Goal: Task Accomplishment & Management: Use online tool/utility

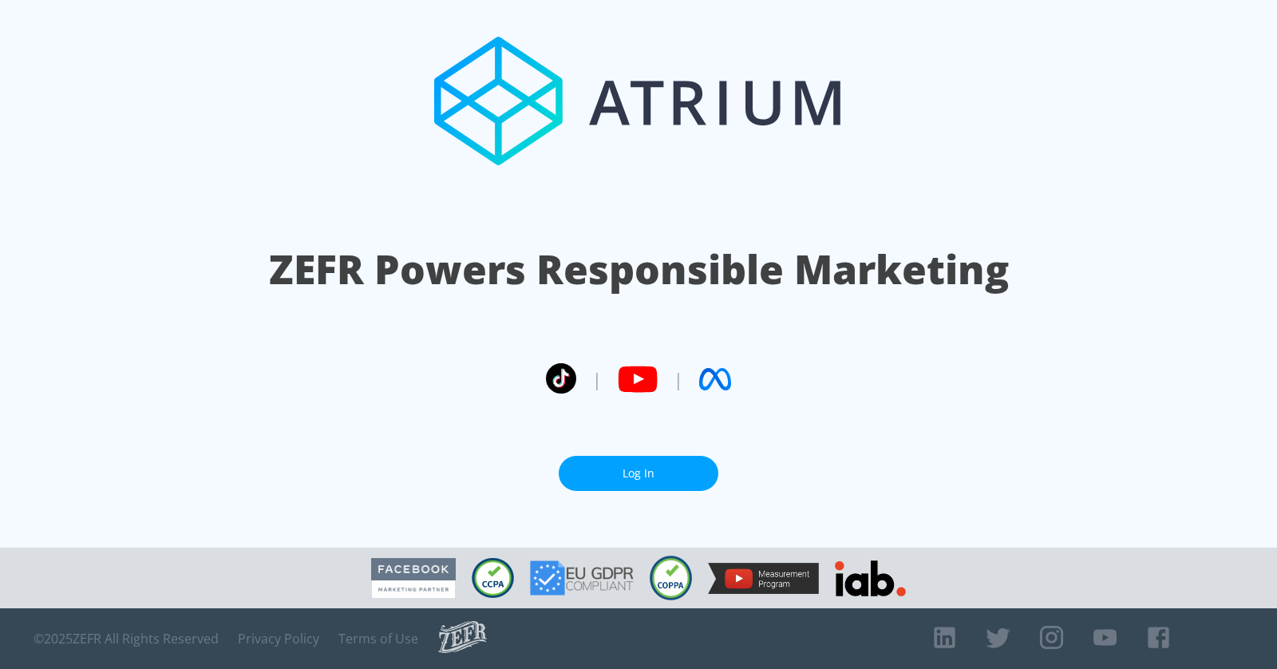
click at [651, 456] on link "Log In" at bounding box center [639, 474] width 160 height 36
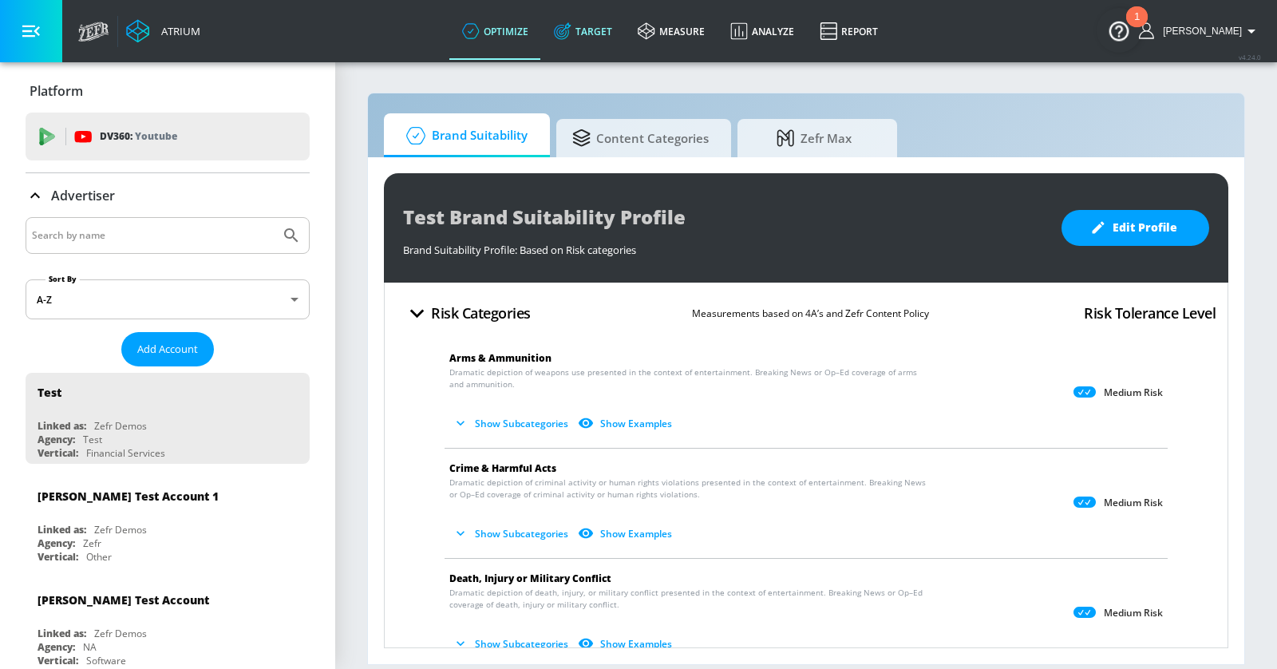
click at [619, 30] on link "Target" at bounding box center [583, 30] width 84 height 57
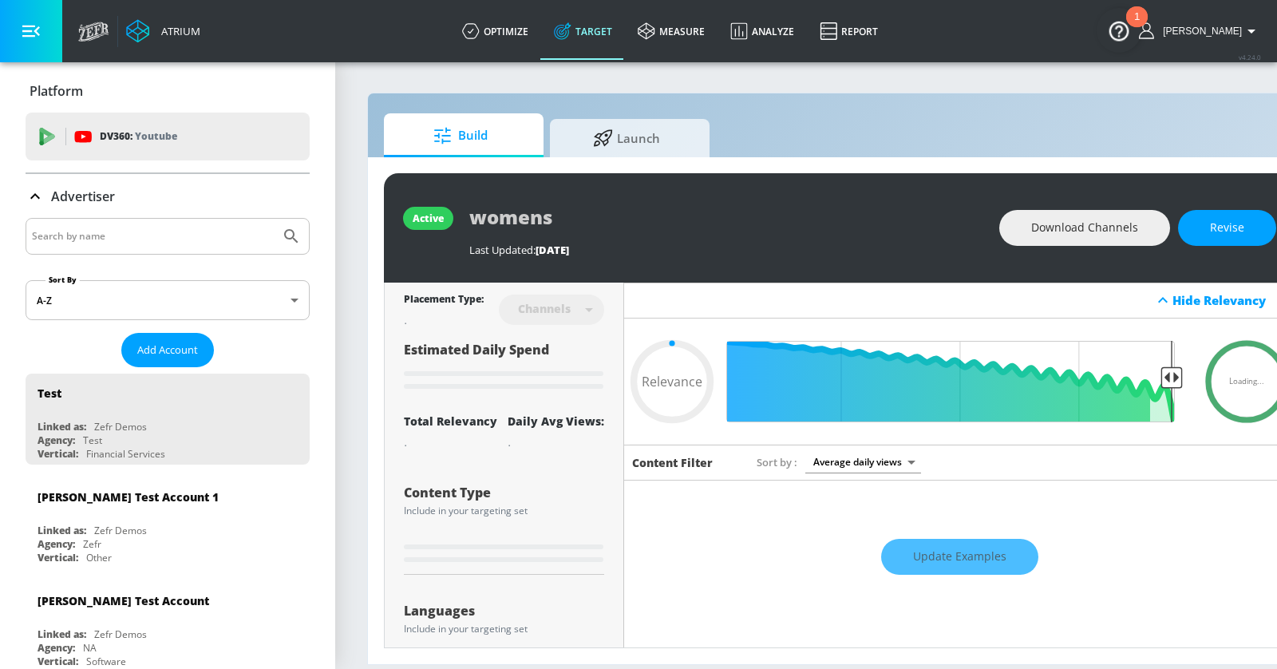
type input "0.6"
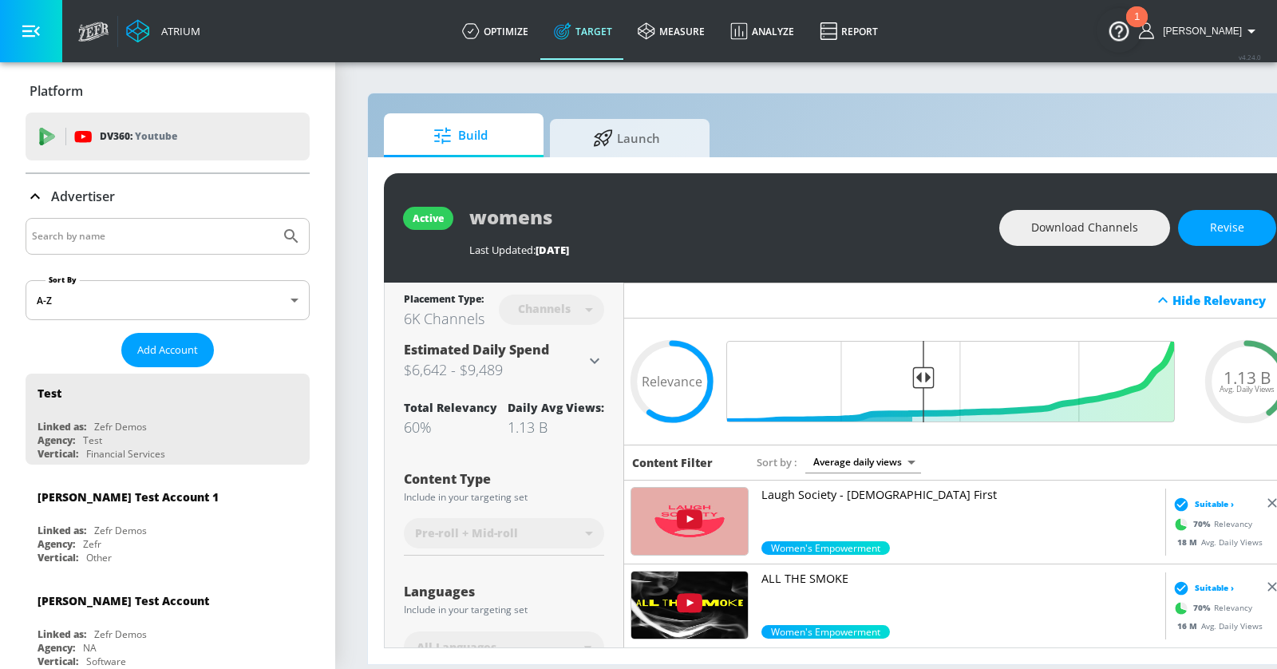
click at [159, 239] on input "Search by name" at bounding box center [153, 236] width 242 height 21
type input "premera"
click at [274, 219] on button "Submit Search" at bounding box center [291, 236] width 35 height 35
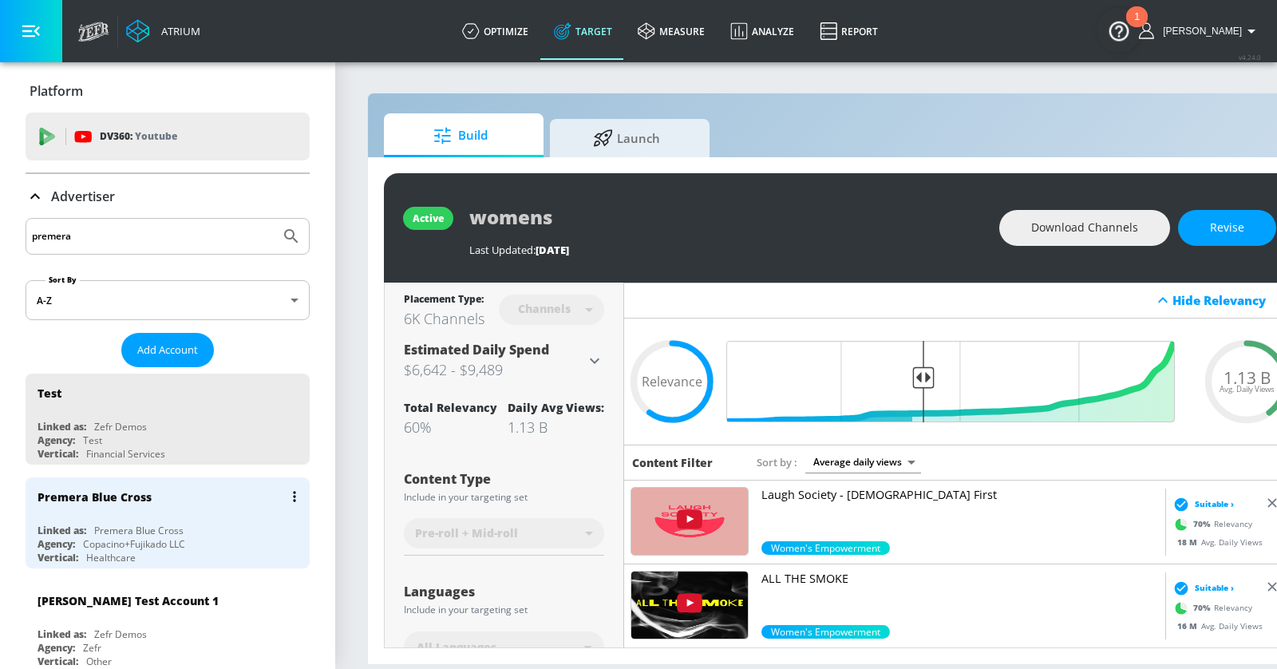
click at [195, 496] on div "Premera Blue Cross" at bounding box center [172, 496] width 268 height 38
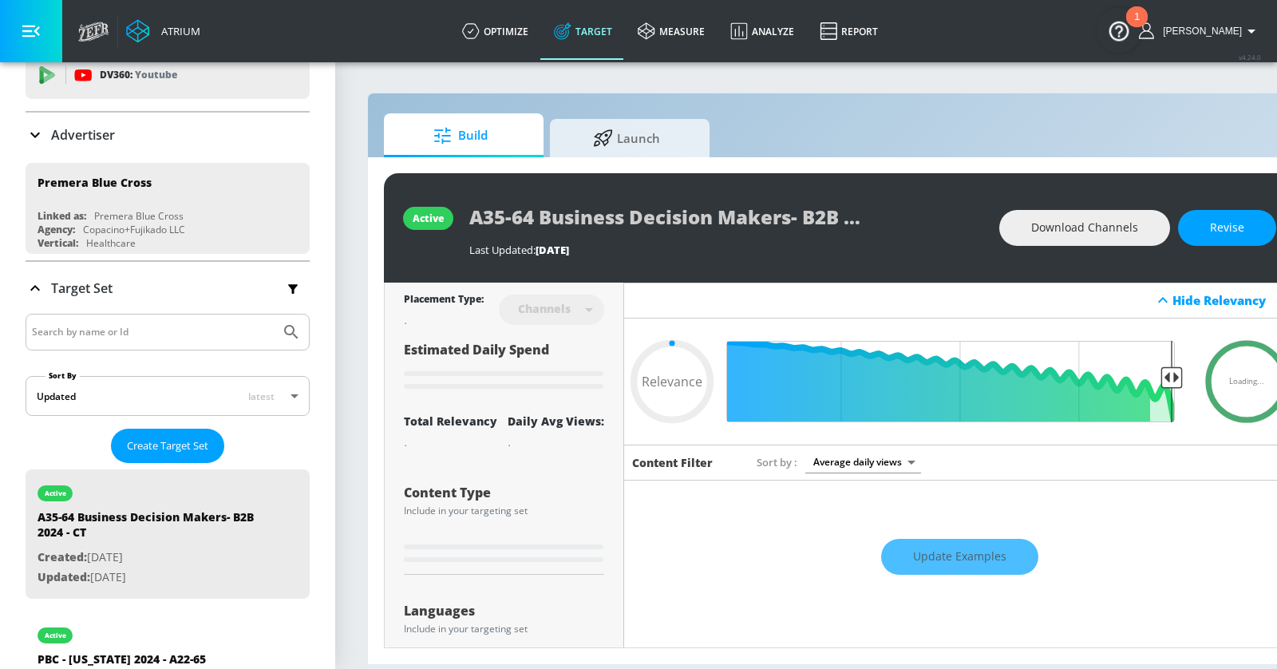
scroll to position [53, 0]
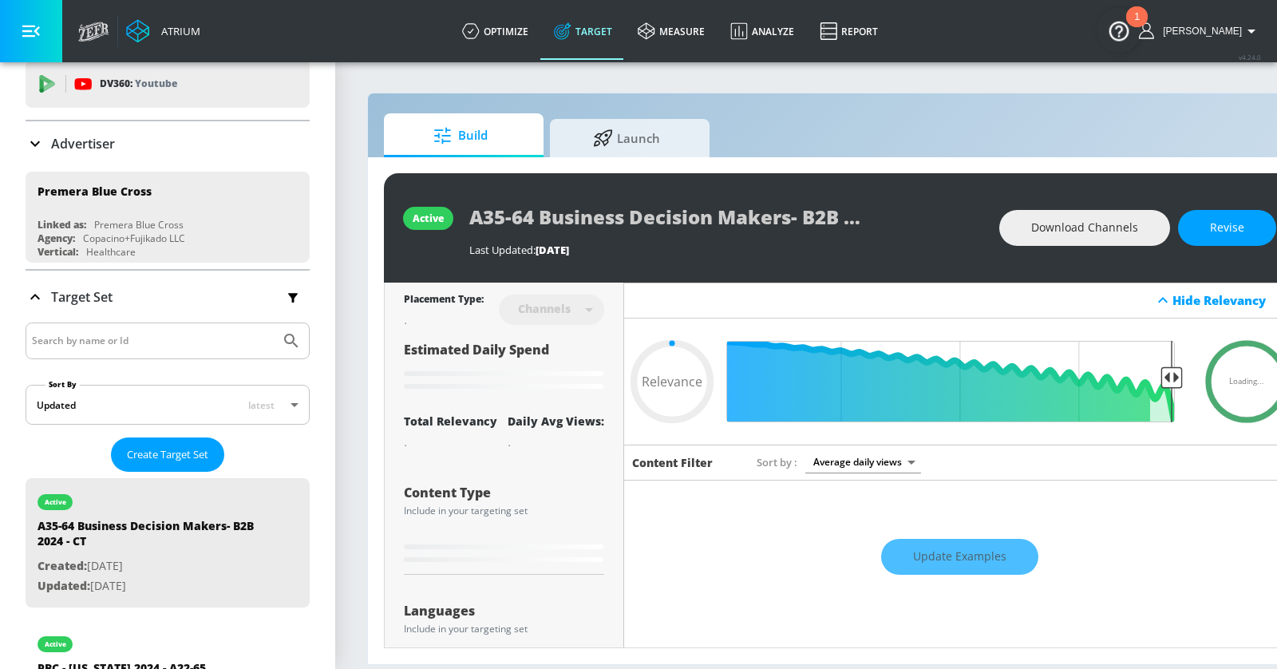
click at [82, 148] on p "Advertiser" at bounding box center [83, 144] width 64 height 18
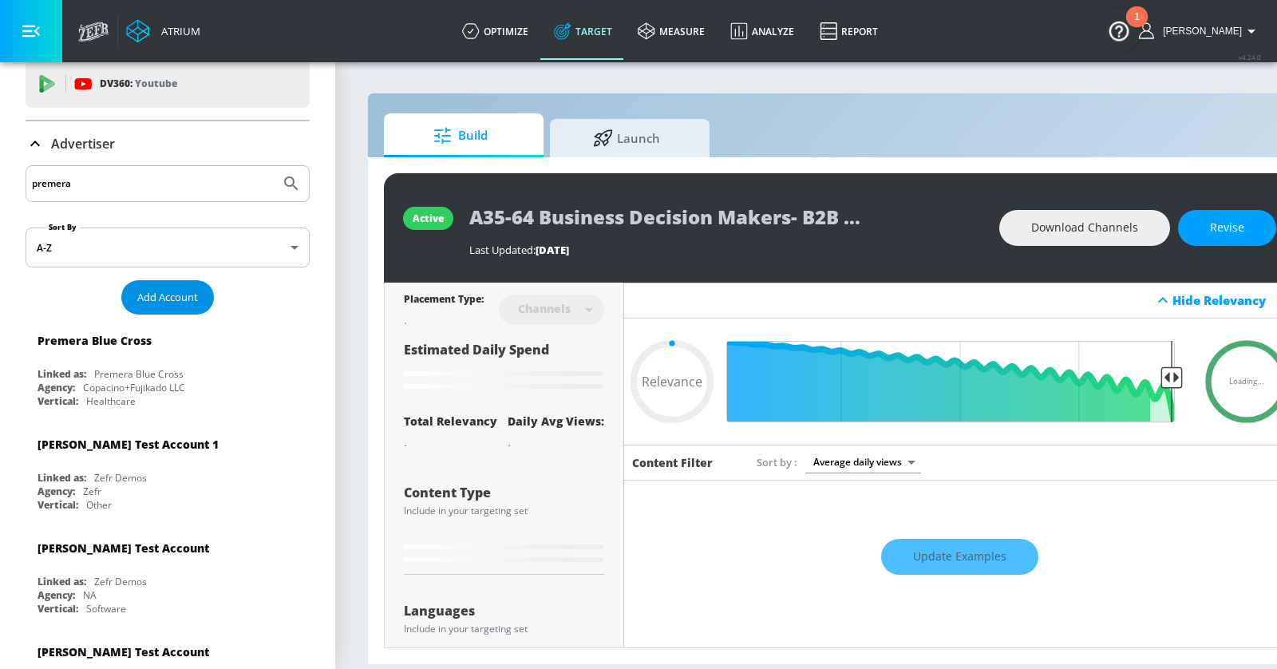
click at [180, 284] on button "Add Account" at bounding box center [167, 297] width 93 height 34
type input "0.05"
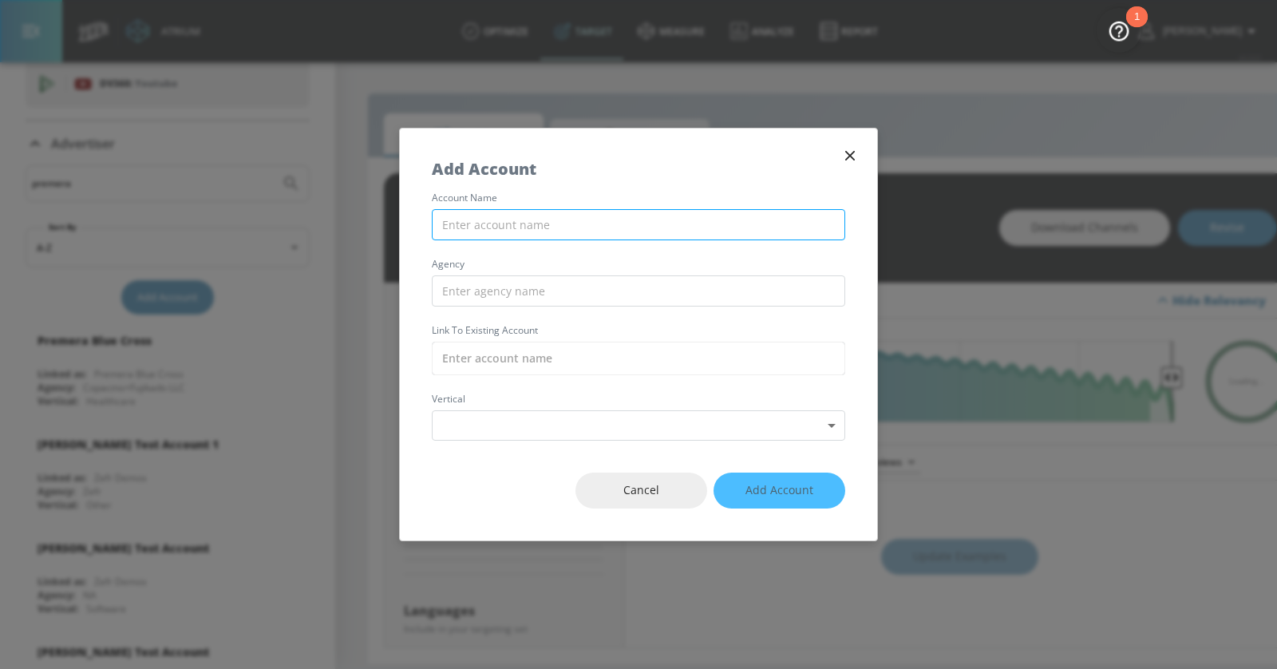
click at [509, 233] on input "text" at bounding box center [638, 224] width 413 height 31
type input "Premera Blue Cross -"
type input "0.05"
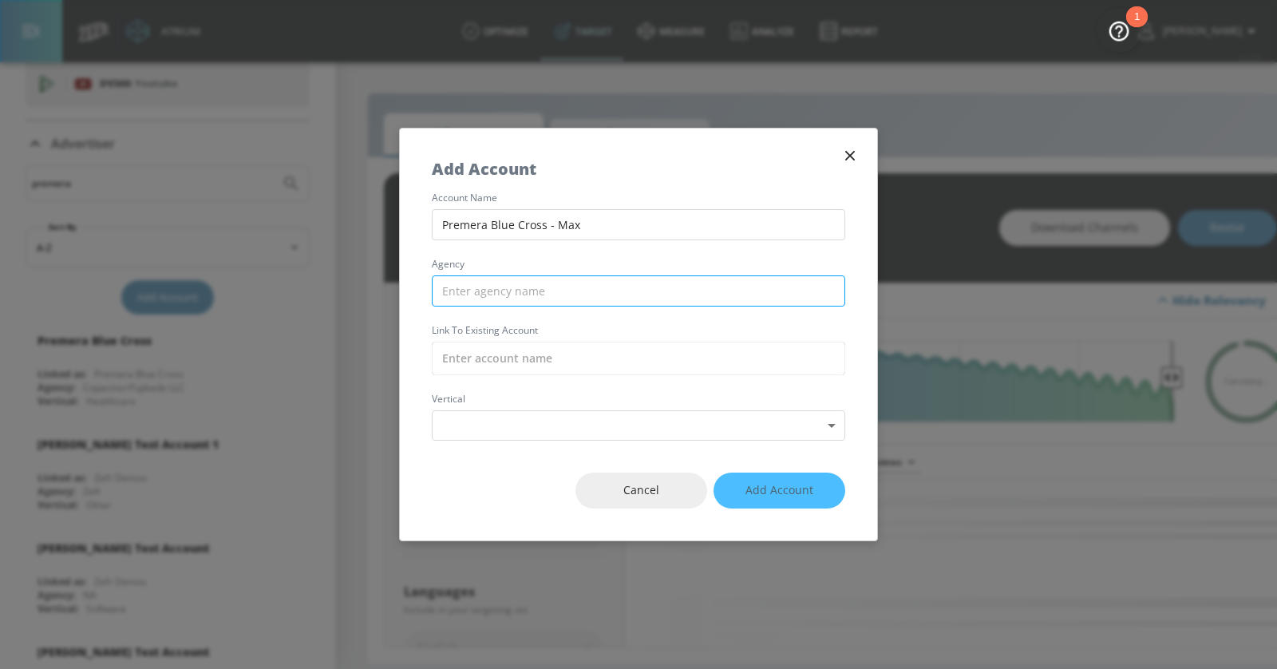
type input "Premera Blue Cross - Max"
click at [547, 279] on input "text" at bounding box center [638, 290] width 413 height 31
type input "Copacino"
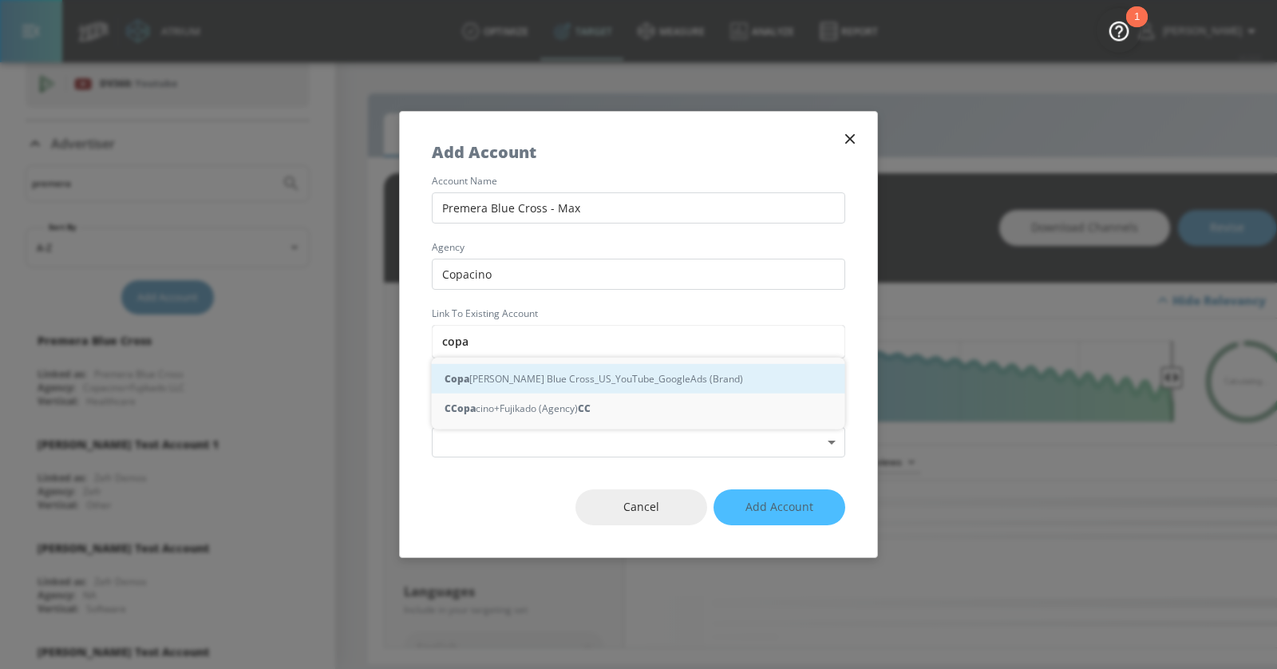
click at [571, 368] on div "Copa cino Fujikado_Premera Blue Cross_US_YouTube_GoogleAds (Brand)" at bounding box center [638, 379] width 413 height 30
type input "Copacino Fujikado_Premera Blue Cross_US_YouTube_GoogleAds (Brand)"
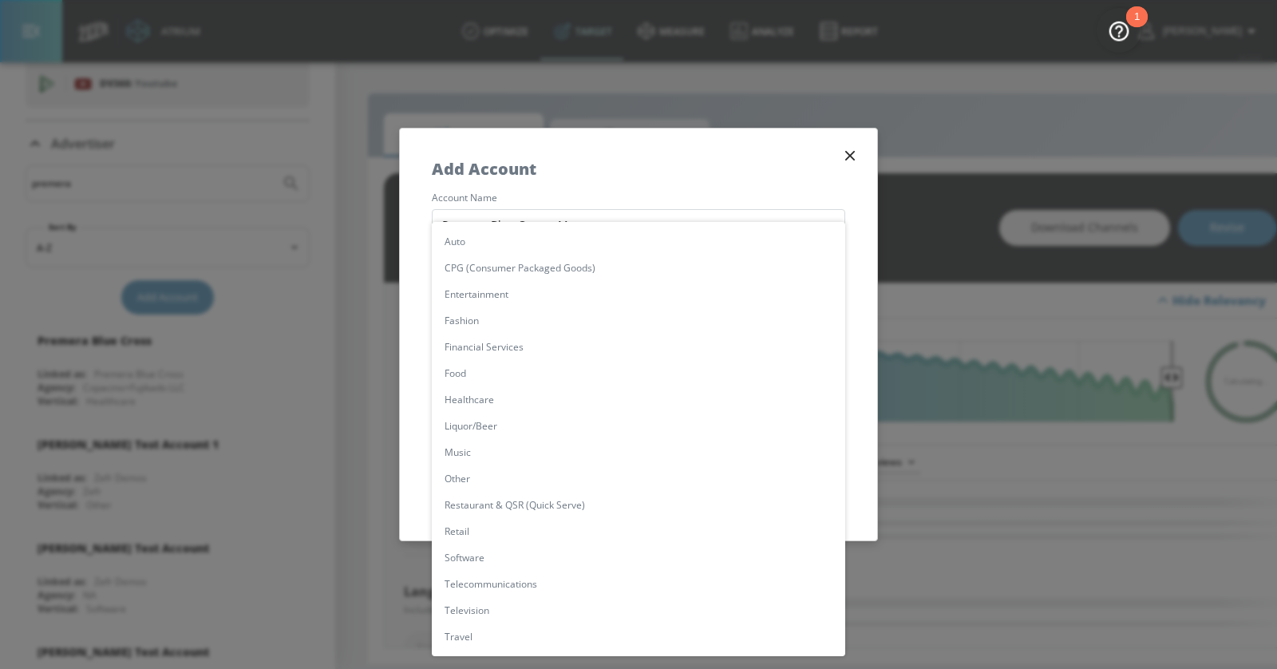
click at [562, 411] on body "Atrium optimize Target measure Analyze Report optimize Target measure Analyze R…" at bounding box center [638, 334] width 1277 height 669
click at [524, 396] on li "Healthcare" at bounding box center [638, 399] width 413 height 26
type input "[object Object]"
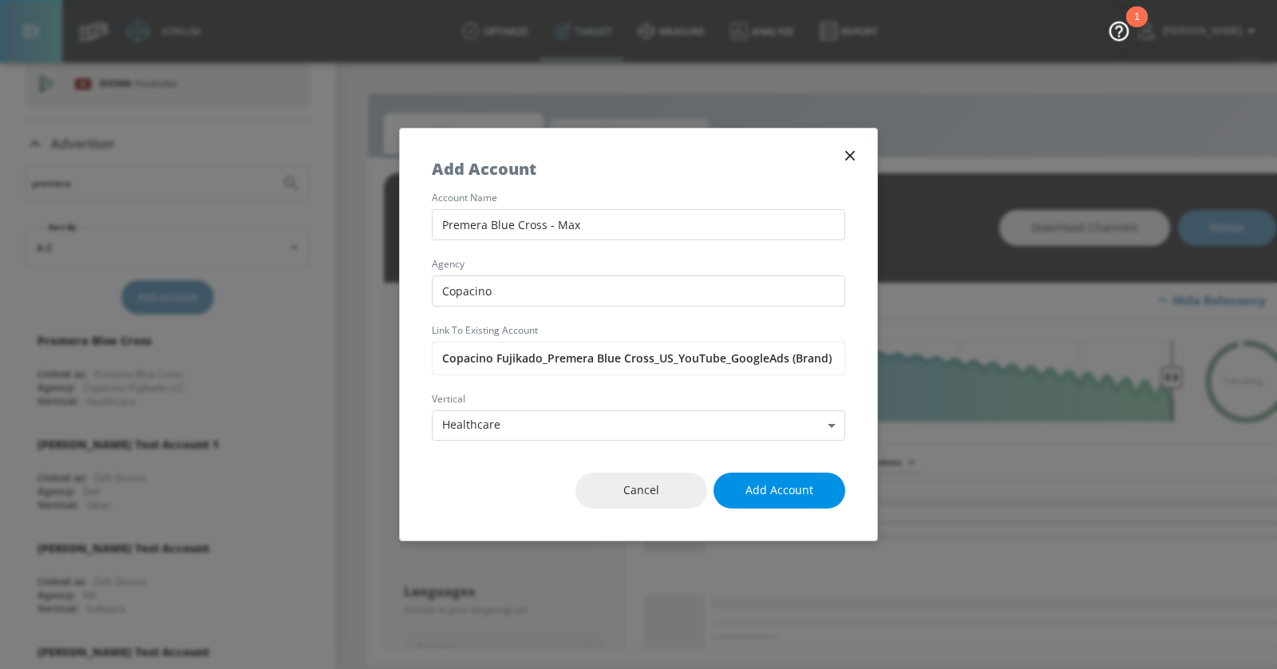
click at [801, 481] on span "Add Account" at bounding box center [780, 491] width 68 height 20
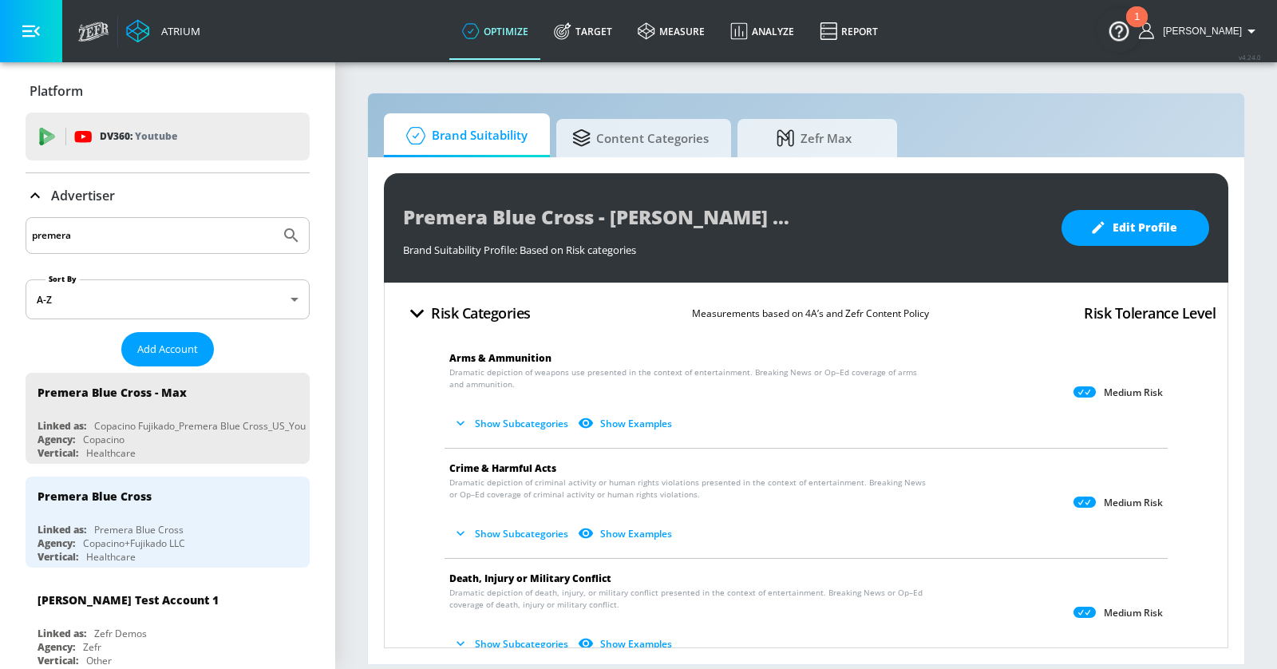
click at [29, 34] on icon "button" at bounding box center [31, 31] width 18 height 18
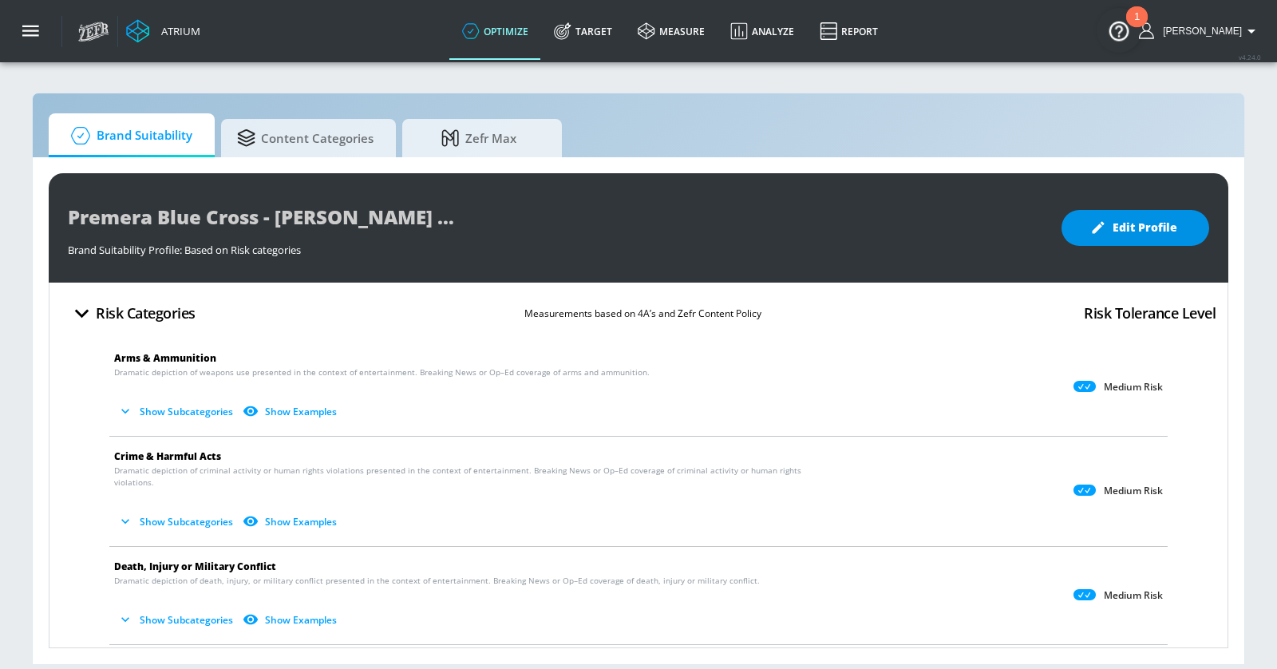
click at [1118, 227] on span "Edit Profile" at bounding box center [1136, 228] width 84 height 20
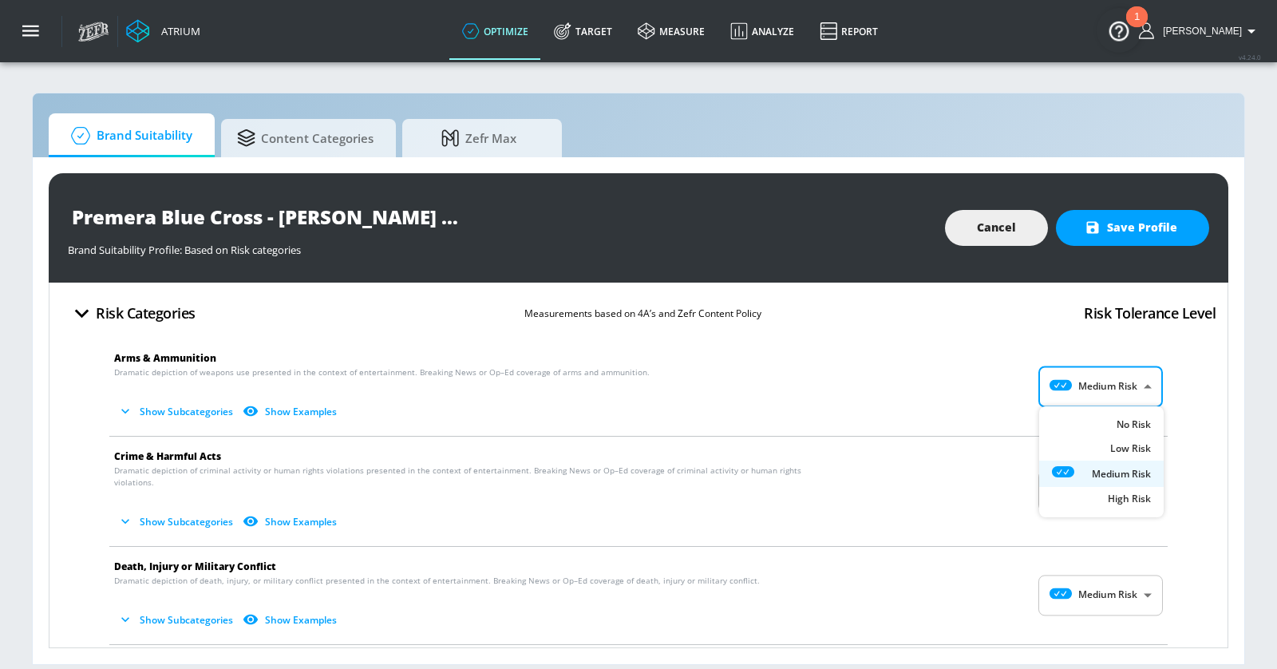
click at [1117, 388] on body "Atrium optimize Target measure Analyze Report optimize Target measure Analyze R…" at bounding box center [638, 334] width 1277 height 669
click at [1097, 447] on div "Low Risk" at bounding box center [1101, 452] width 99 height 17
type input "LOW"
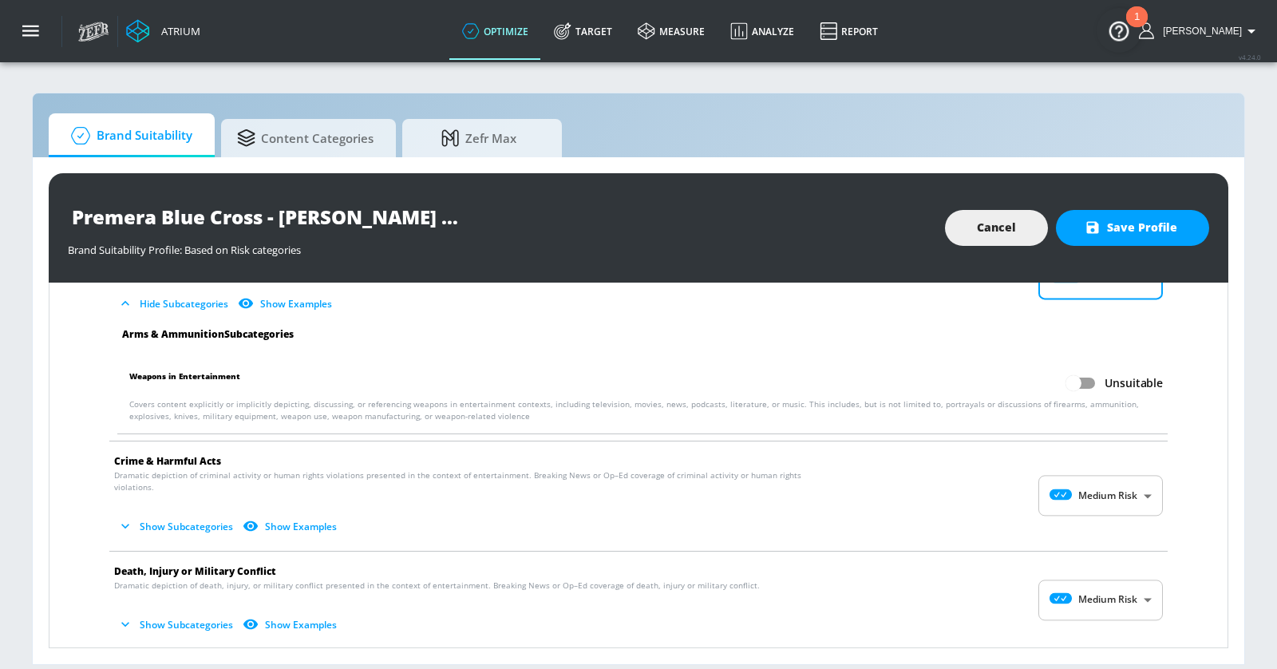
scroll to position [115, 0]
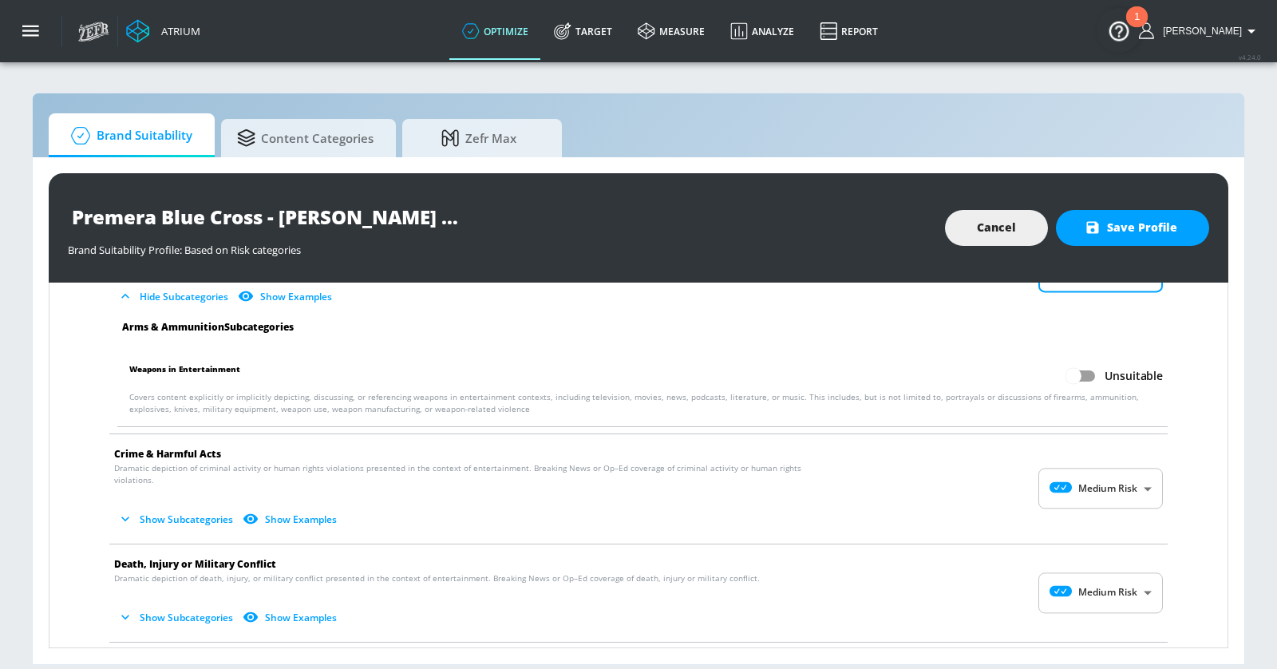
click at [1127, 472] on body "Atrium optimize Target measure Analyze Report optimize Target measure Analyze R…" at bounding box center [638, 334] width 1277 height 669
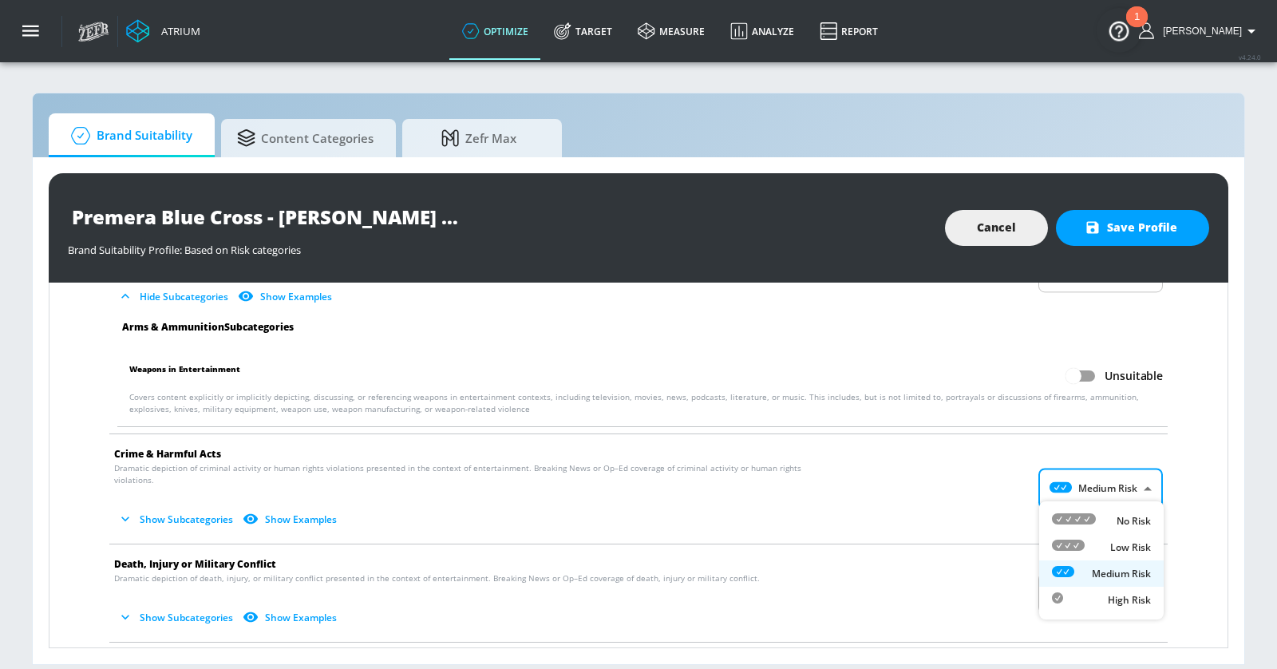
click at [1096, 547] on div "Low Risk" at bounding box center [1101, 547] width 99 height 17
type input "LOW"
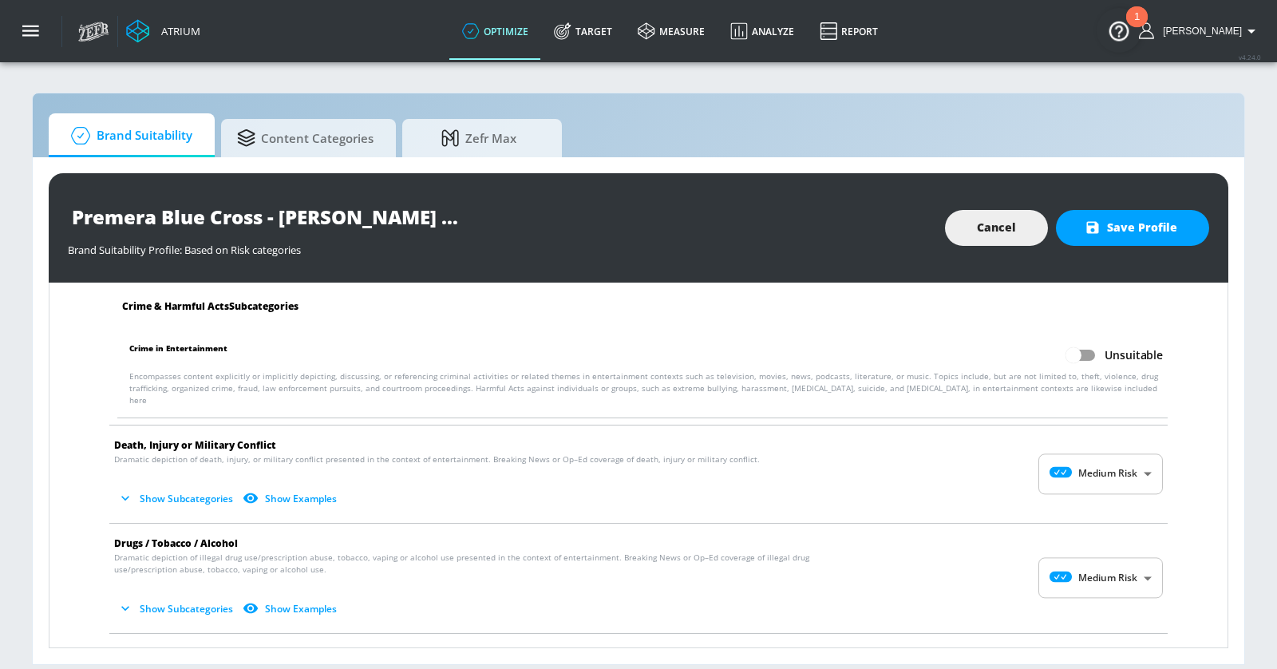
scroll to position [474, 0]
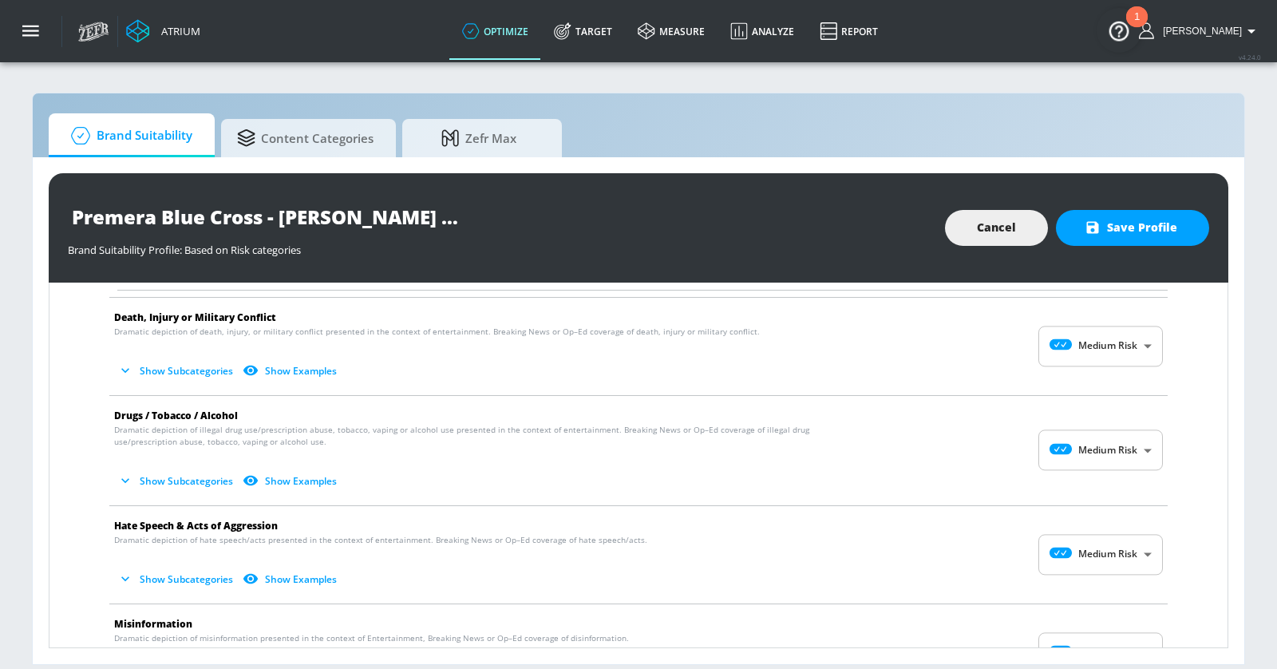
click at [1110, 332] on body "Atrium optimize Target measure Analyze Report optimize Target measure Analyze R…" at bounding box center [638, 334] width 1277 height 669
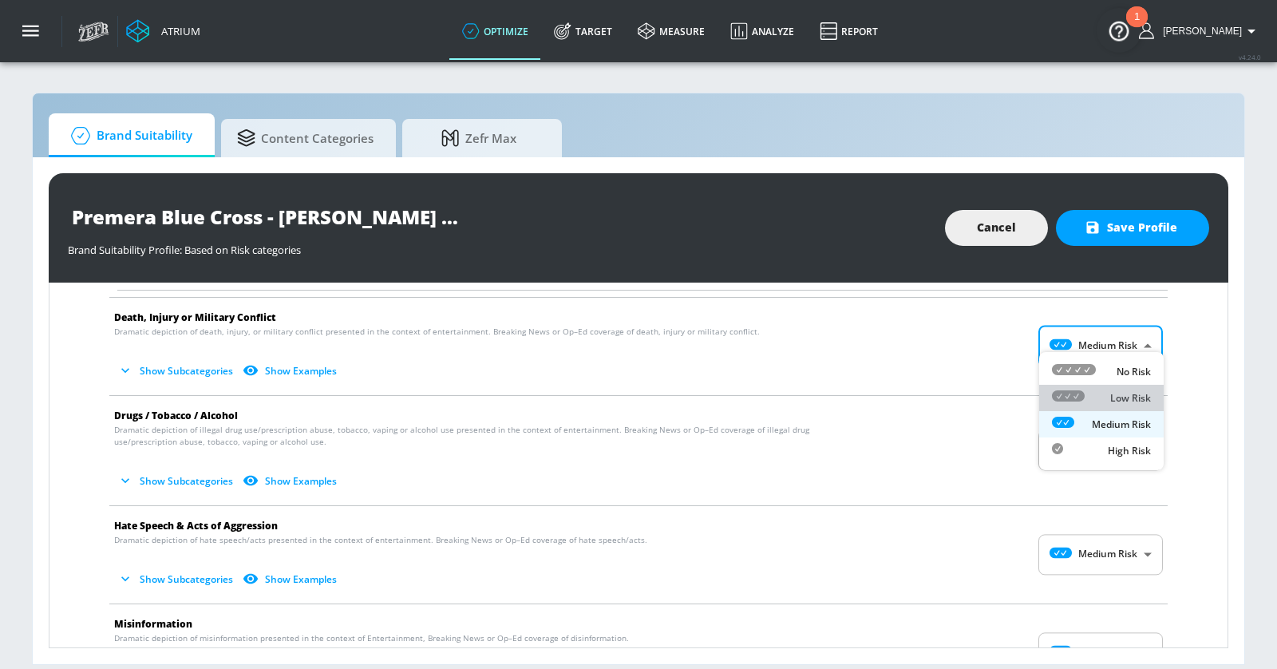
click at [1102, 397] on div "Low Risk" at bounding box center [1101, 398] width 99 height 17
type input "LOW"
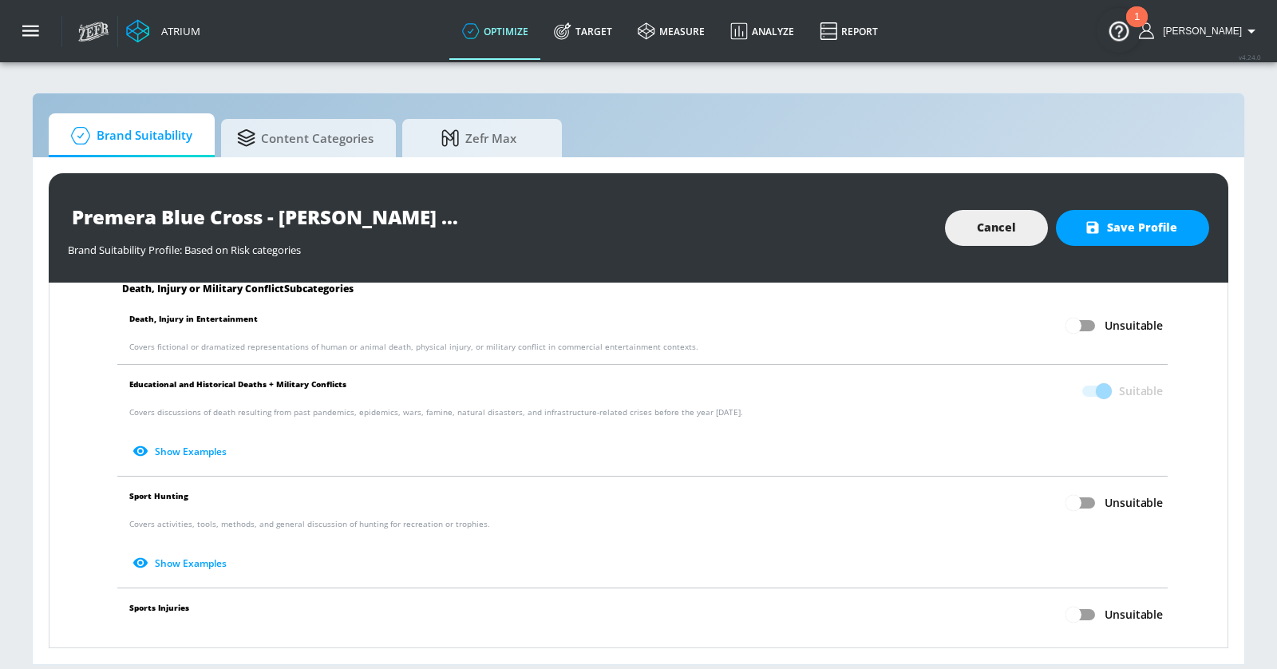
scroll to position [730, 0]
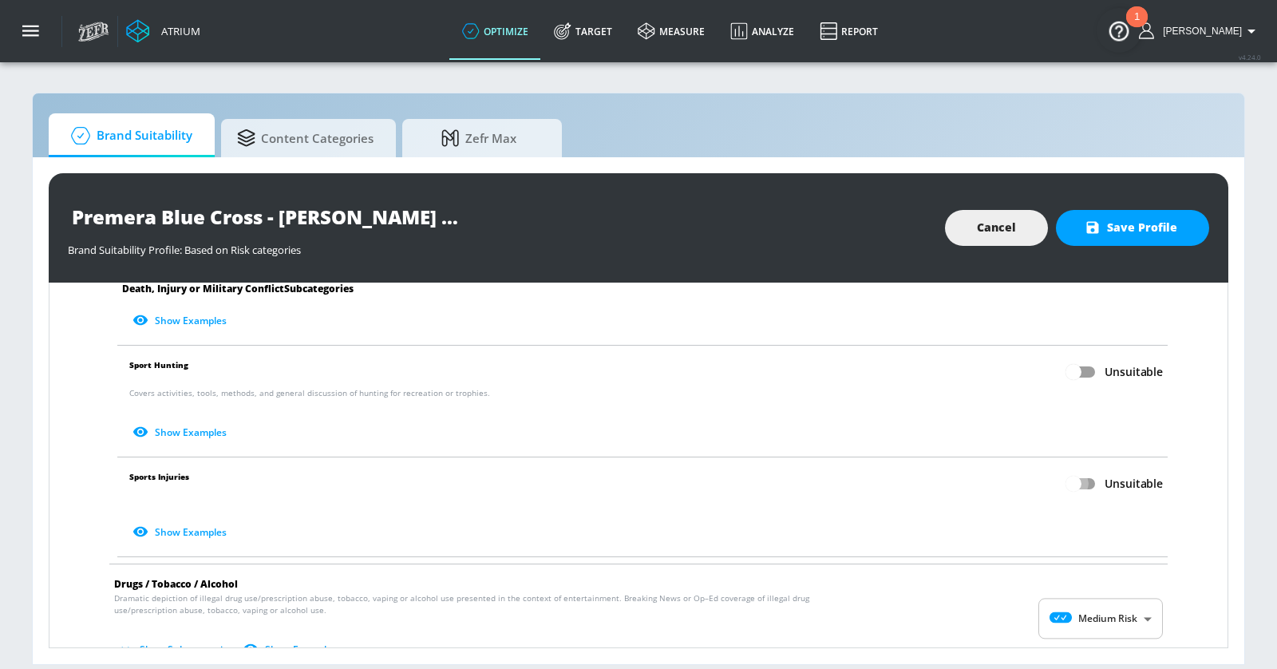
click at [1086, 469] on input "Unsuitable" at bounding box center [1073, 484] width 91 height 30
checkbox input "true"
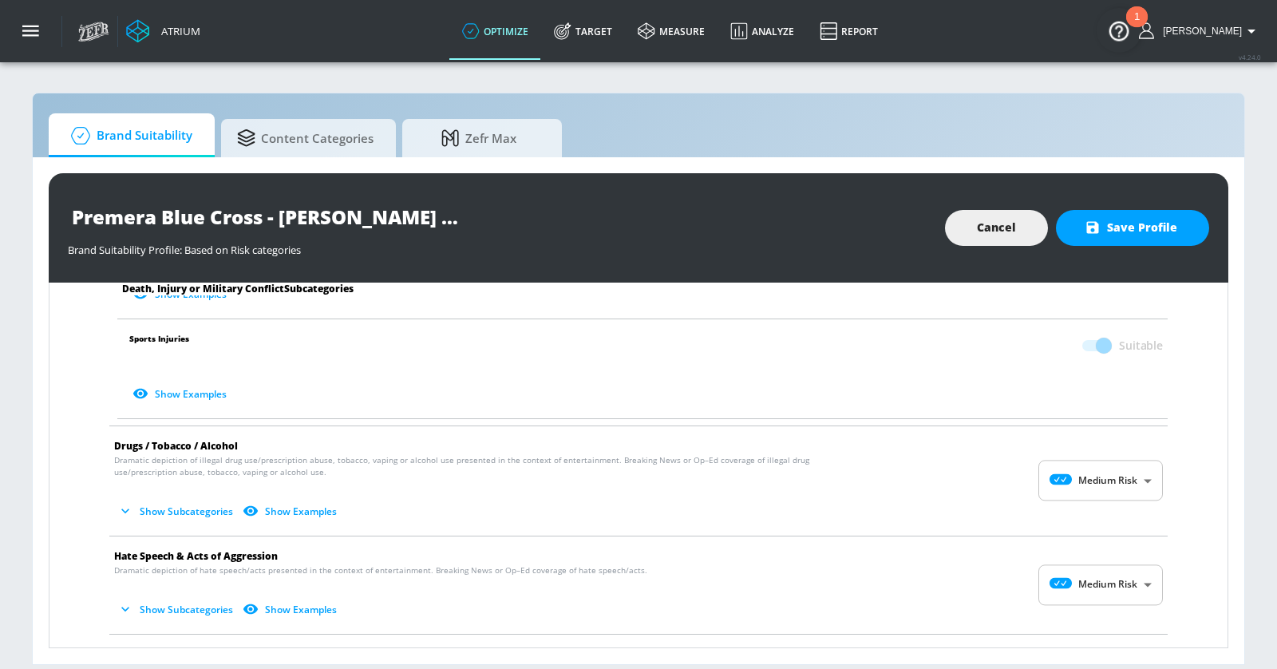
scroll to position [929, 0]
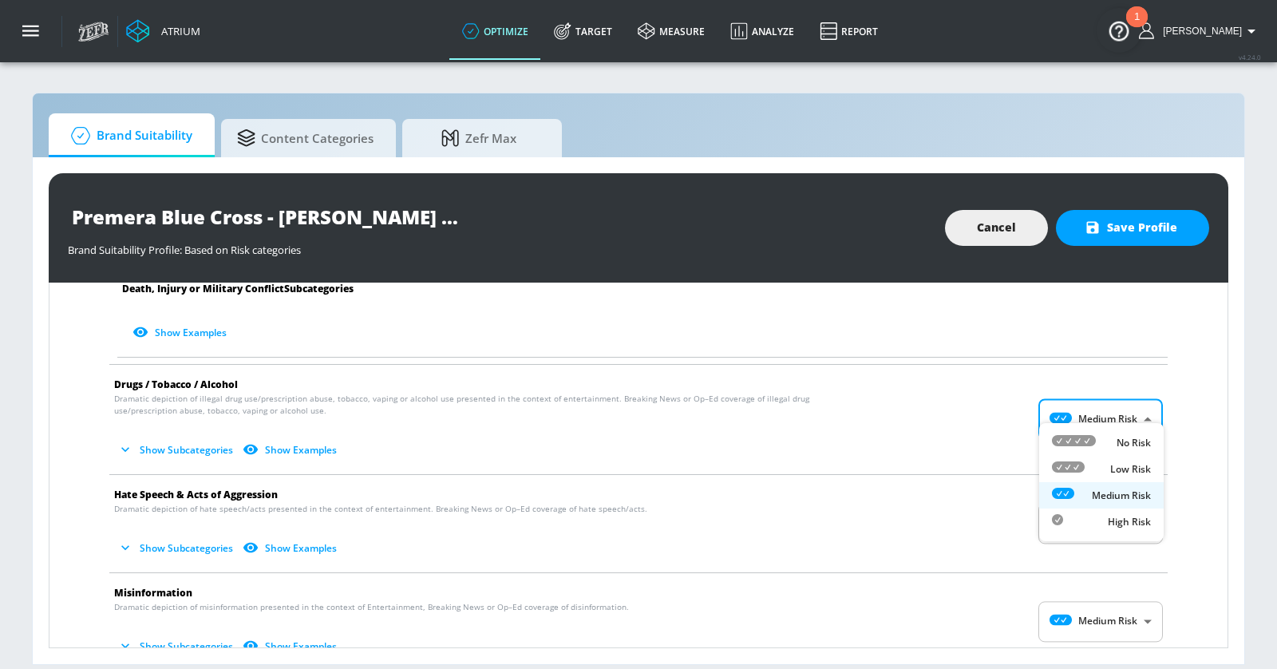
click at [1110, 402] on body "Atrium optimize Target measure Analyze Report optimize Target measure Analyze R…" at bounding box center [638, 334] width 1277 height 669
click at [1102, 467] on div "Low Risk" at bounding box center [1101, 469] width 99 height 17
type input "LOW"
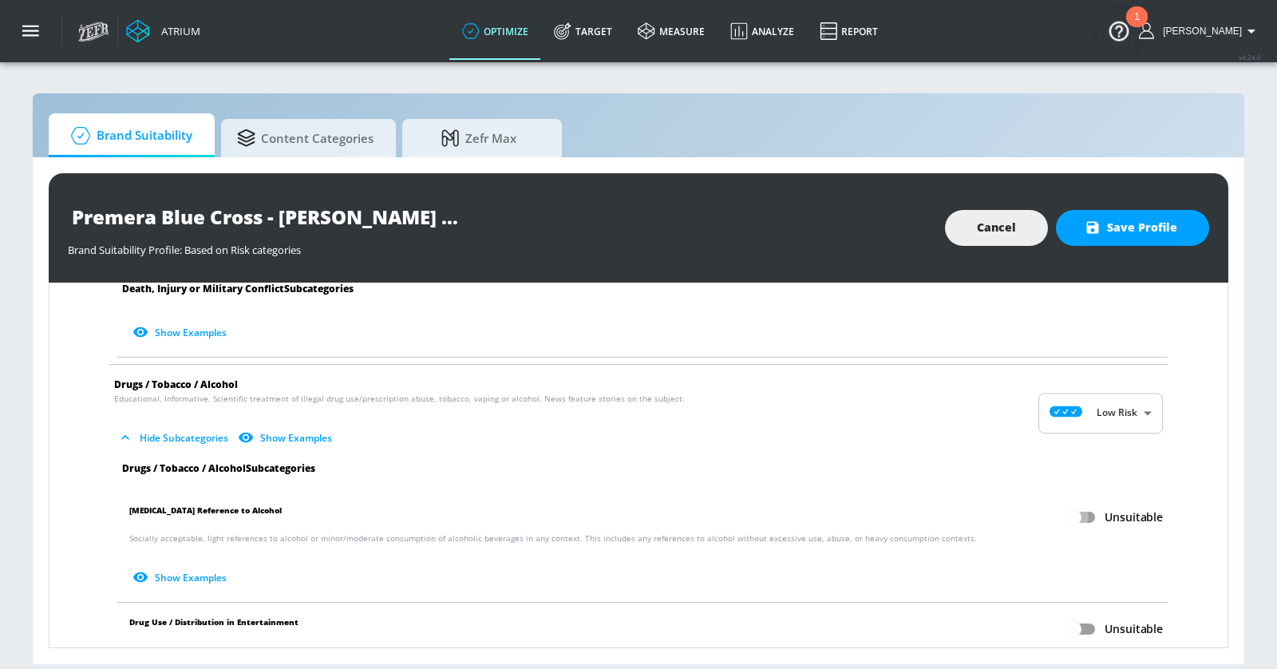
click at [1082, 502] on input "Unsuitable" at bounding box center [1073, 517] width 91 height 30
checkbox input "true"
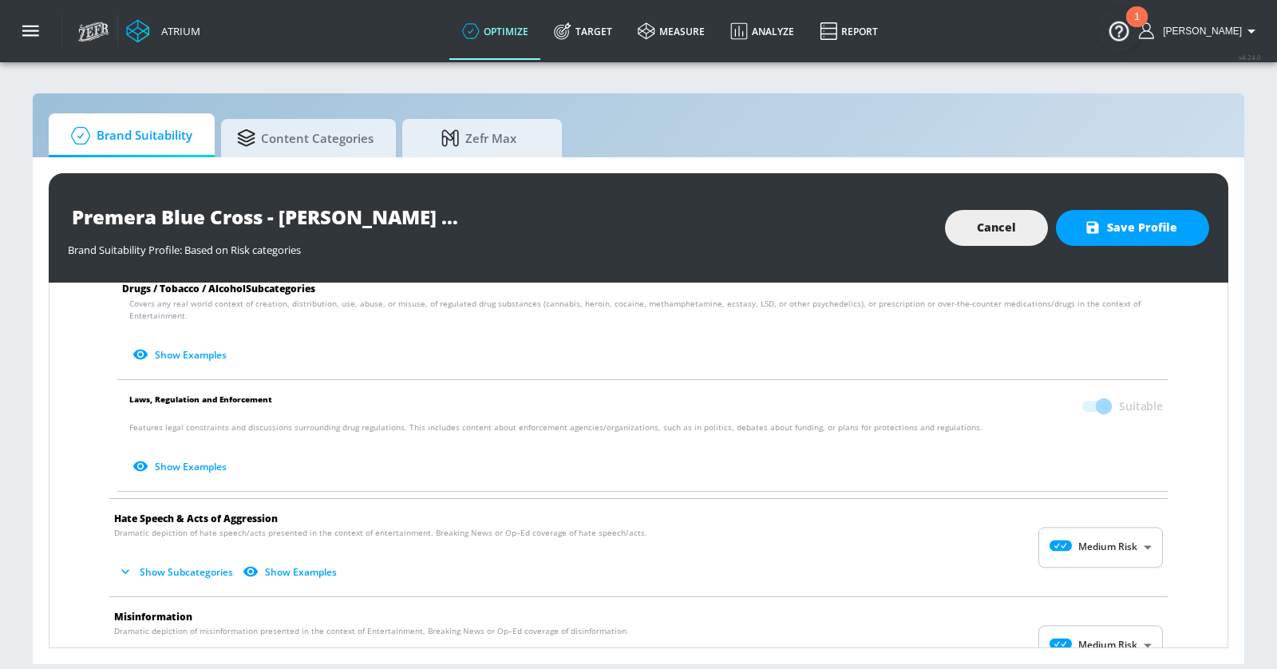
scroll to position [1368, 0]
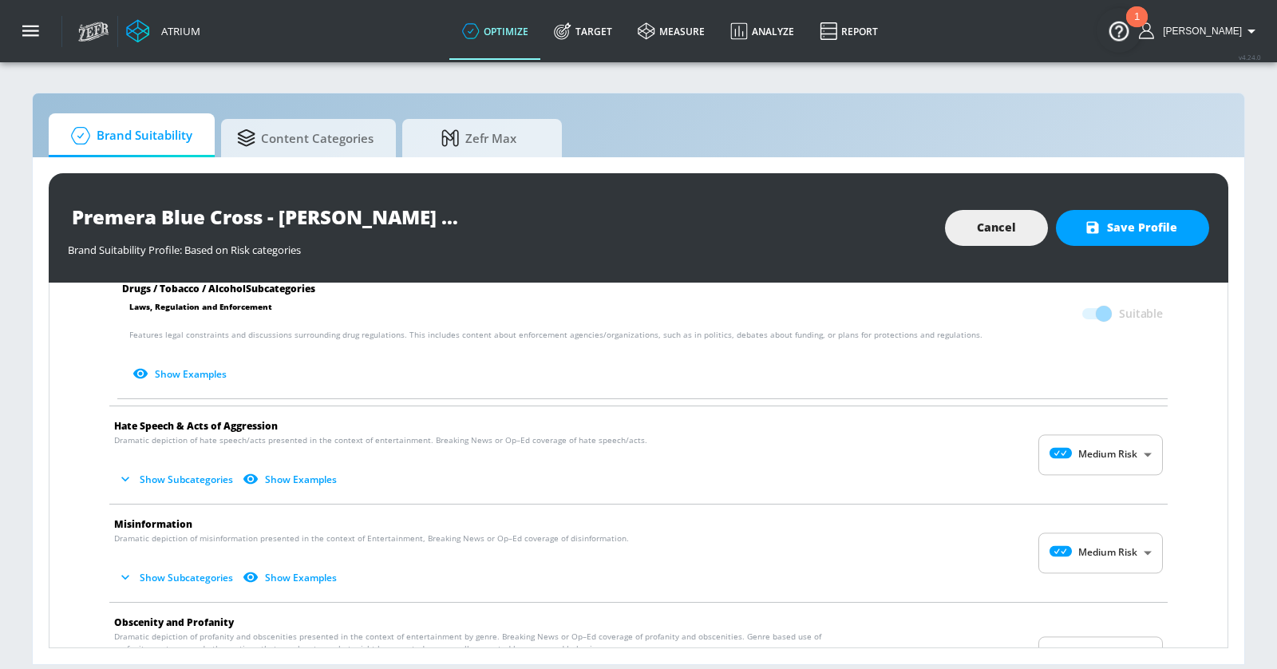
click at [1123, 417] on body "Atrium optimize Target measure Analyze Report optimize Target measure Analyze R…" at bounding box center [638, 334] width 1277 height 669
click at [1102, 483] on div "Low Risk" at bounding box center [1101, 491] width 99 height 17
type input "LOW"
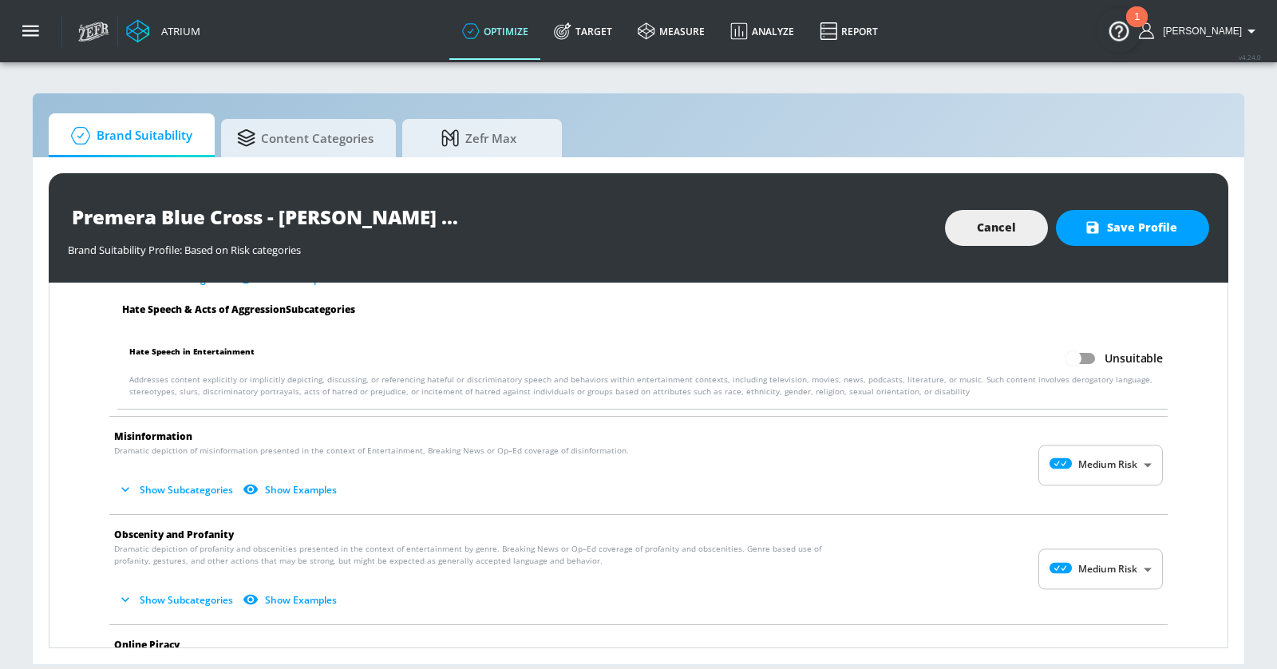
scroll to position [1625, 0]
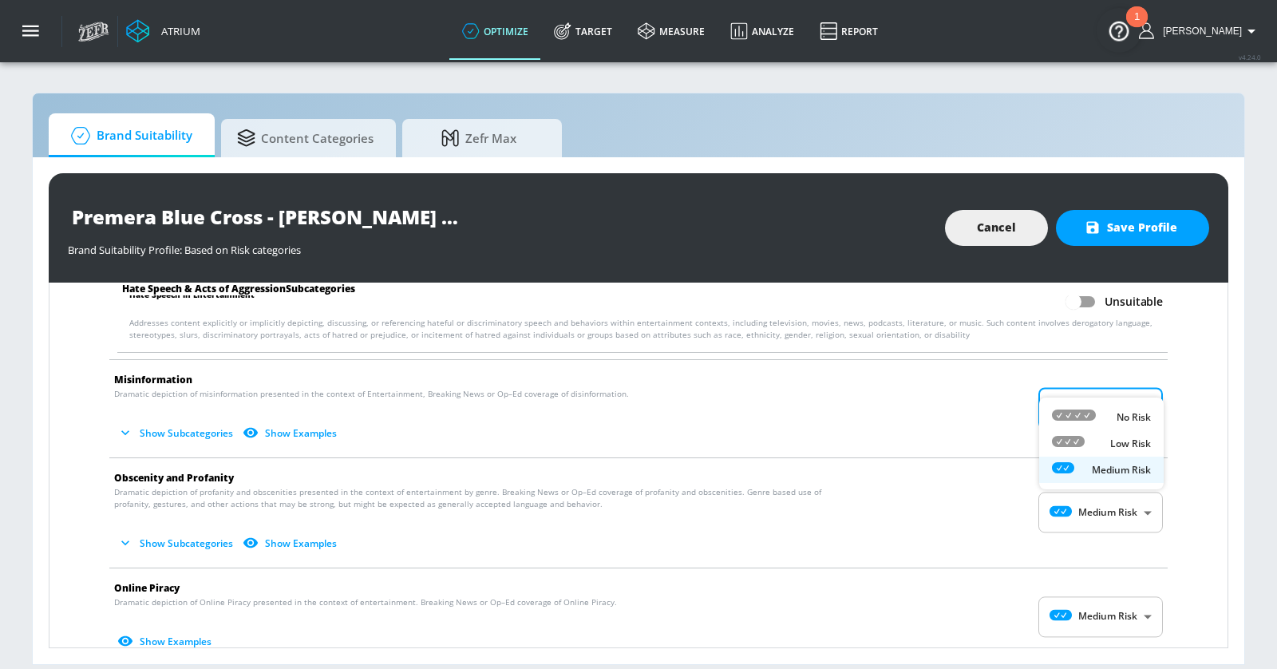
click at [1102, 379] on body "Atrium optimize Target measure Analyze Report optimize Target measure Analyze R…" at bounding box center [638, 334] width 1277 height 669
click at [1102, 441] on div "Low Risk" at bounding box center [1101, 443] width 99 height 17
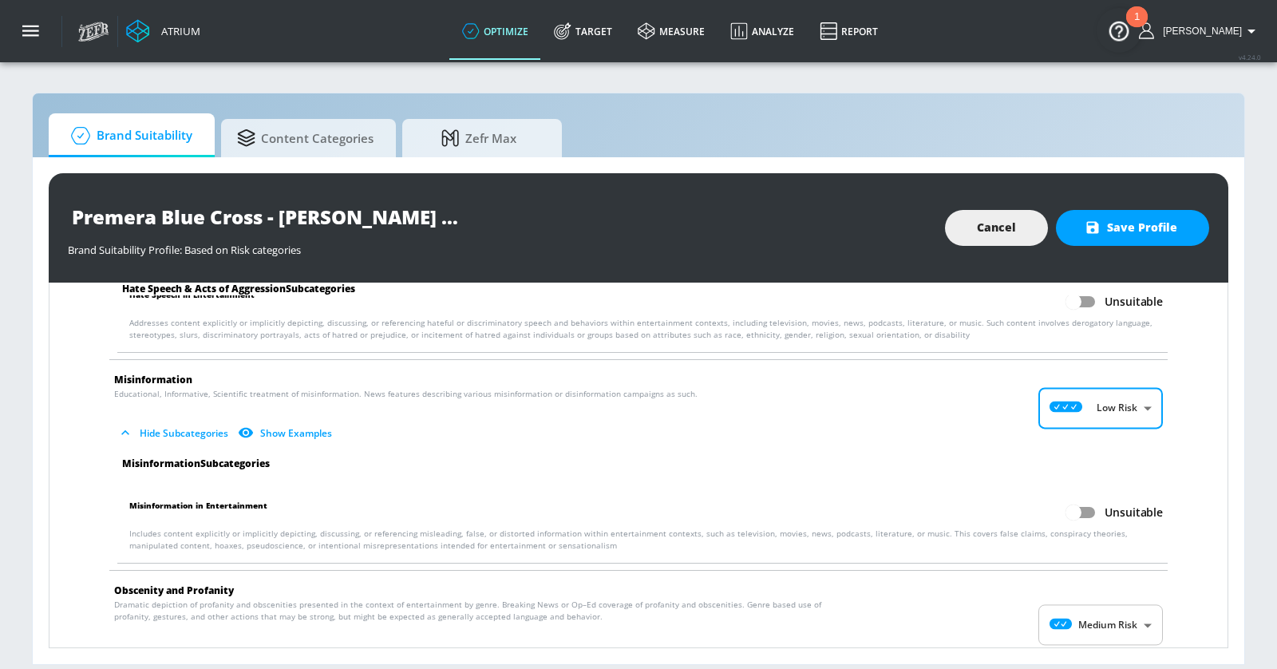
type input "LOW"
click at [1088, 497] on input "Unsuitable" at bounding box center [1073, 512] width 91 height 30
checkbox input "true"
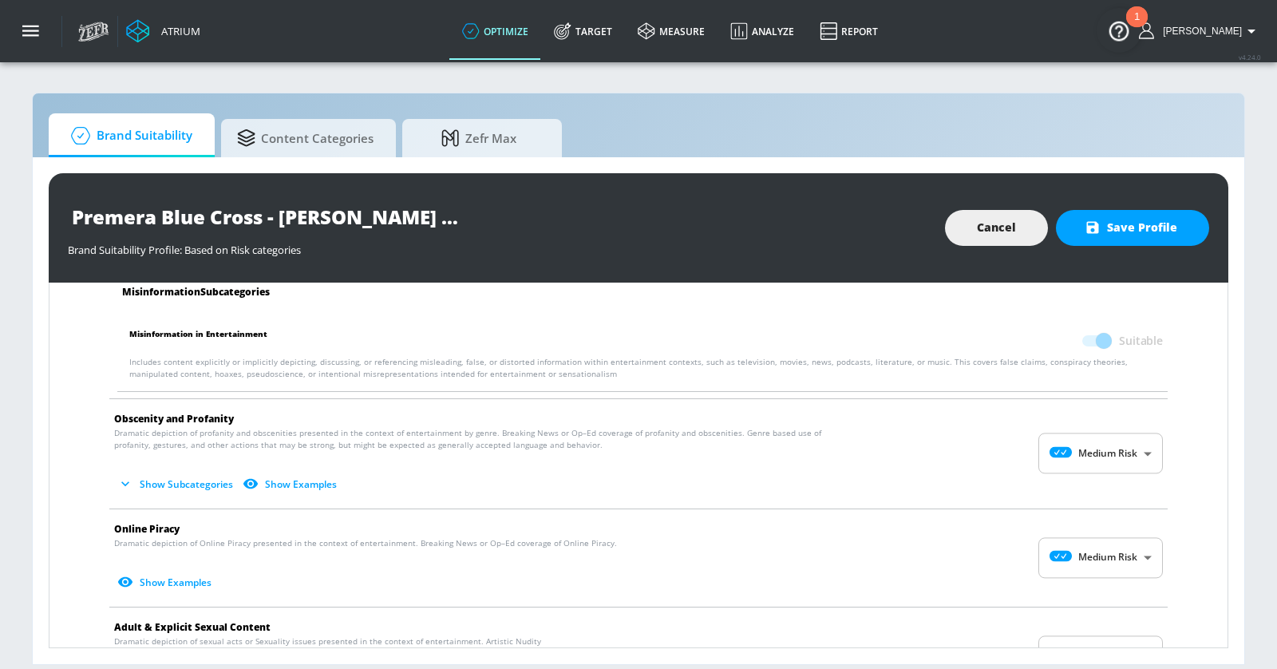
scroll to position [1829, 0]
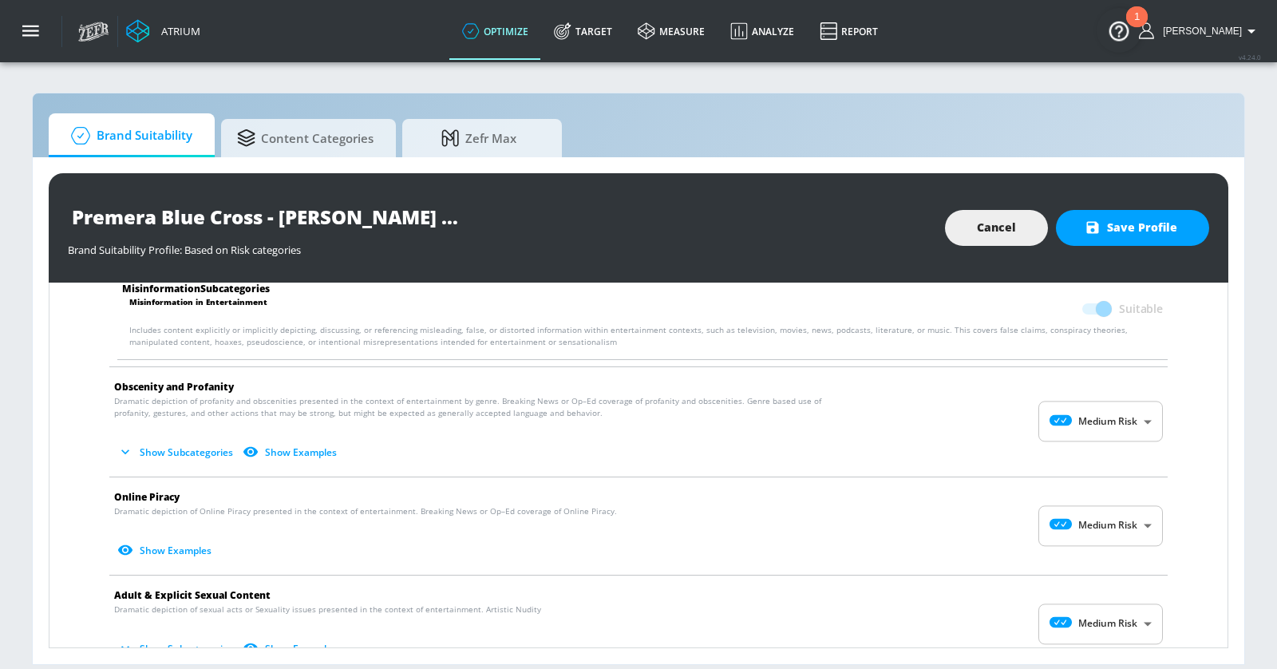
click at [1106, 390] on body "Atrium optimize Target measure Analyze Report optimize Target measure Analyze R…" at bounding box center [638, 334] width 1277 height 669
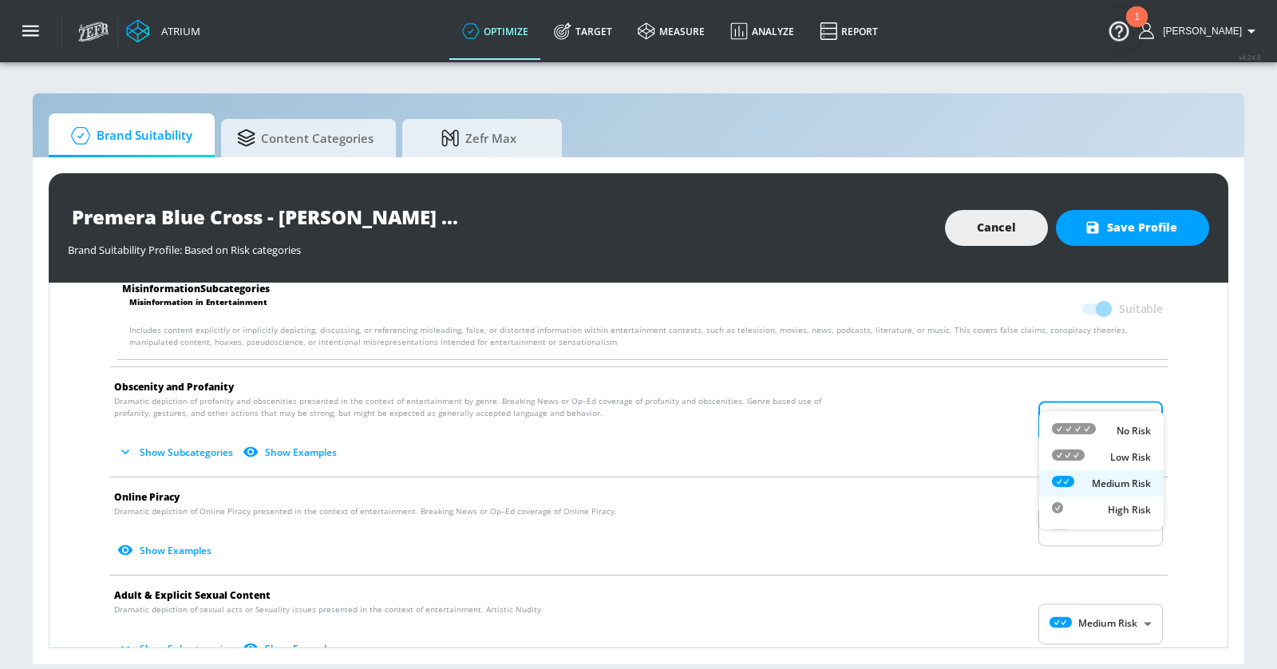
click at [1102, 452] on div "Low Risk" at bounding box center [1101, 457] width 99 height 17
type input "LOW"
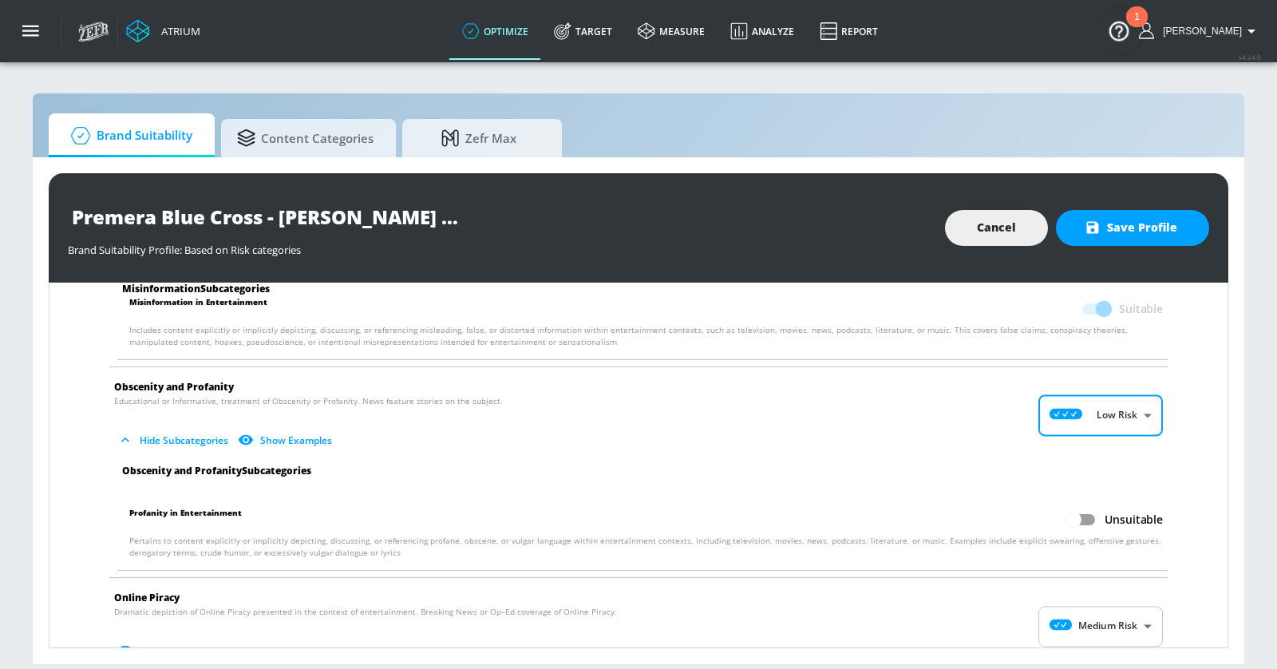
click at [1089, 504] on input "Unsuitable" at bounding box center [1073, 519] width 91 height 30
checkbox input "true"
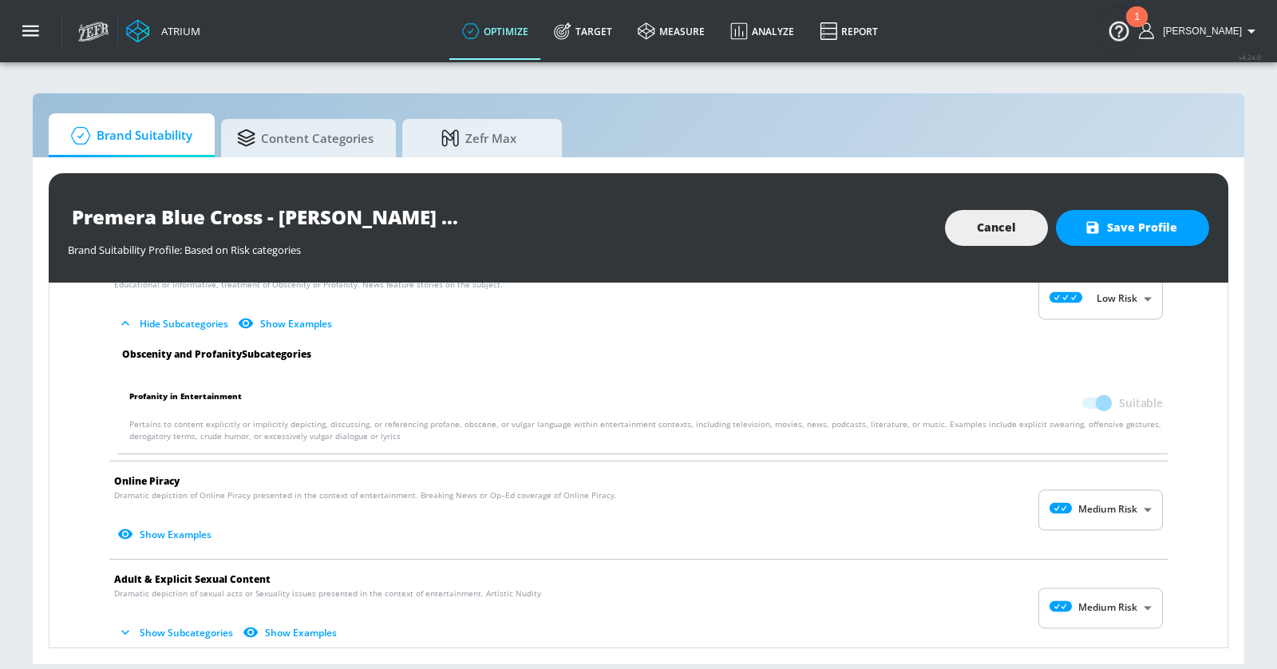
click at [1113, 463] on body "Atrium optimize Target measure Analyze Report optimize Target measure Analyze R…" at bounding box center [638, 334] width 1277 height 669
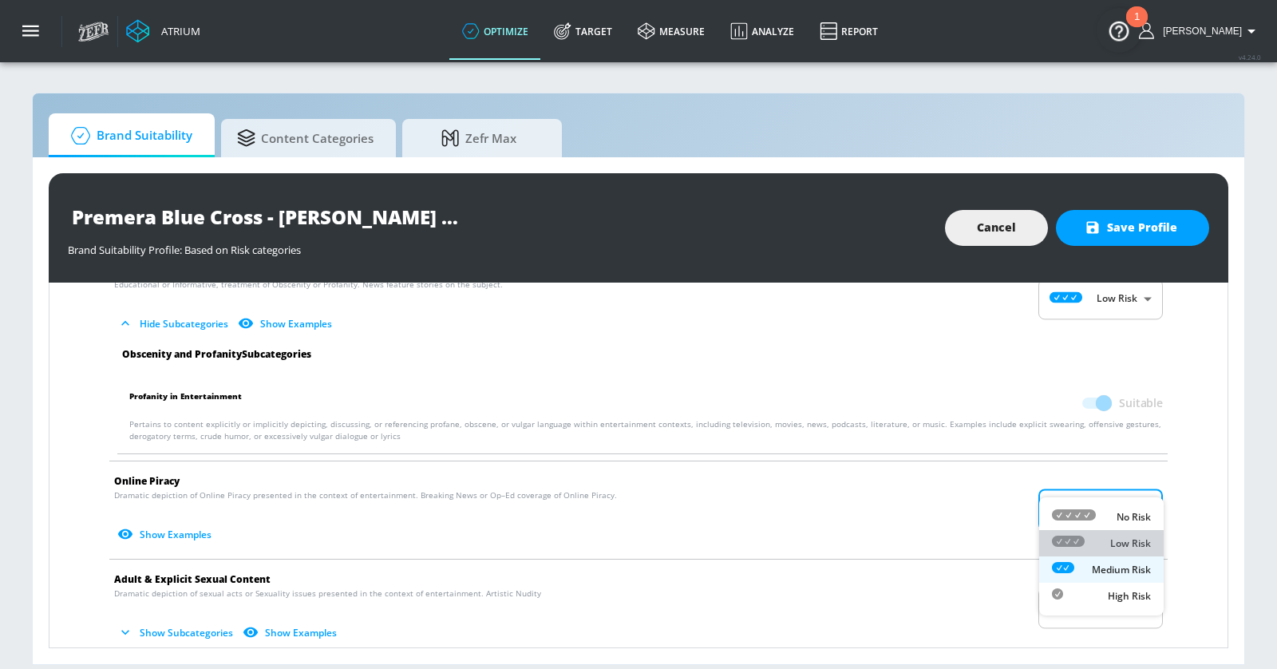
click at [1111, 535] on div "Low Risk" at bounding box center [1101, 543] width 99 height 17
type input "LOW"
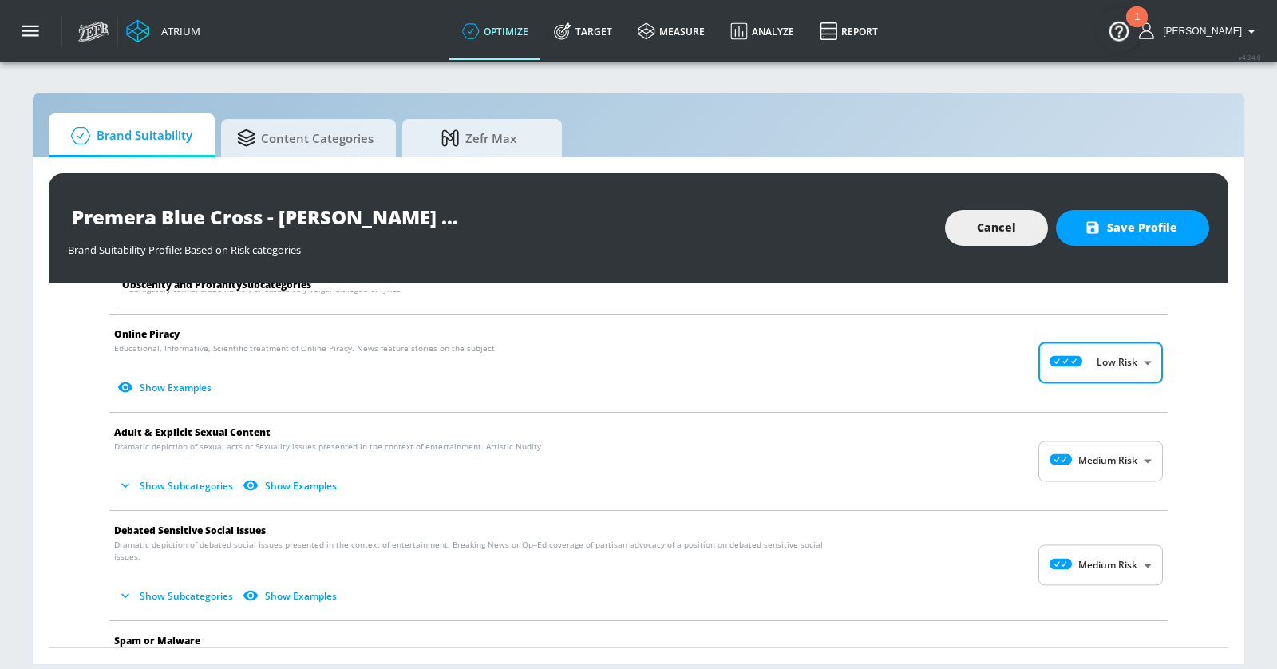
scroll to position [2114, 0]
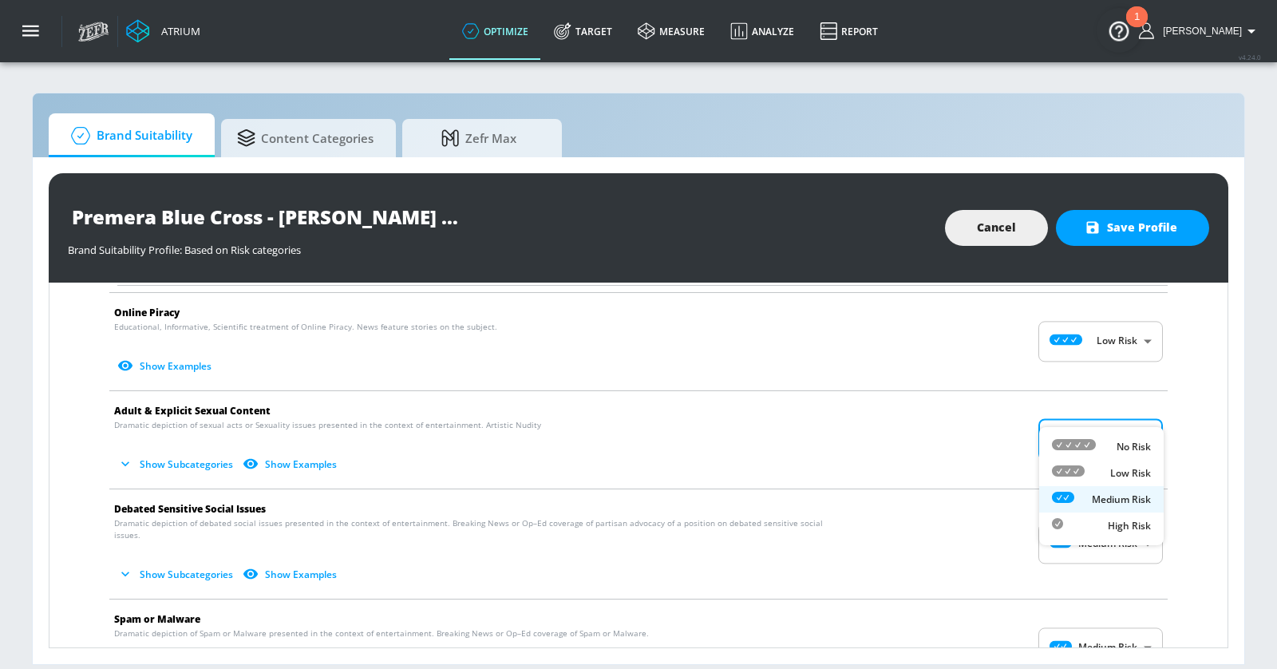
click at [1109, 406] on body "Atrium optimize Target measure Analyze Report optimize Target measure Analyze R…" at bounding box center [638, 334] width 1277 height 669
click at [1106, 466] on div "Low Risk" at bounding box center [1101, 473] width 99 height 17
type input "LOW"
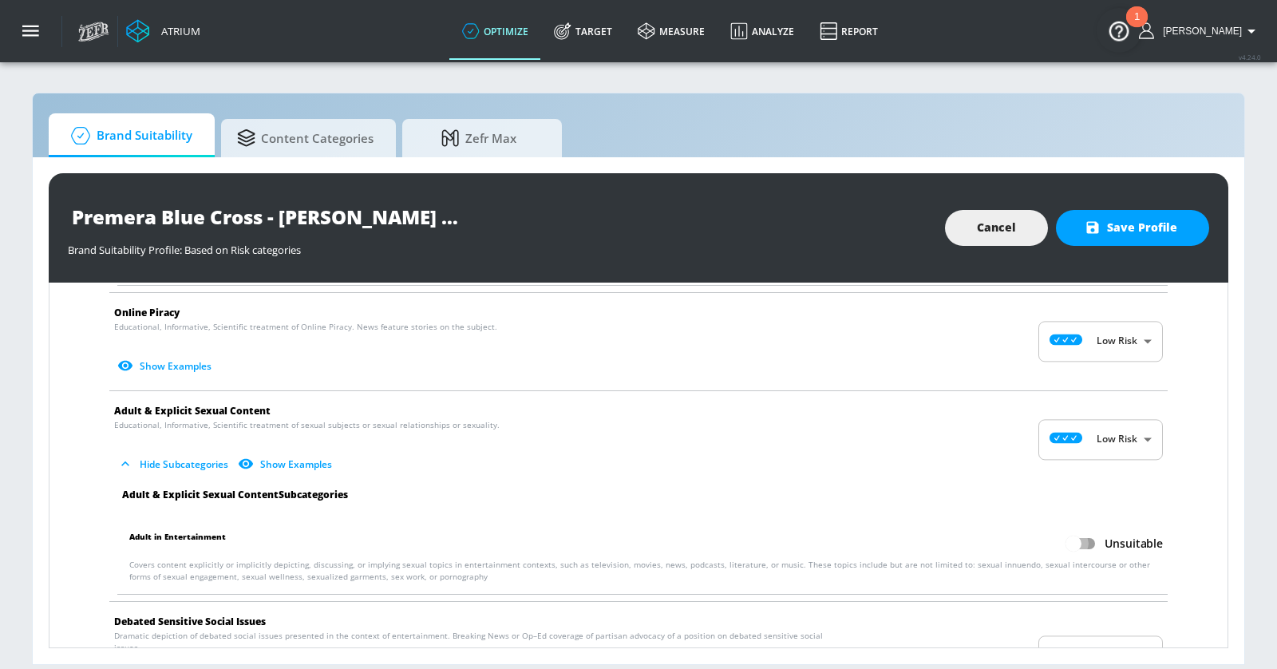
click at [1082, 528] on input "Unsuitable" at bounding box center [1073, 543] width 91 height 30
checkbox input "true"
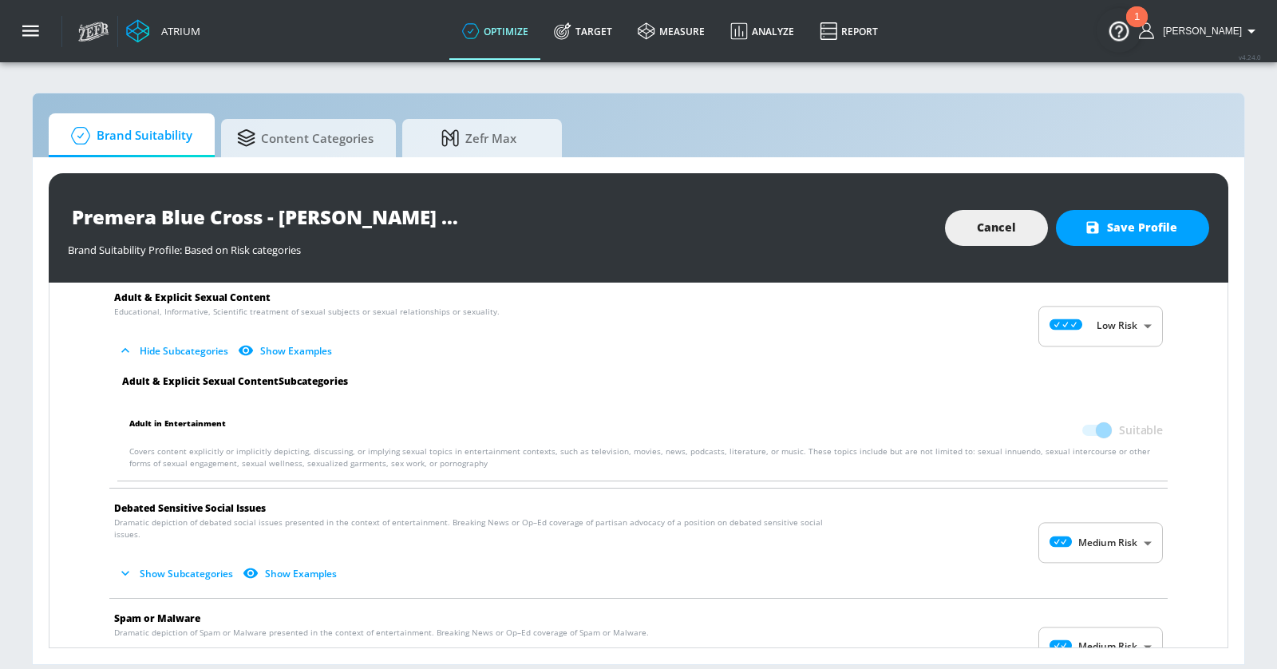
scroll to position [2261, 0]
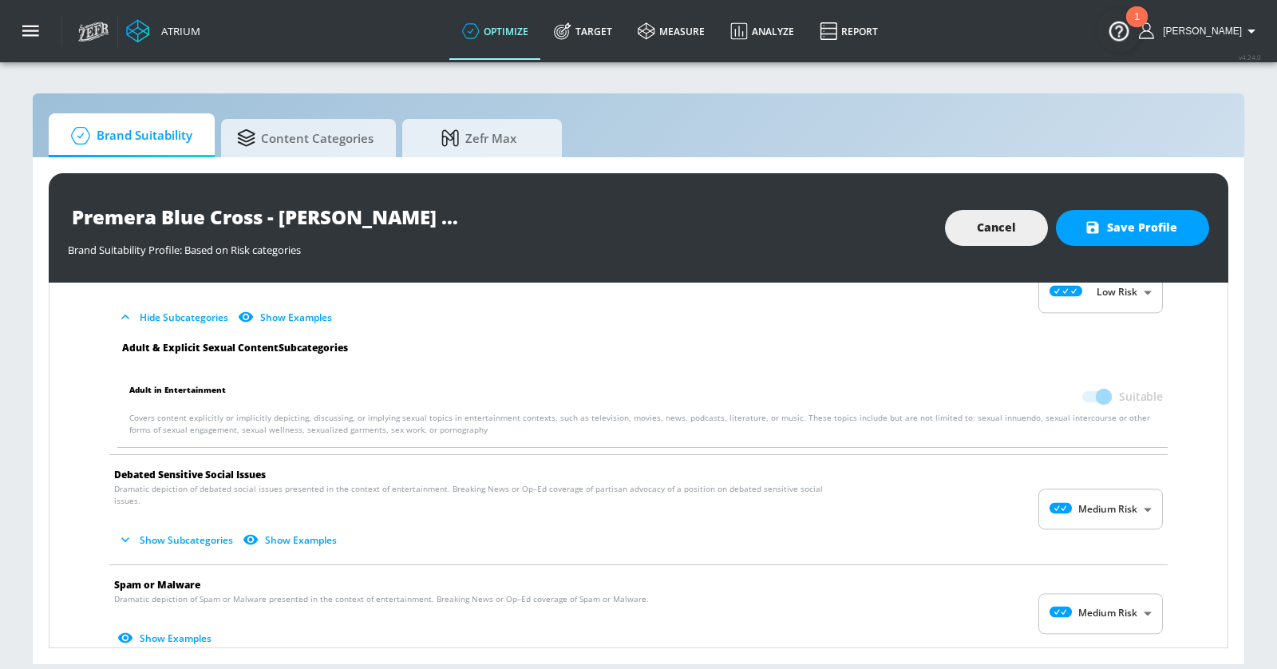
click at [1100, 464] on body "Atrium optimize Target measure Analyze Report optimize Target measure Analyze R…" at bounding box center [638, 334] width 1277 height 669
click at [1098, 531] on div "Low Risk" at bounding box center [1101, 536] width 99 height 17
type input "LOW"
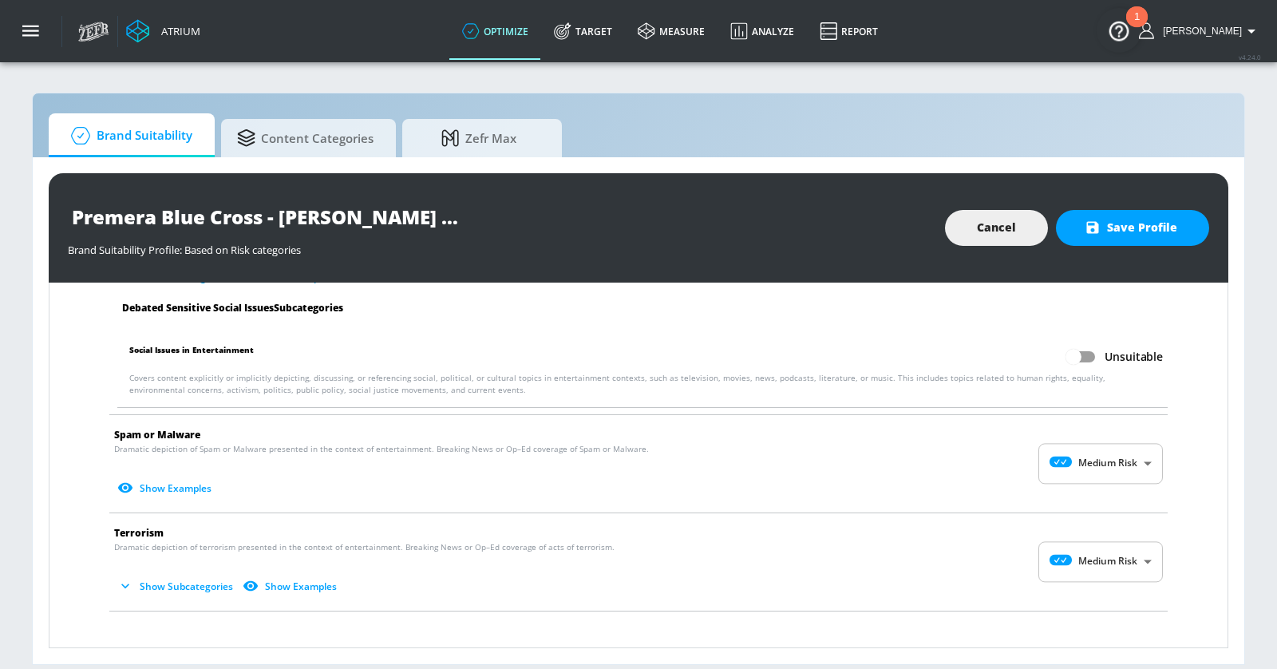
scroll to position [2521, 0]
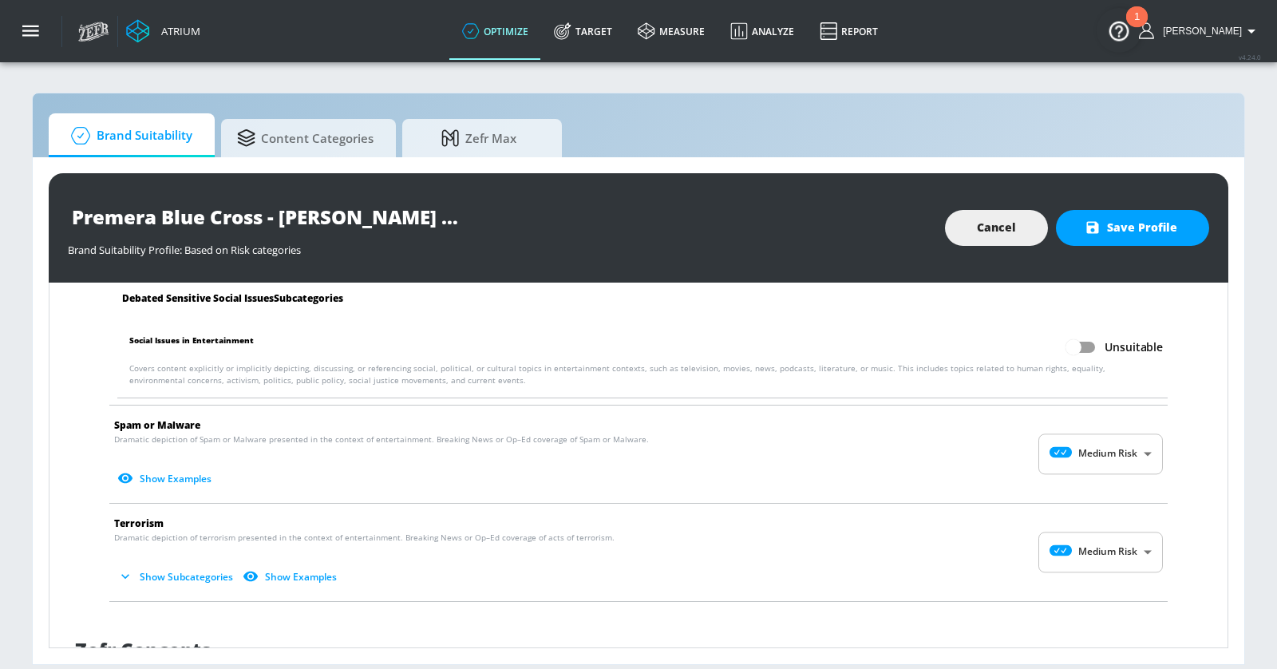
click at [1112, 421] on body "Atrium optimize Target measure Analyze Report optimize Target measure Analyze R…" at bounding box center [638, 334] width 1277 height 669
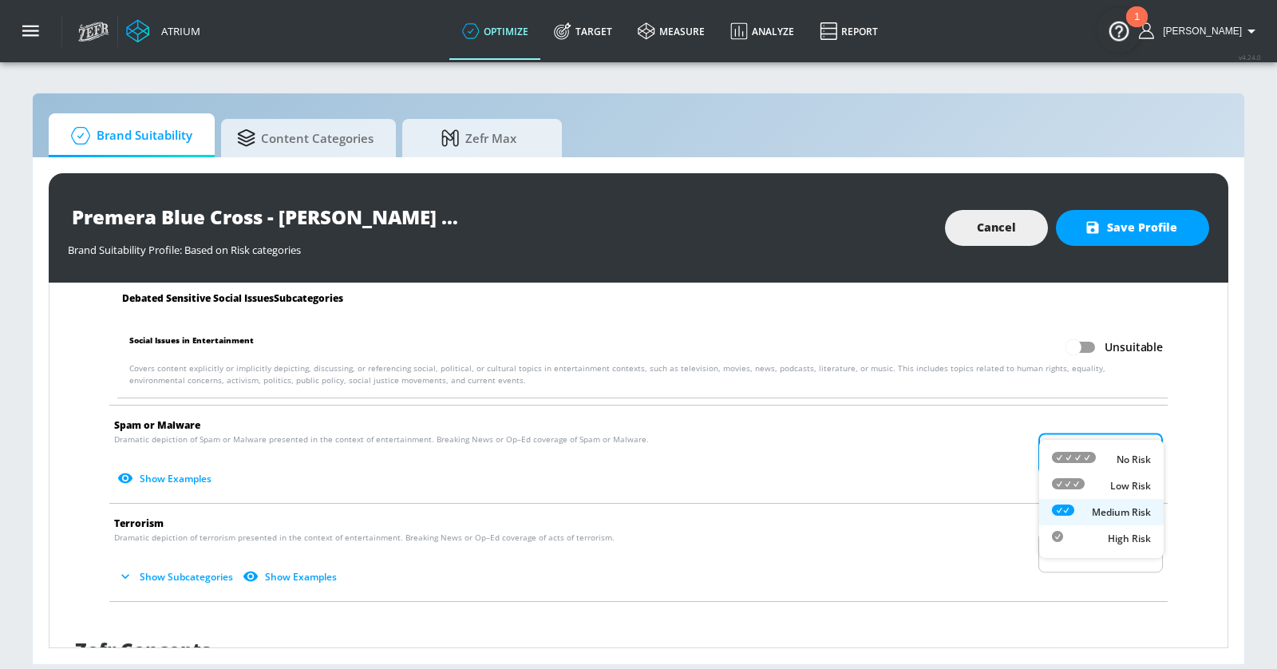
click at [1107, 485] on div "Low Risk" at bounding box center [1101, 485] width 99 height 17
type input "LOW"
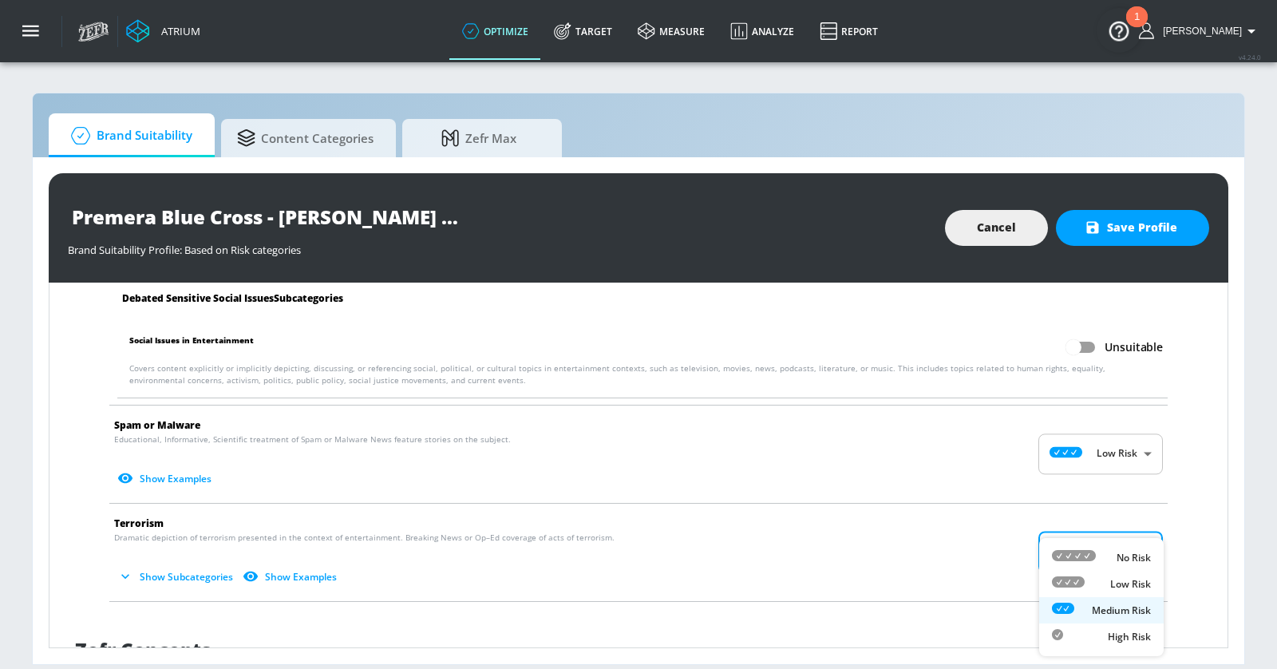
click at [1106, 520] on body "Atrium optimize Target measure Analyze Report optimize Target measure Analyze R…" at bounding box center [638, 334] width 1277 height 669
click at [1093, 575] on li "Low Risk" at bounding box center [1101, 584] width 125 height 26
type input "LOW"
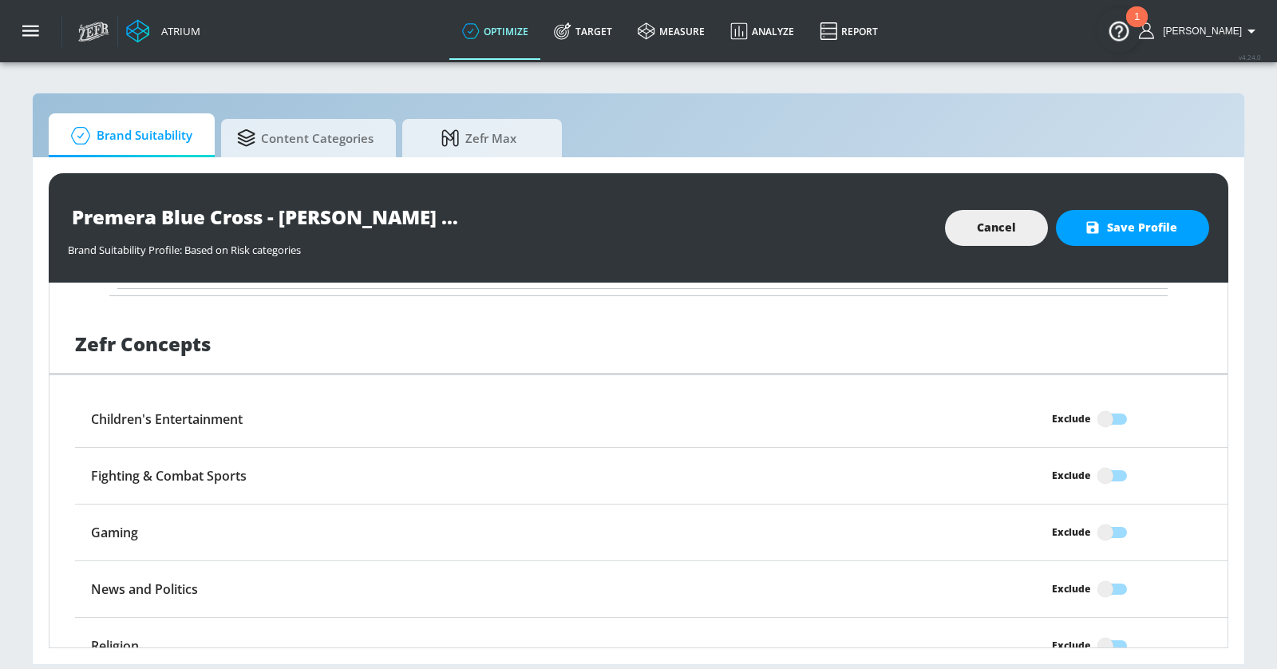
scroll to position [2985, 0]
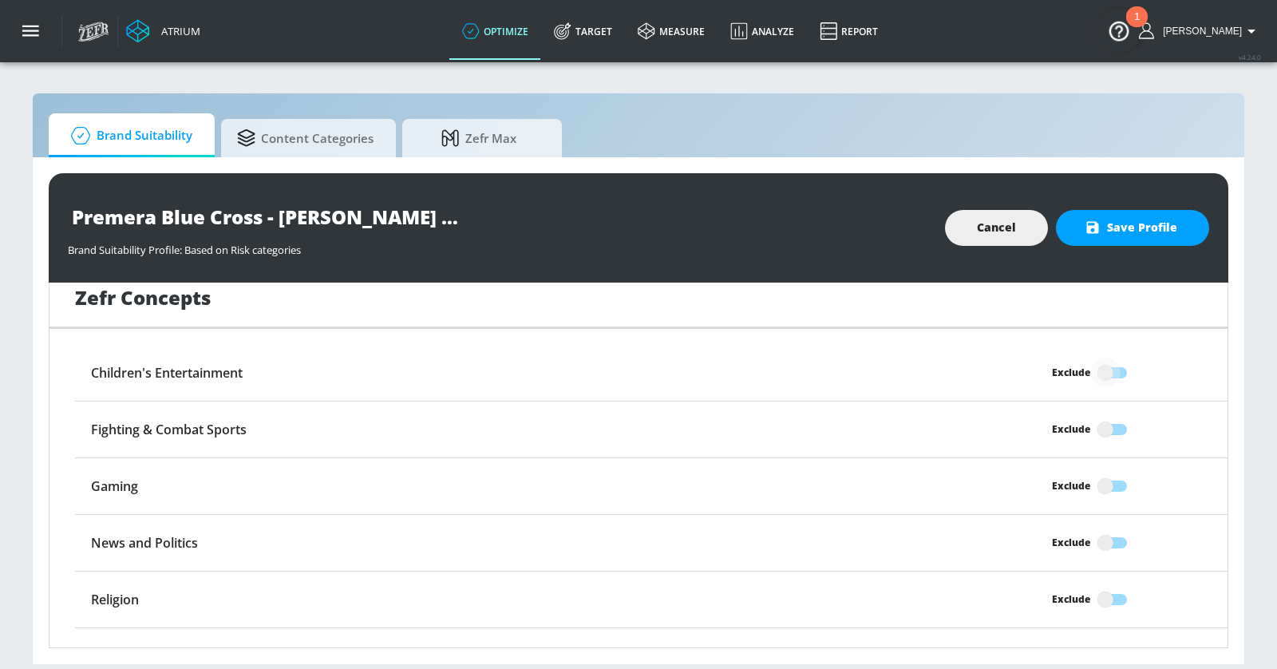
click at [1104, 358] on input "Exclude" at bounding box center [1105, 373] width 91 height 30
checkbox input "true"
click at [1112, 641] on input "Exclude" at bounding box center [1105, 656] width 91 height 30
checkbox input "true"
click at [1112, 584] on input "Exclude" at bounding box center [1105, 599] width 91 height 30
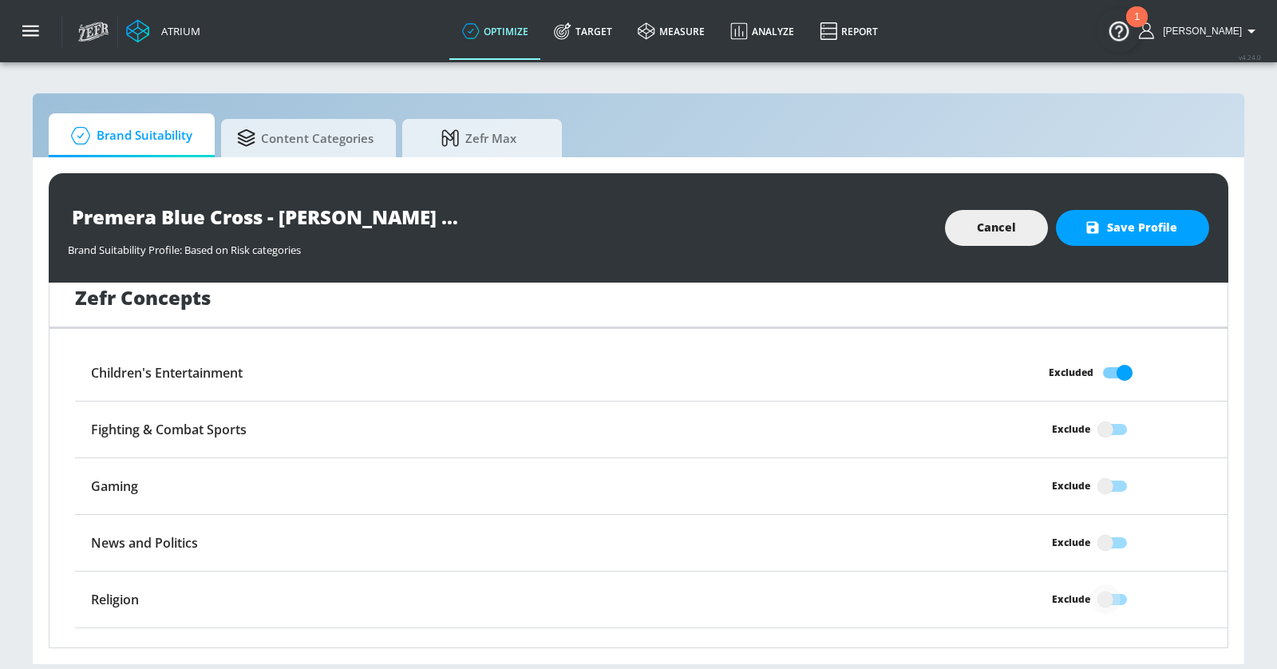
checkbox input "true"
click at [1110, 414] on input "Exclude" at bounding box center [1105, 429] width 91 height 30
checkbox input "true"
click at [1118, 232] on span "Save Profile" at bounding box center [1132, 228] width 89 height 20
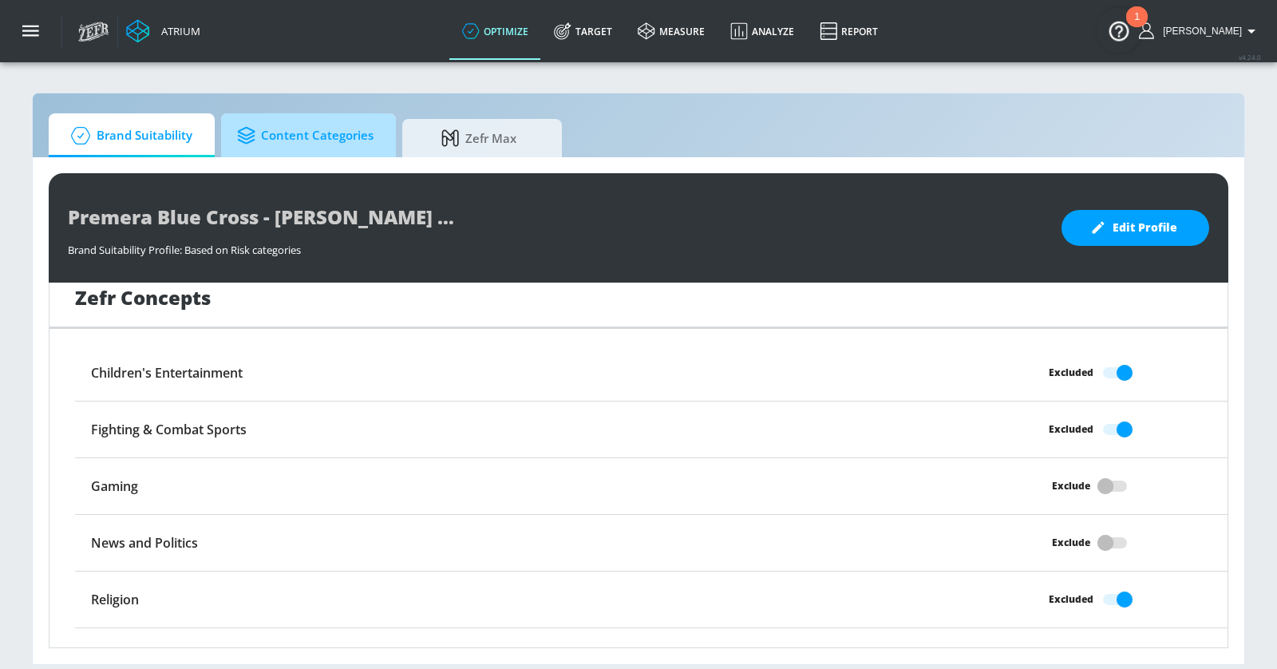
click at [274, 148] on span "Content Categories" at bounding box center [305, 136] width 136 height 38
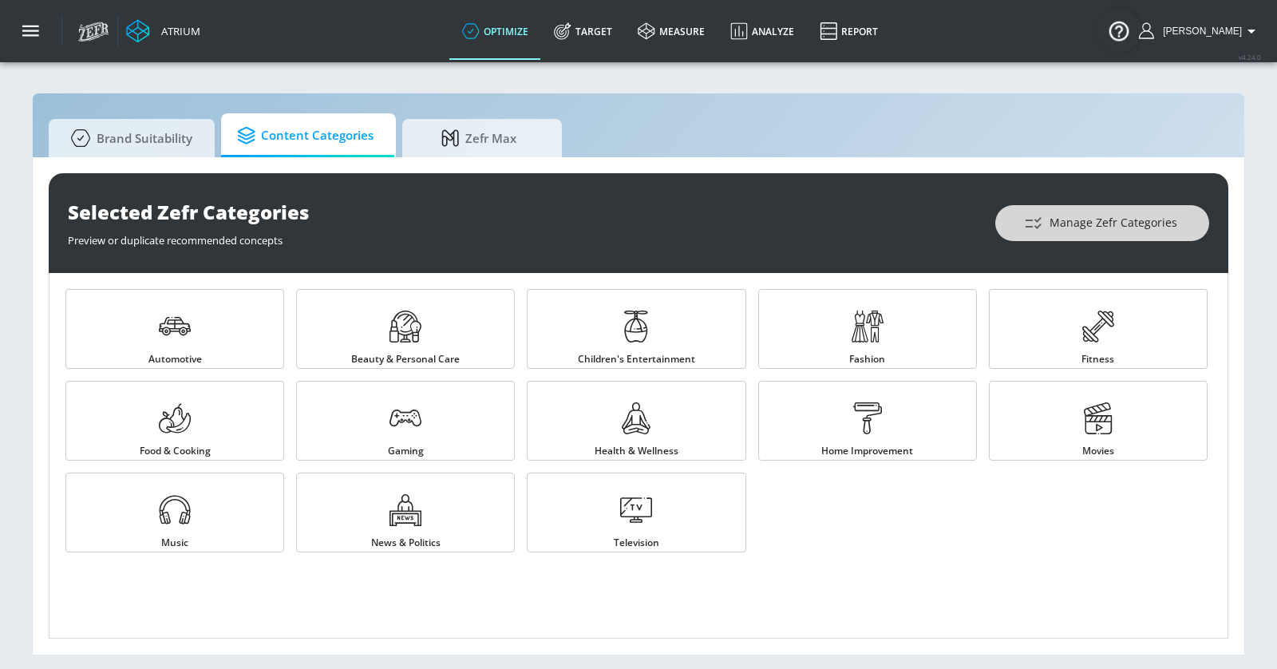
click at [1034, 216] on icon "button" at bounding box center [1033, 223] width 19 height 19
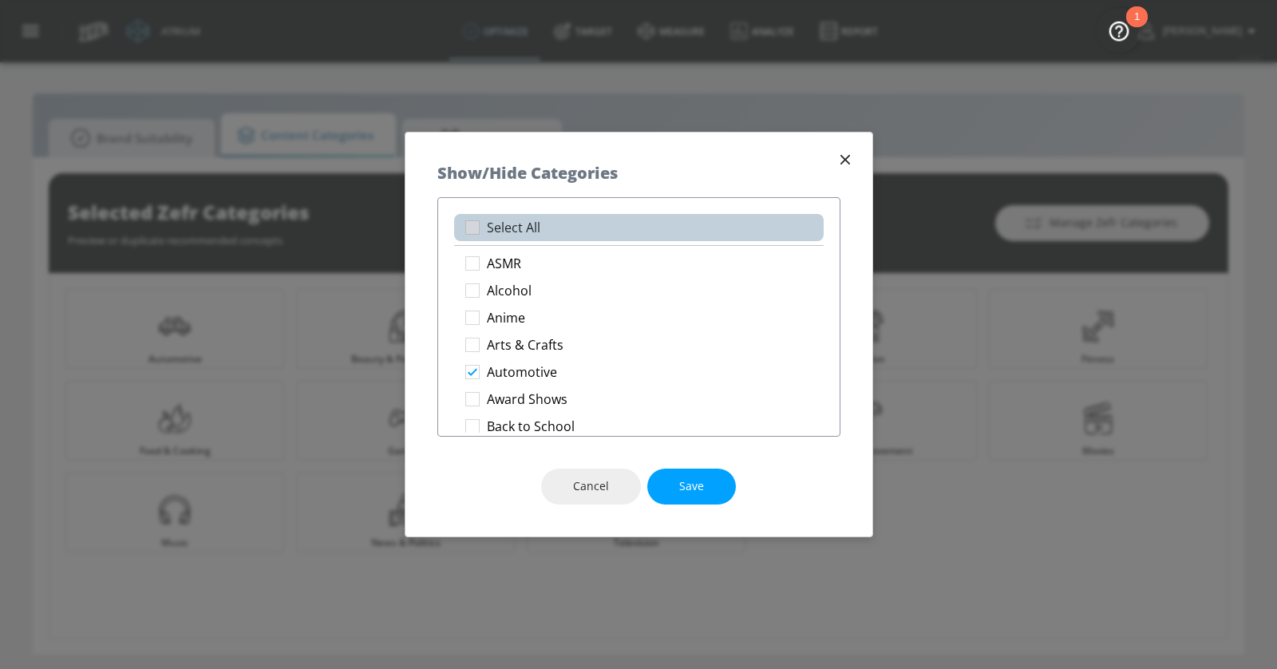
click at [512, 228] on p "Select All" at bounding box center [513, 228] width 53 height 17
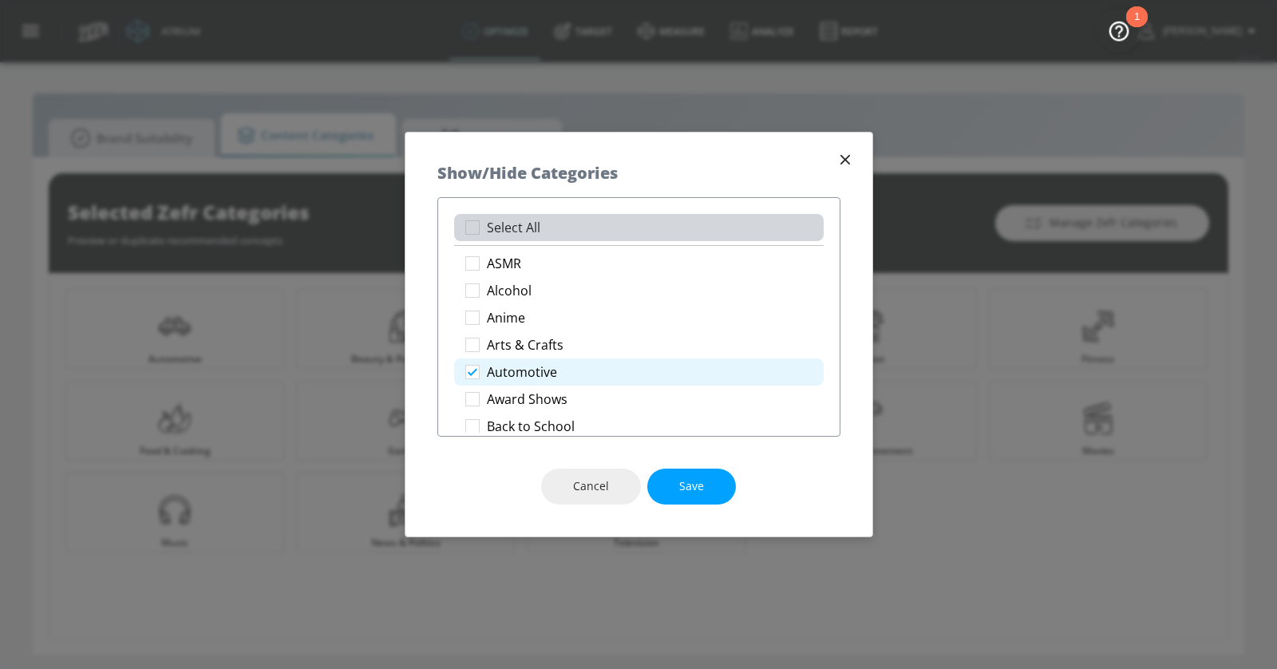
checkbox input "true"
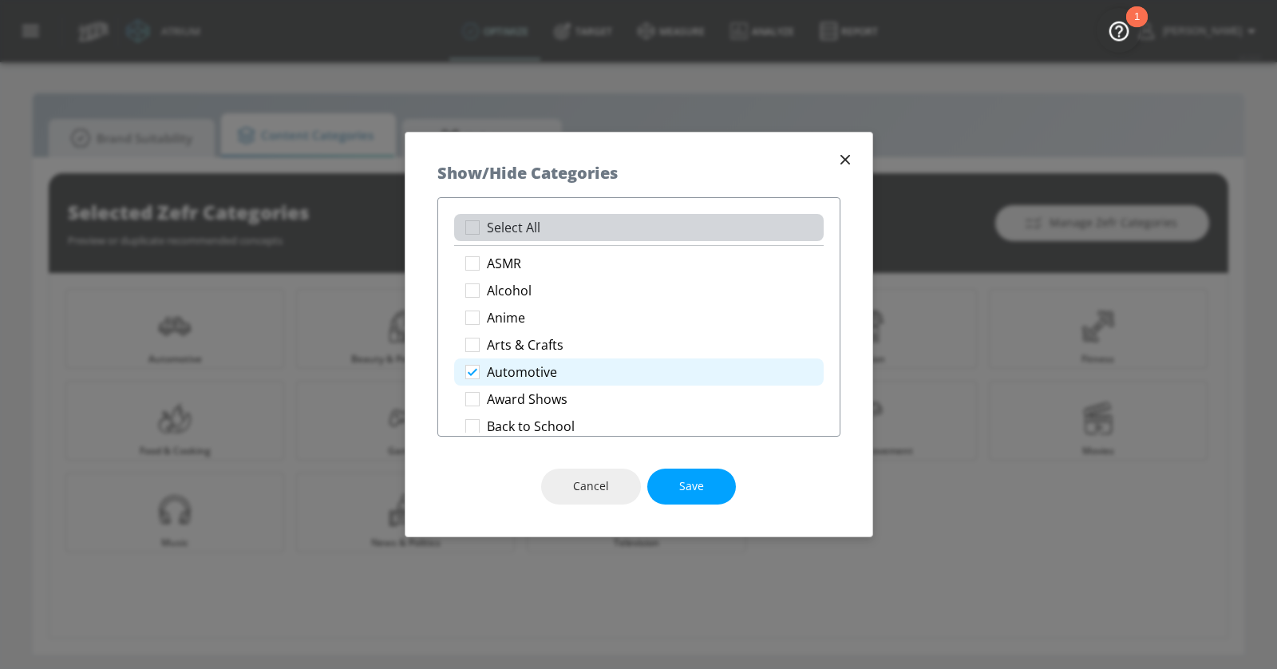
checkbox input "true"
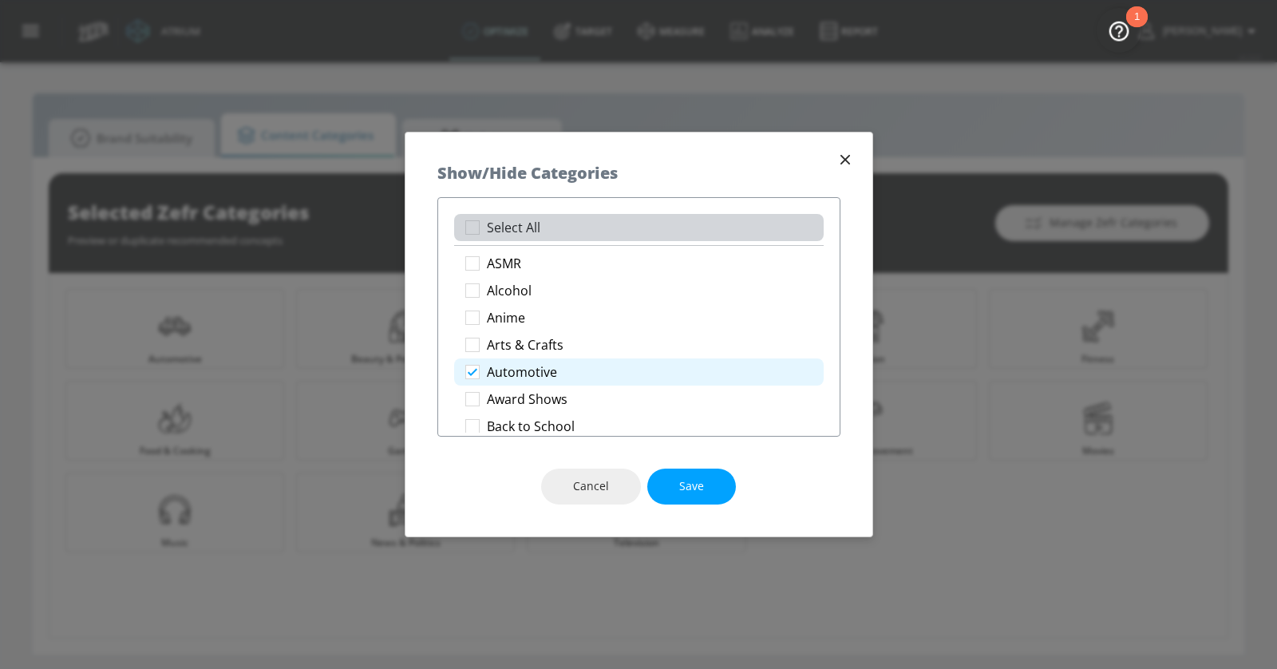
checkbox input "true"
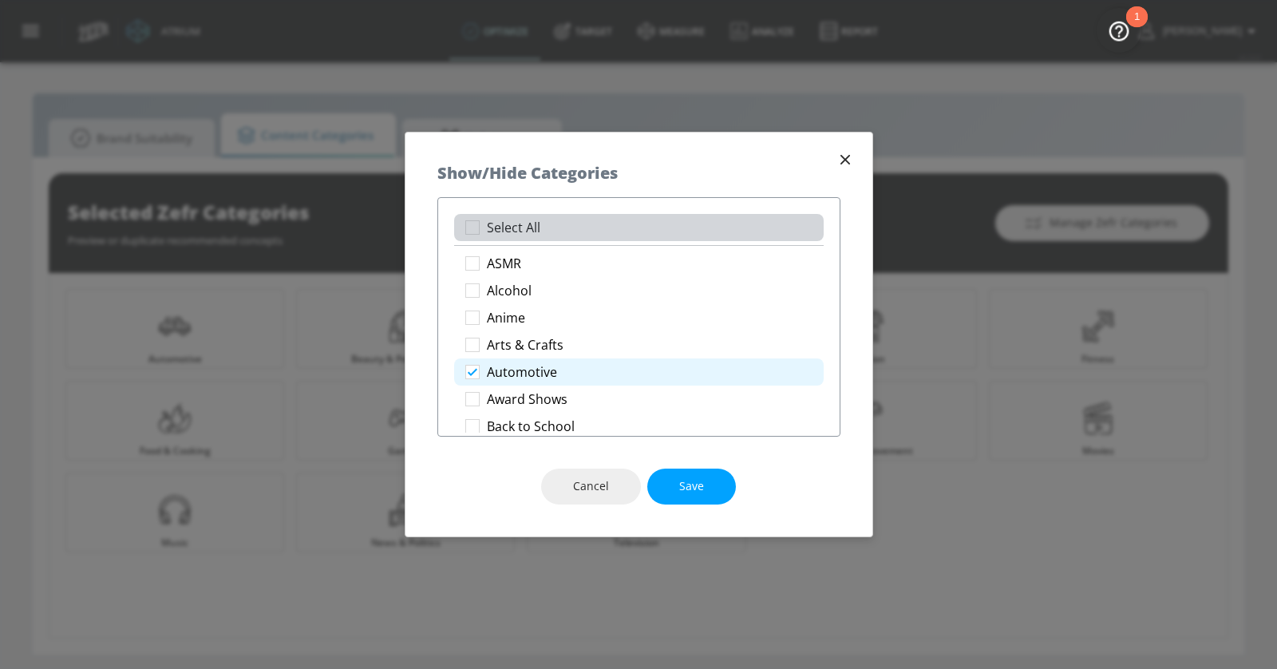
checkbox input "true"
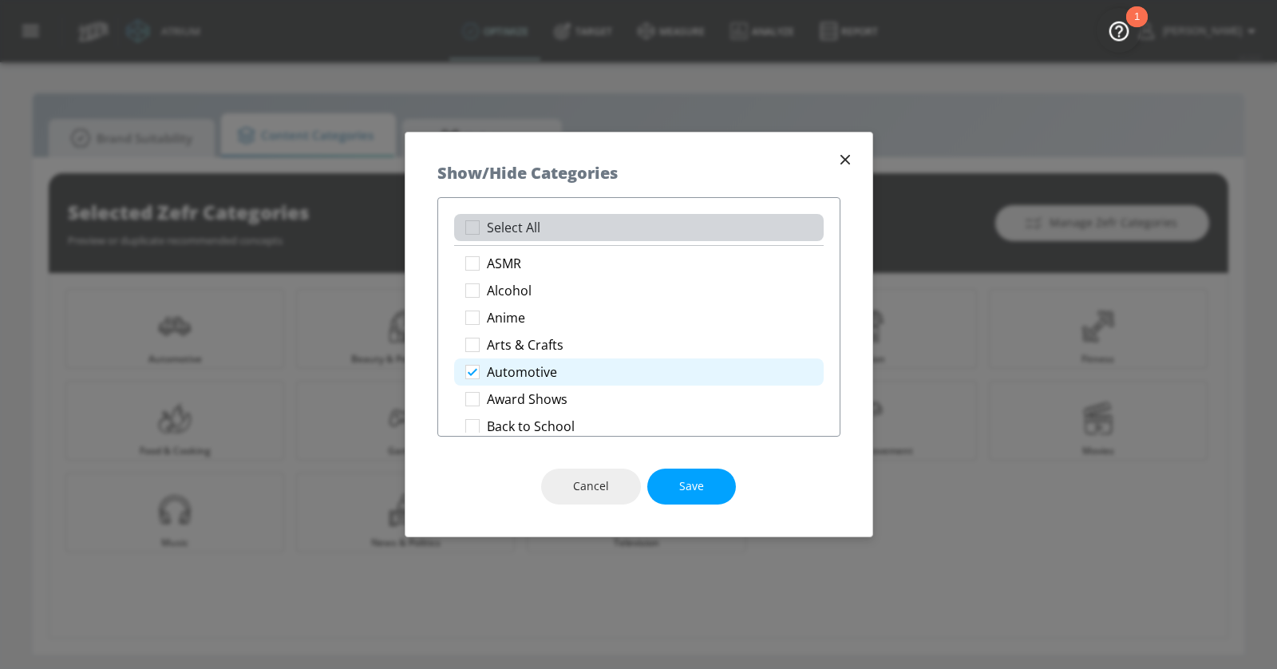
checkbox input "true"
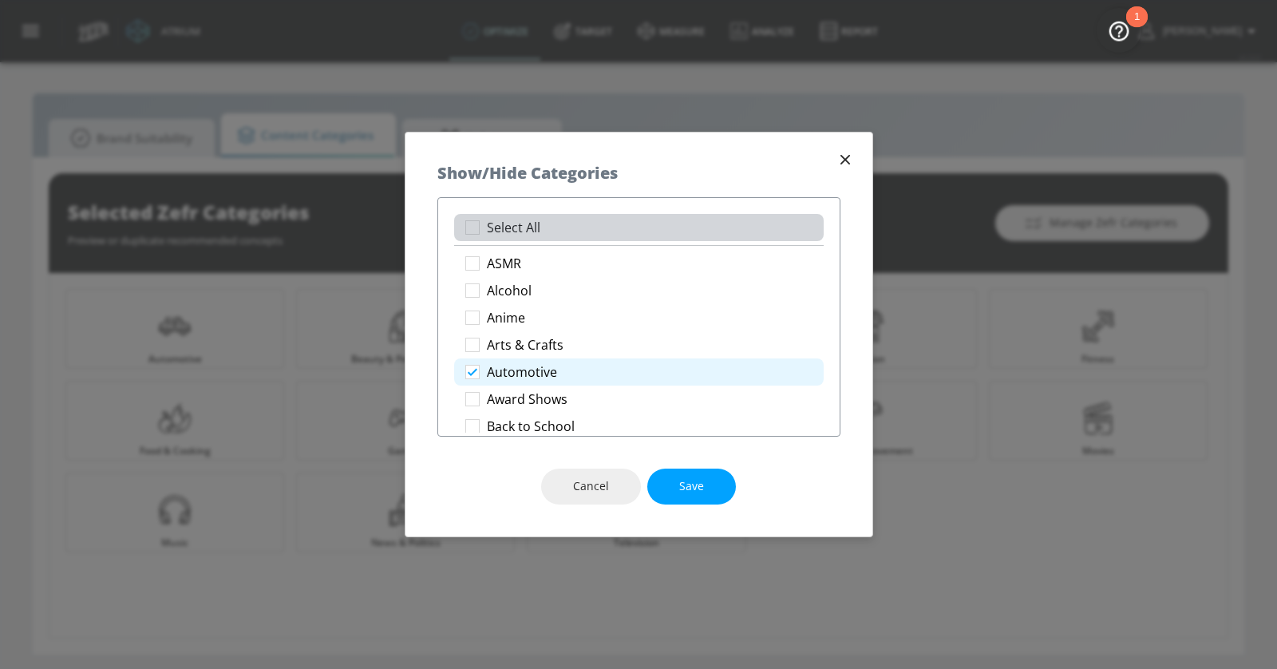
checkbox input "true"
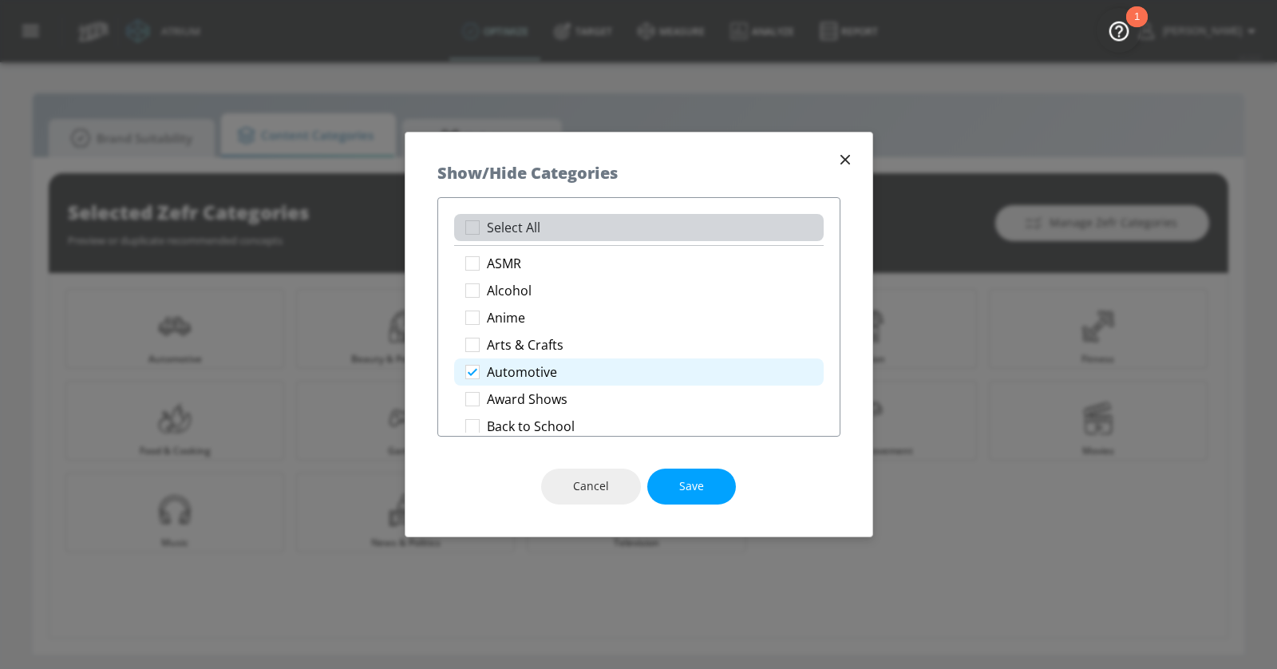
checkbox input "true"
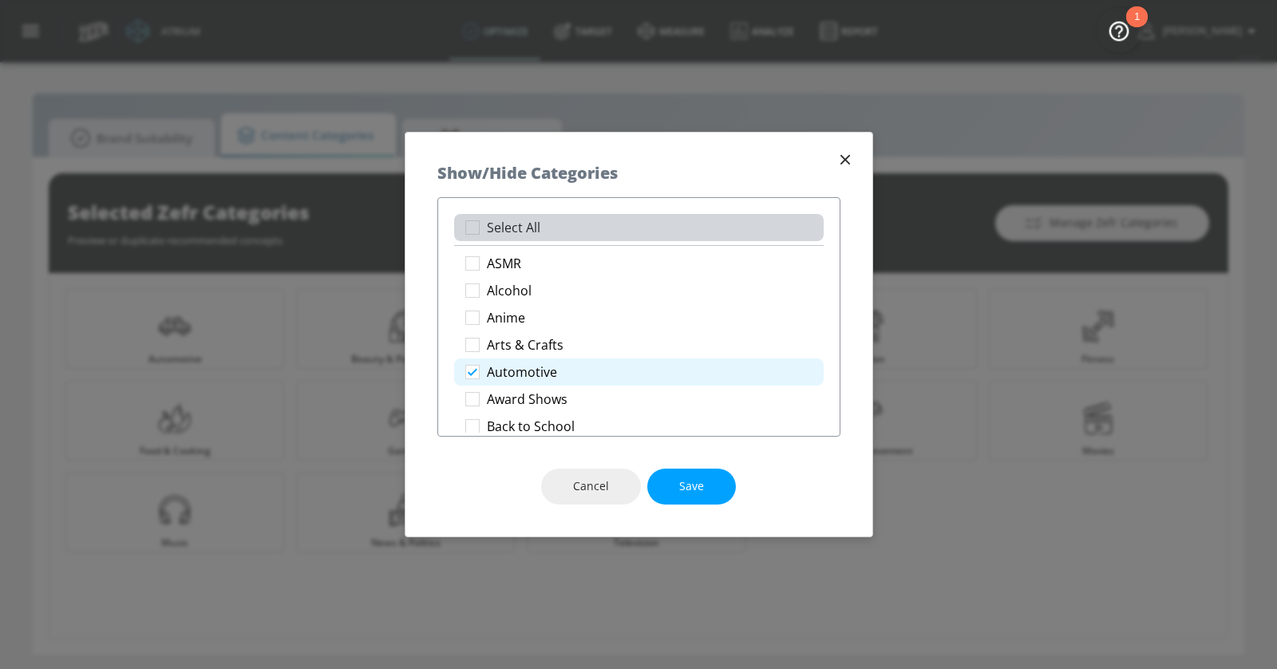
checkbox input "true"
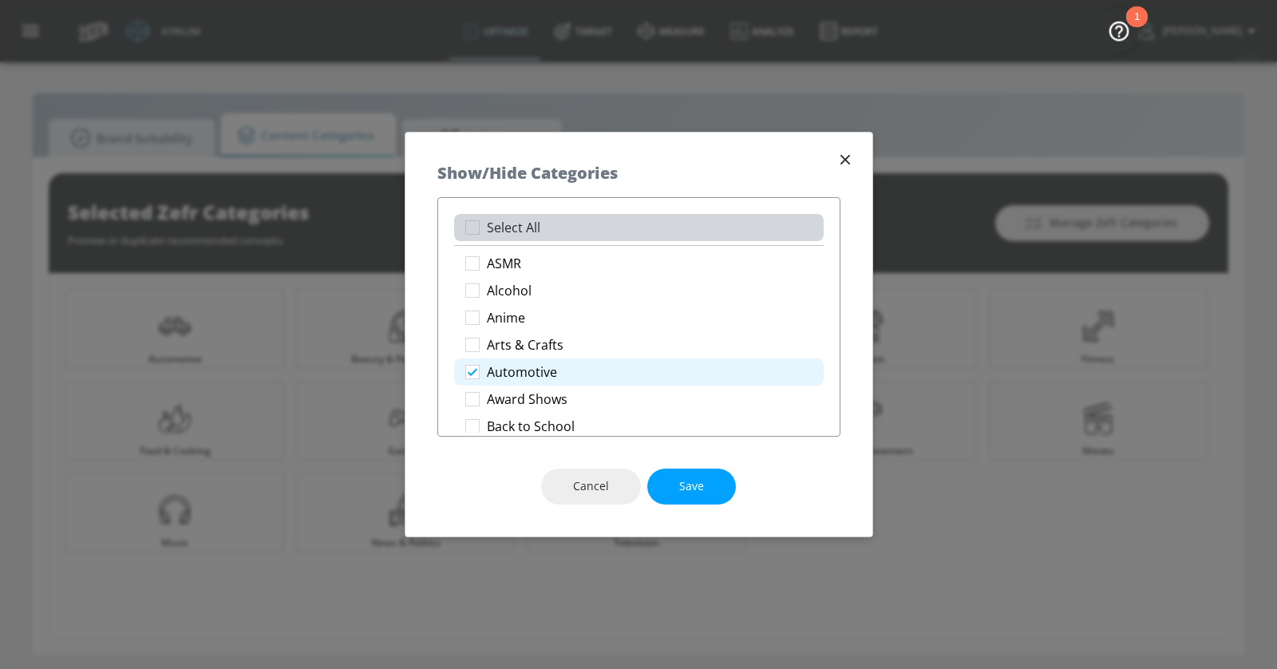
checkbox input "true"
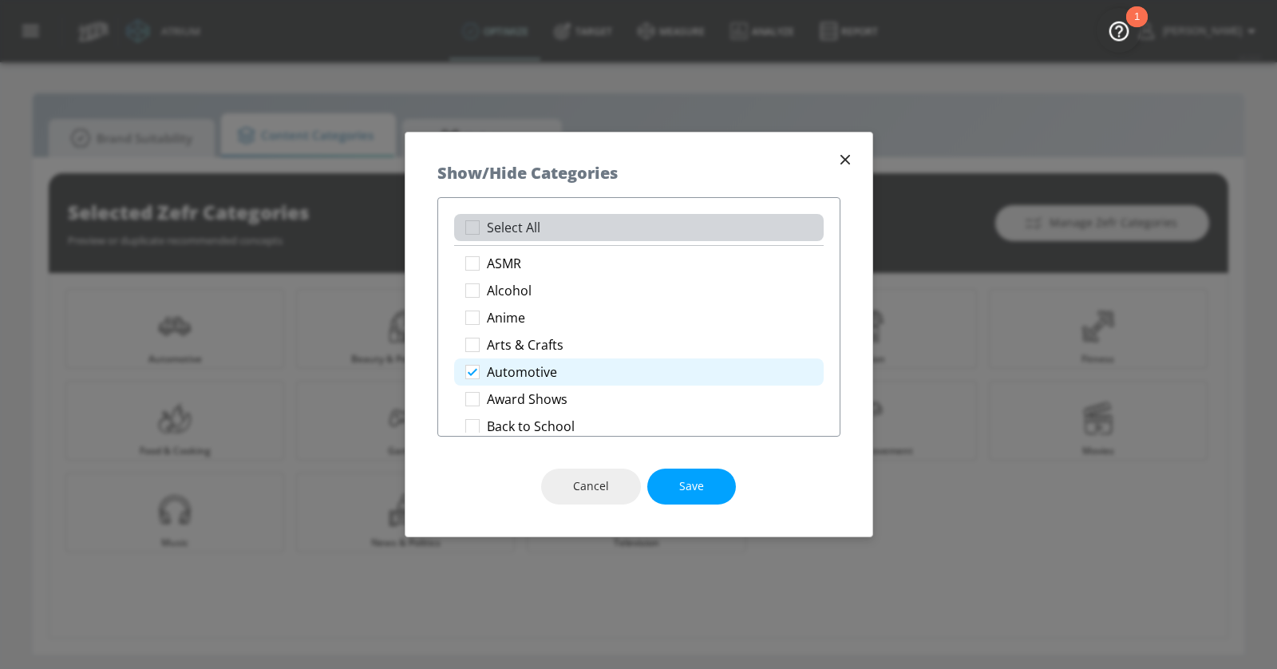
checkbox input "true"
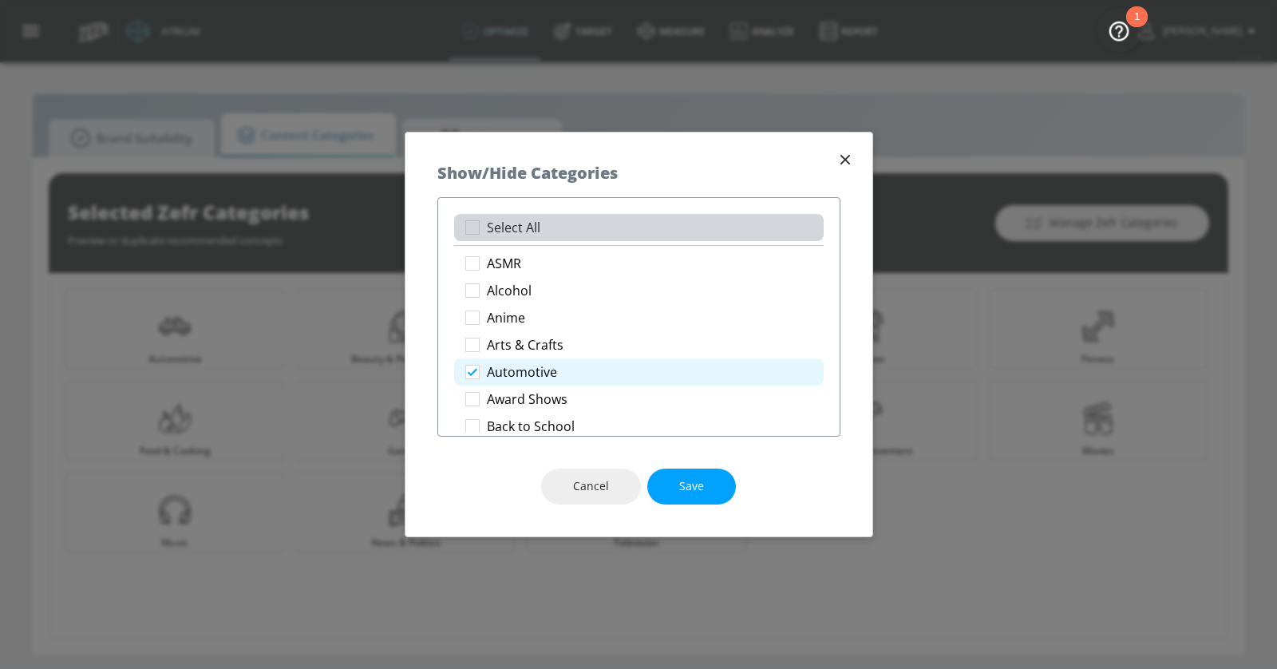
checkbox input "true"
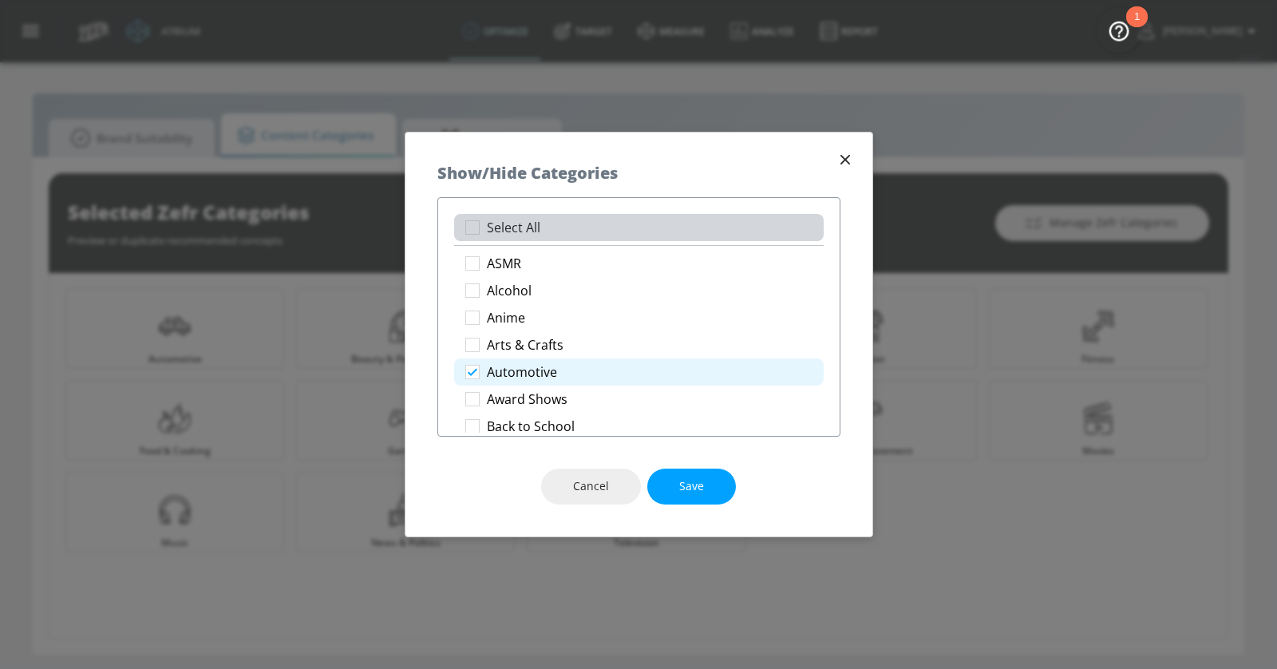
checkbox input "true"
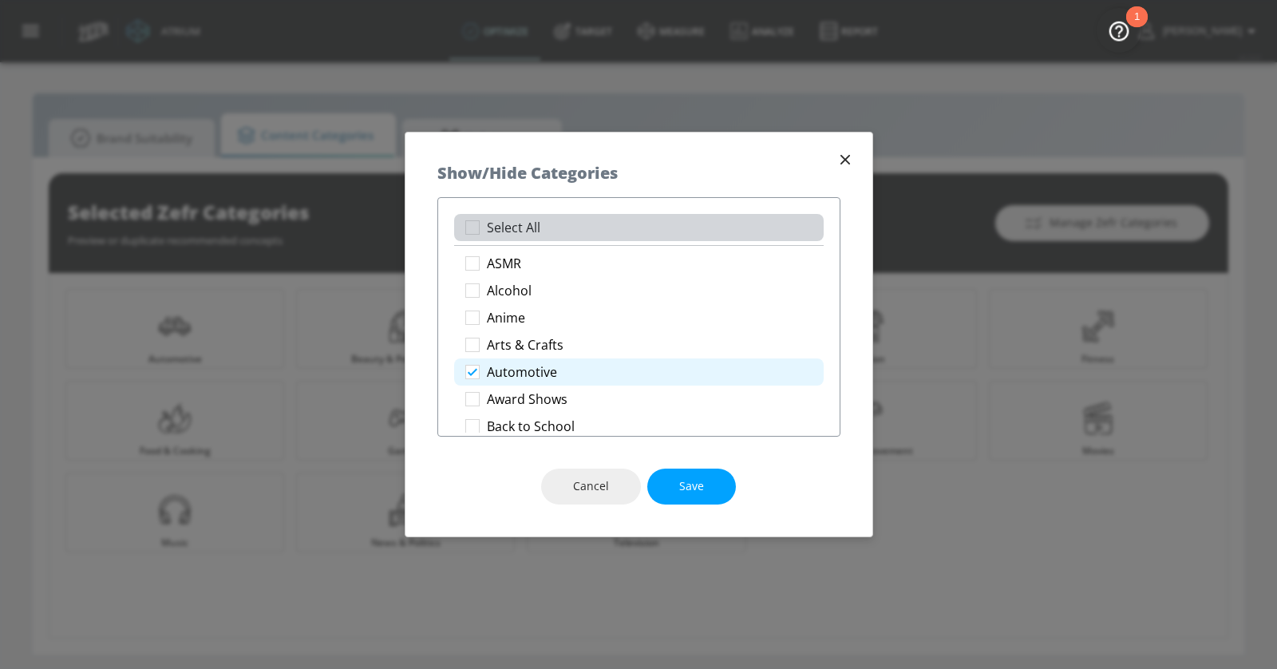
checkbox input "true"
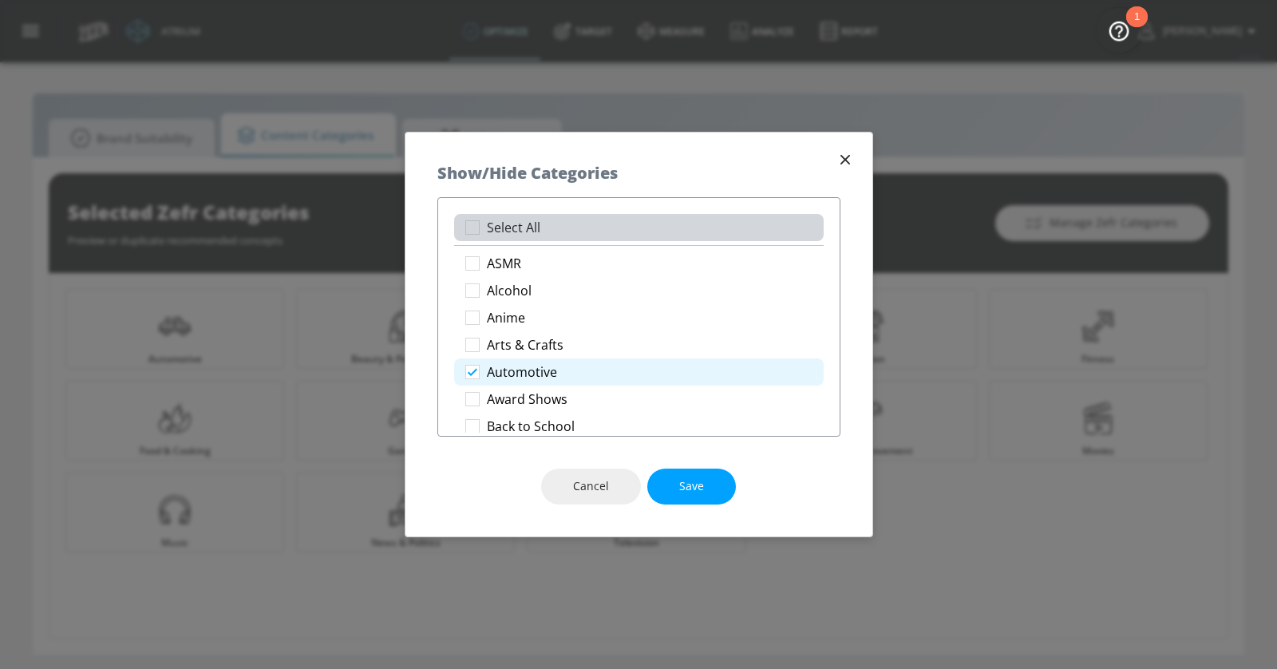
checkbox input "true"
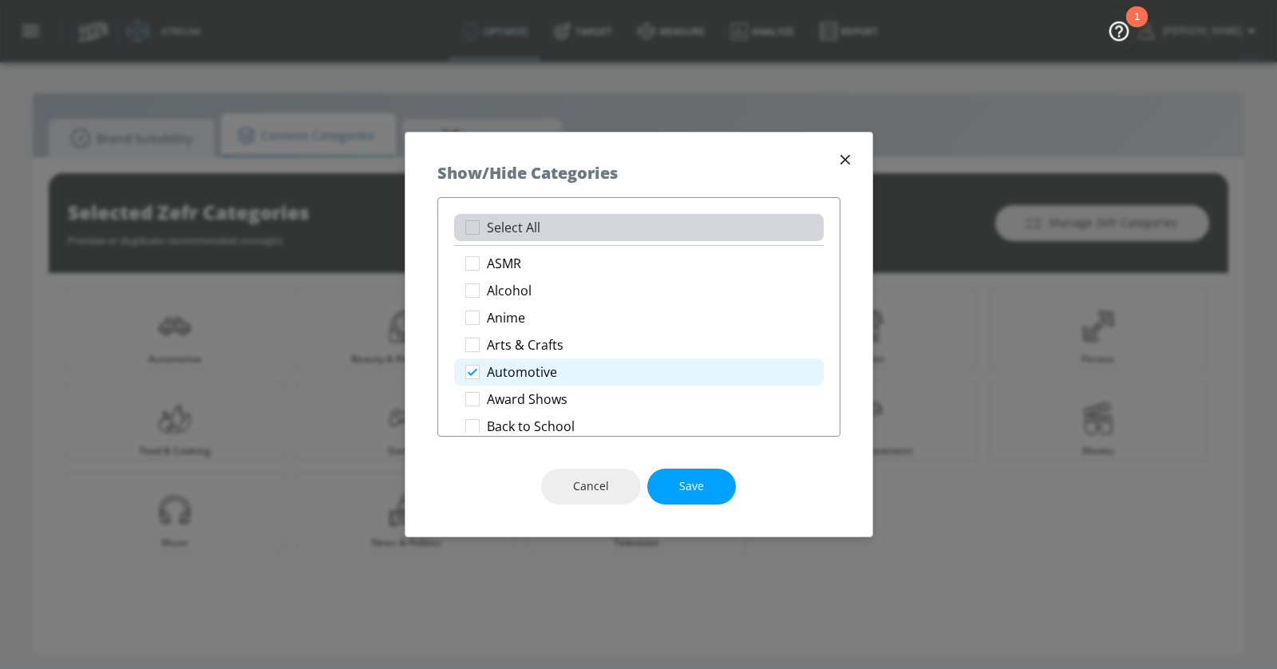
checkbox input "true"
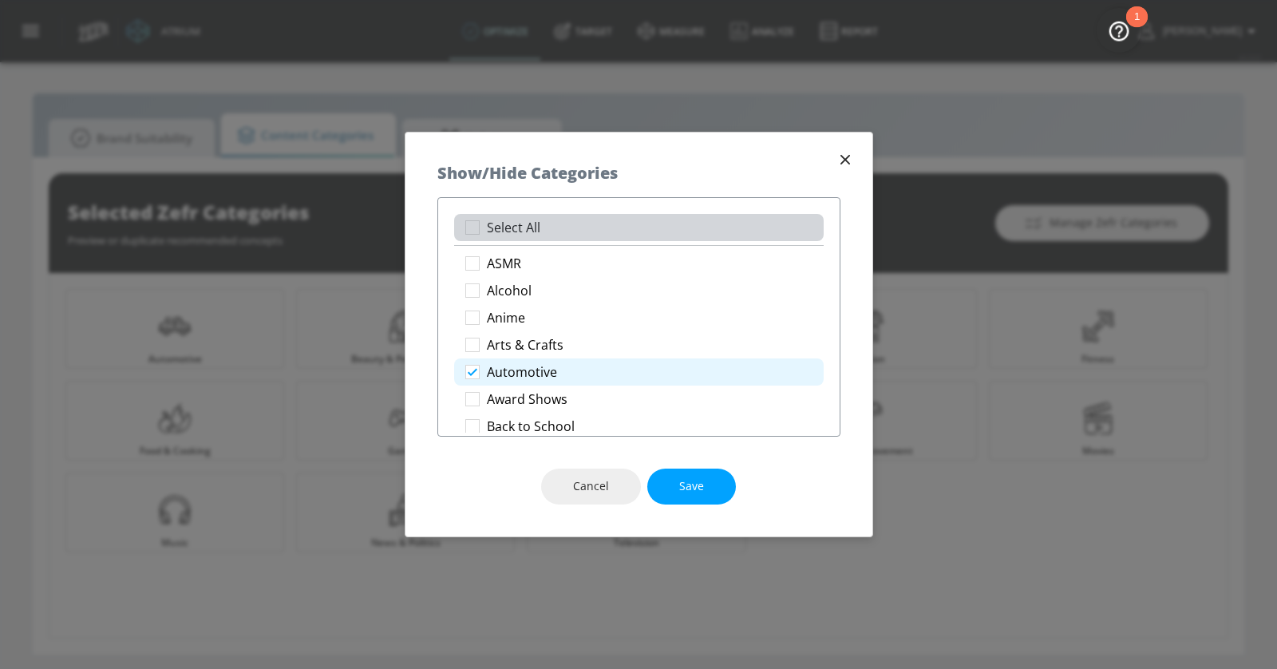
checkbox input "true"
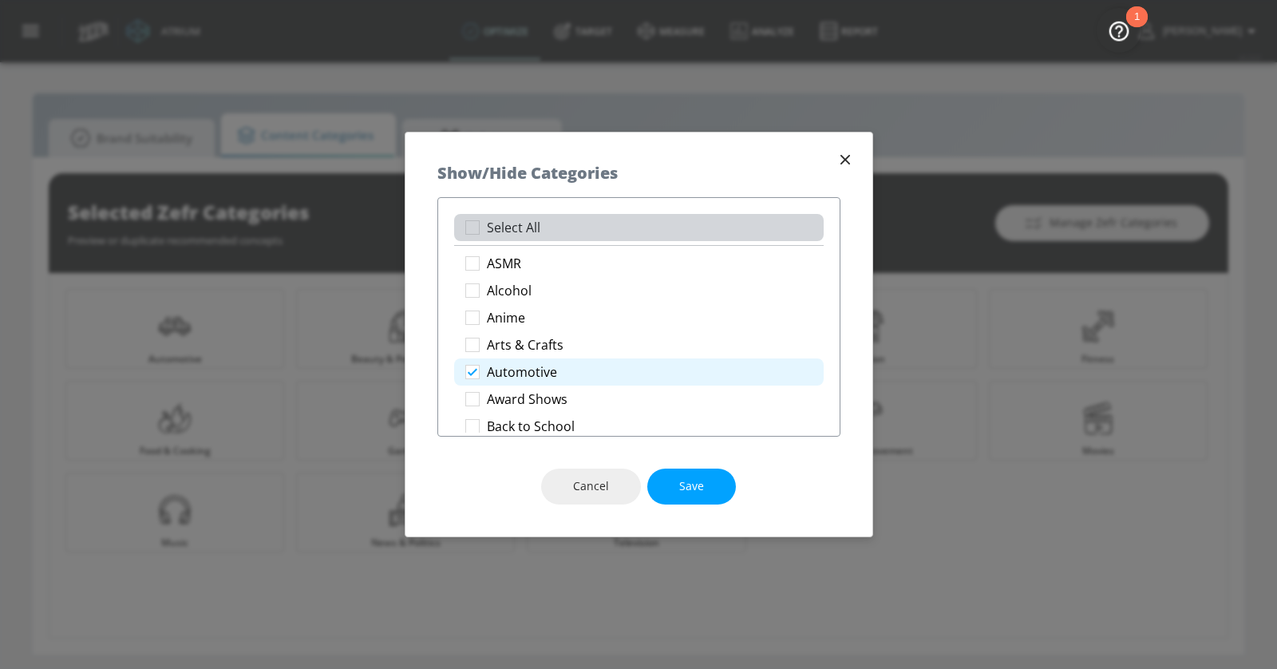
checkbox input "true"
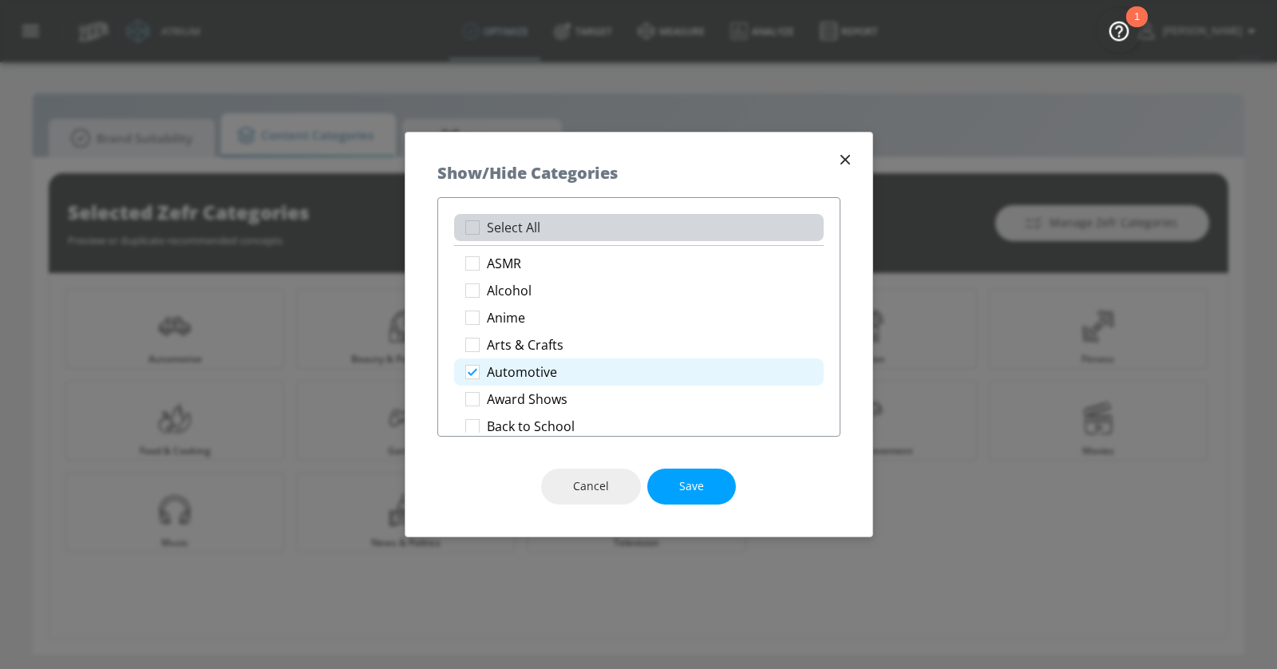
checkbox input "true"
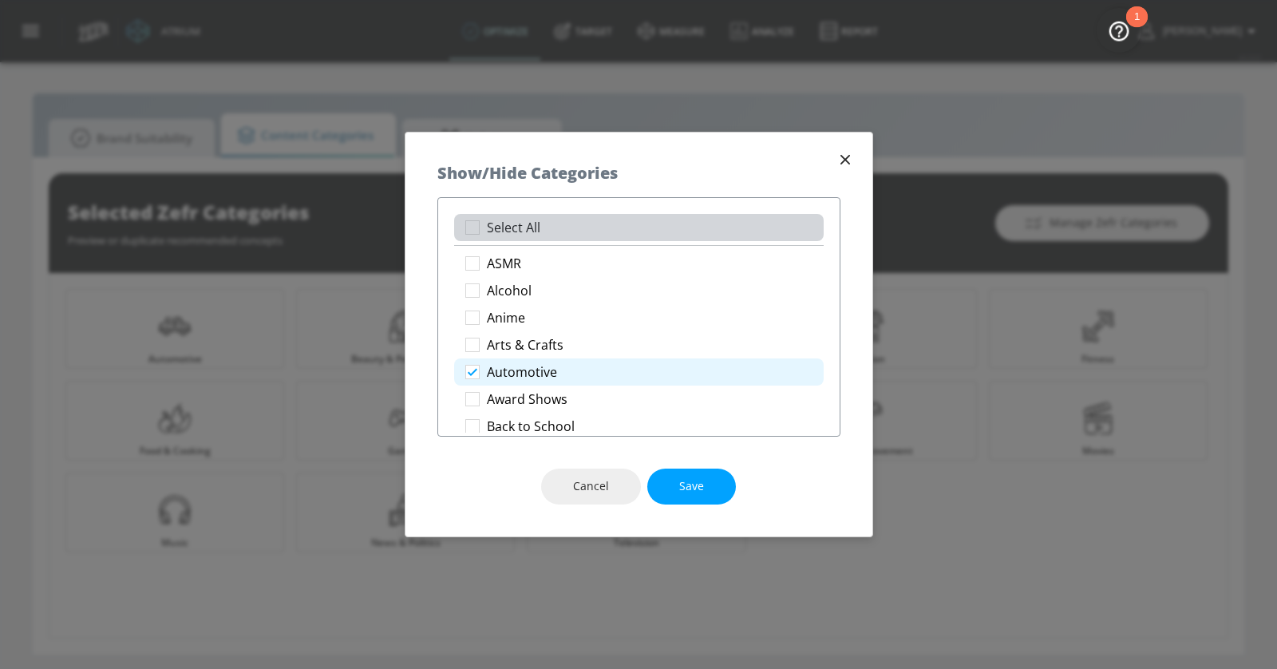
checkbox input "true"
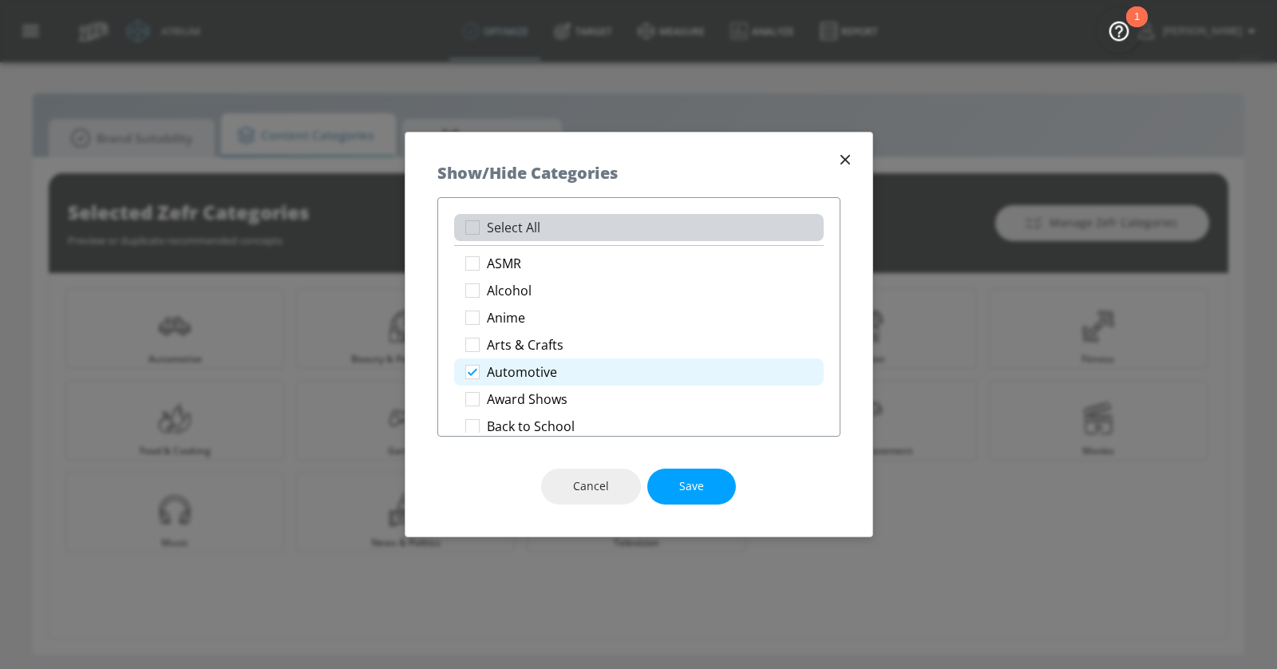
checkbox input "true"
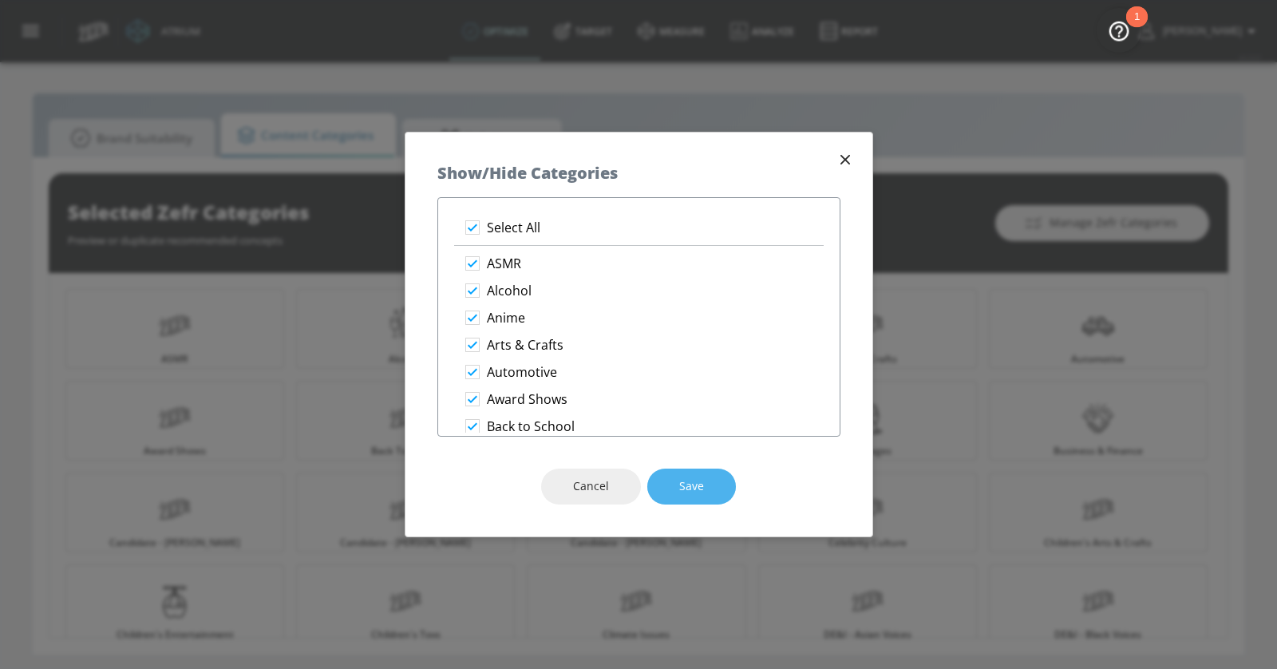
click at [698, 487] on span "Save" at bounding box center [691, 487] width 25 height 20
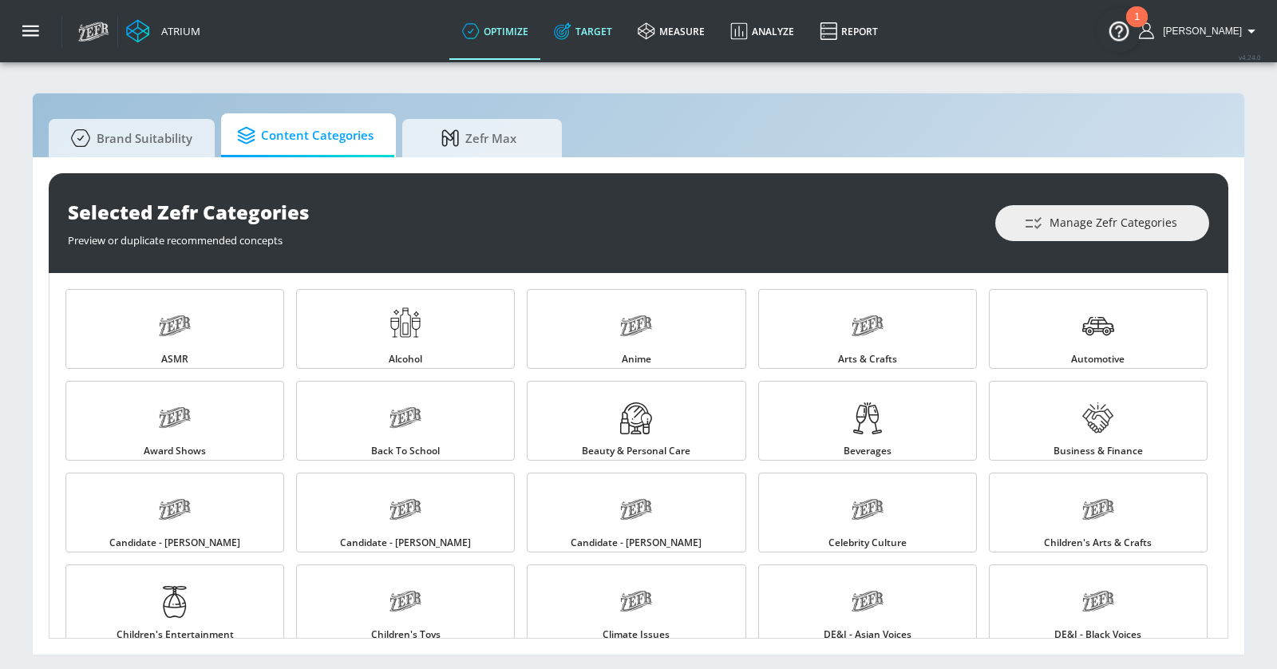
click at [625, 34] on link "Target" at bounding box center [583, 30] width 84 height 57
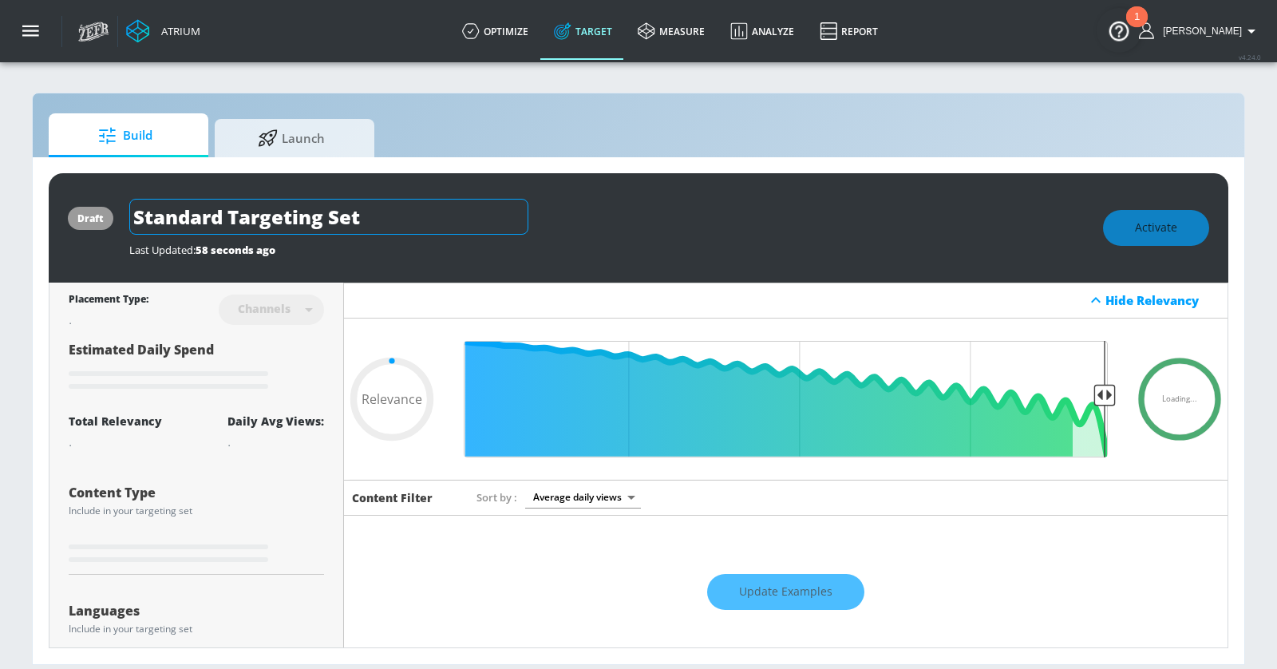
type input "0.05"
drag, startPoint x: 400, startPoint y: 220, endPoint x: 46, endPoint y: 220, distance: 353.6
click at [45, 220] on div "draft Standard Targeting Set Last Updated: 59 seconds ago Activate Placement Ty…" at bounding box center [639, 410] width 1212 height 507
click at [166, 212] on input "Standard Targeting Set" at bounding box center [328, 217] width 399 height 36
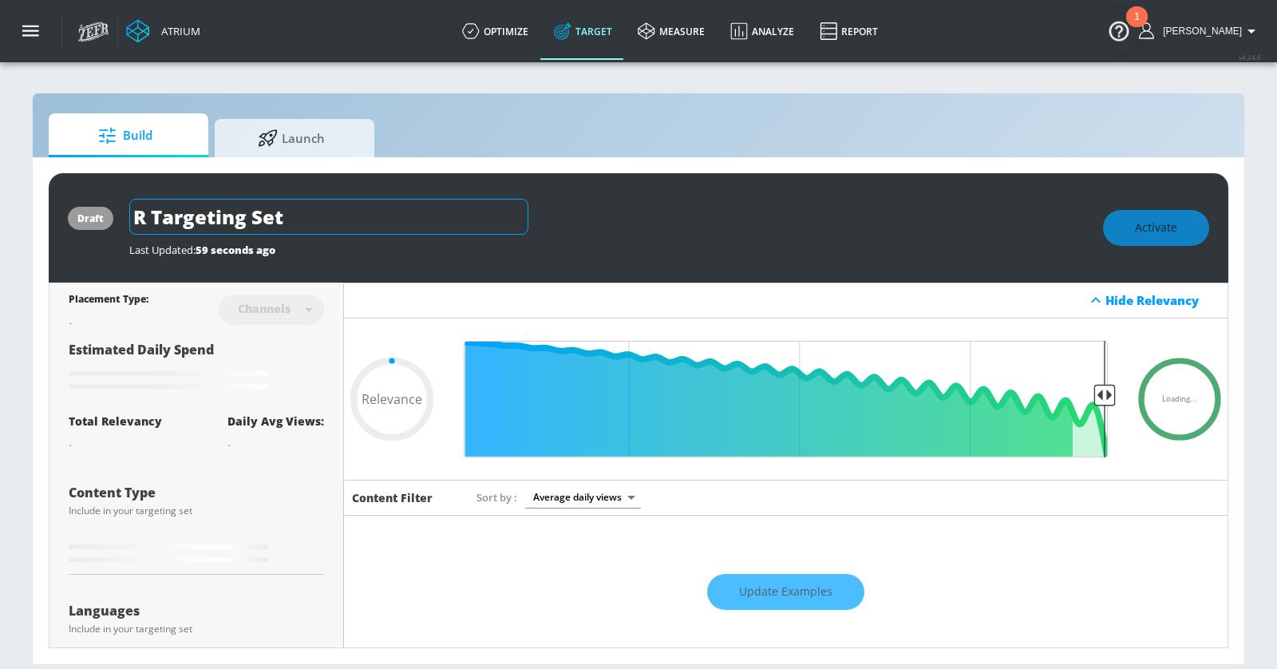
type input "RE Targeting Set"
type input "0.05"
type input "R Targeting Set"
type input "0.05"
type input "Targeting Set"
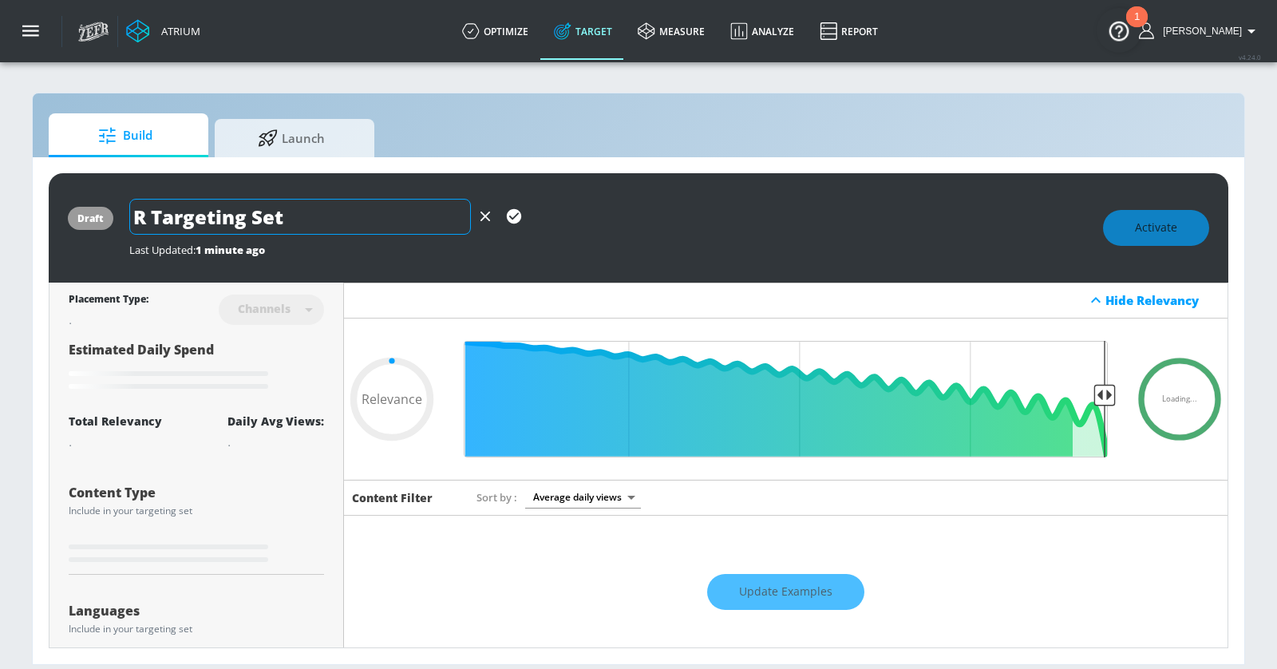
type input "0.05"
type input "E Targeting Set"
type input "0.05"
type input "Ex Targeting Set"
type input "0.05"
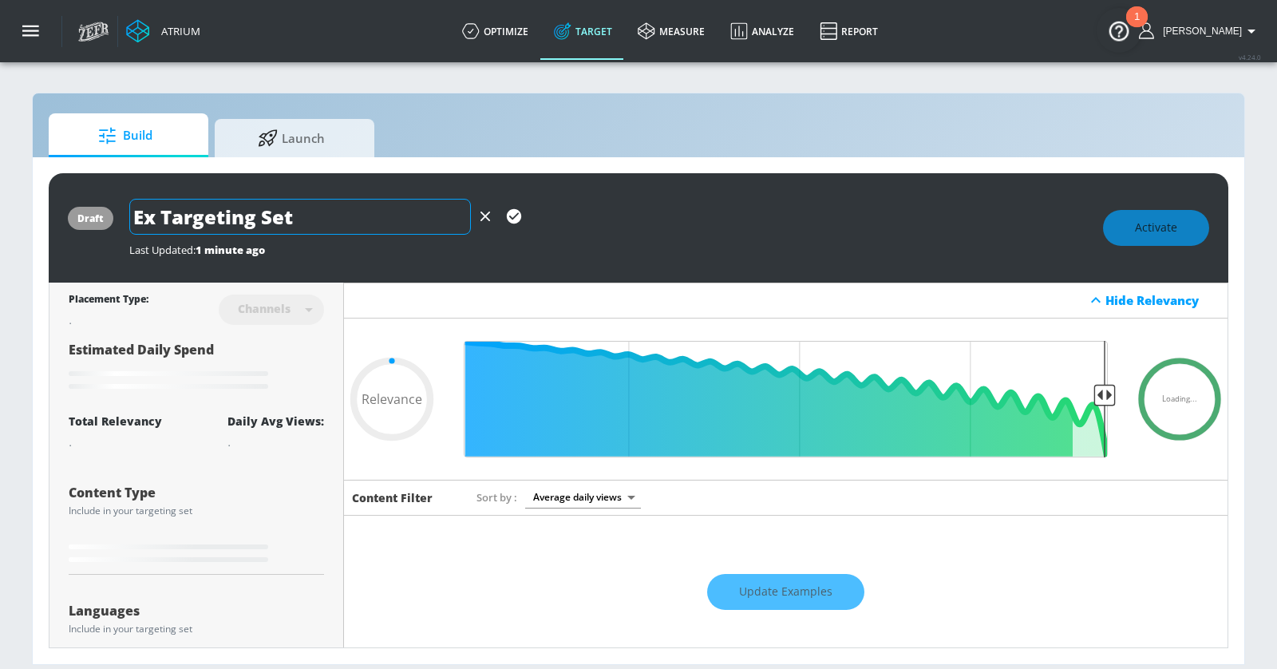
type input "Exa Targeting Set"
type input "0.05"
type input "Exam Targeting Set"
type input "0.05"
type input "Examp Targeting Set"
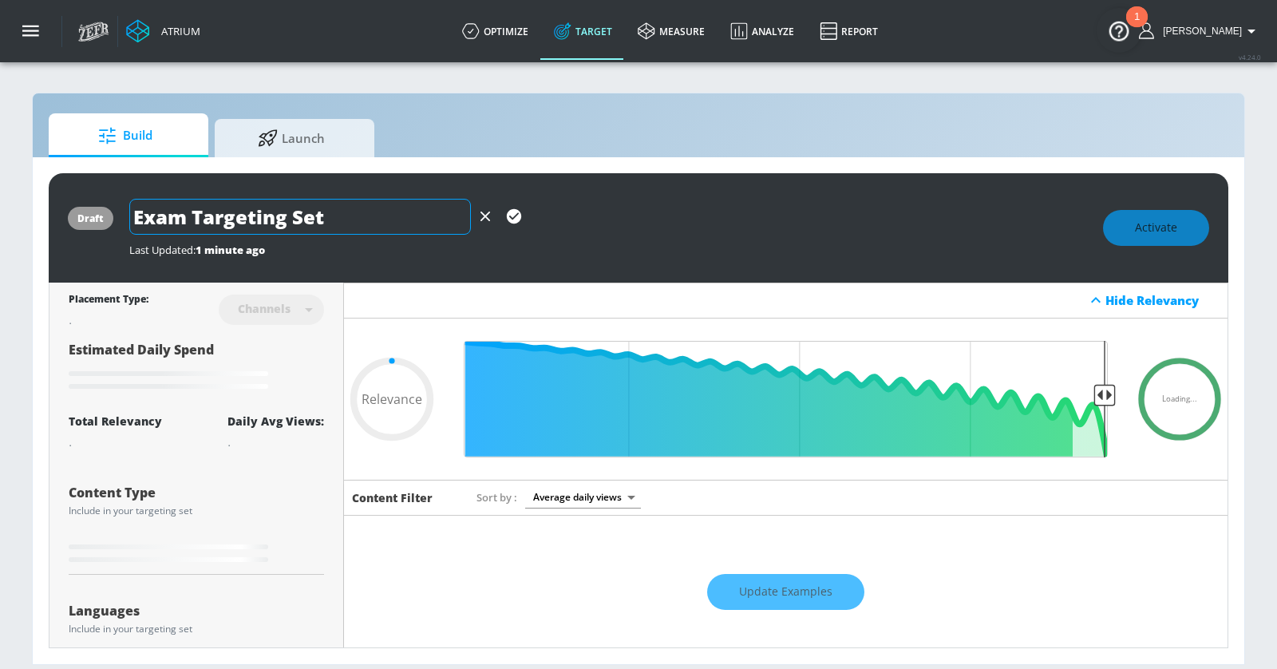
type input "0.05"
type input "Exampl Targeting Set"
type input "0.05"
type input "Example Targeting Set"
type input "0.05"
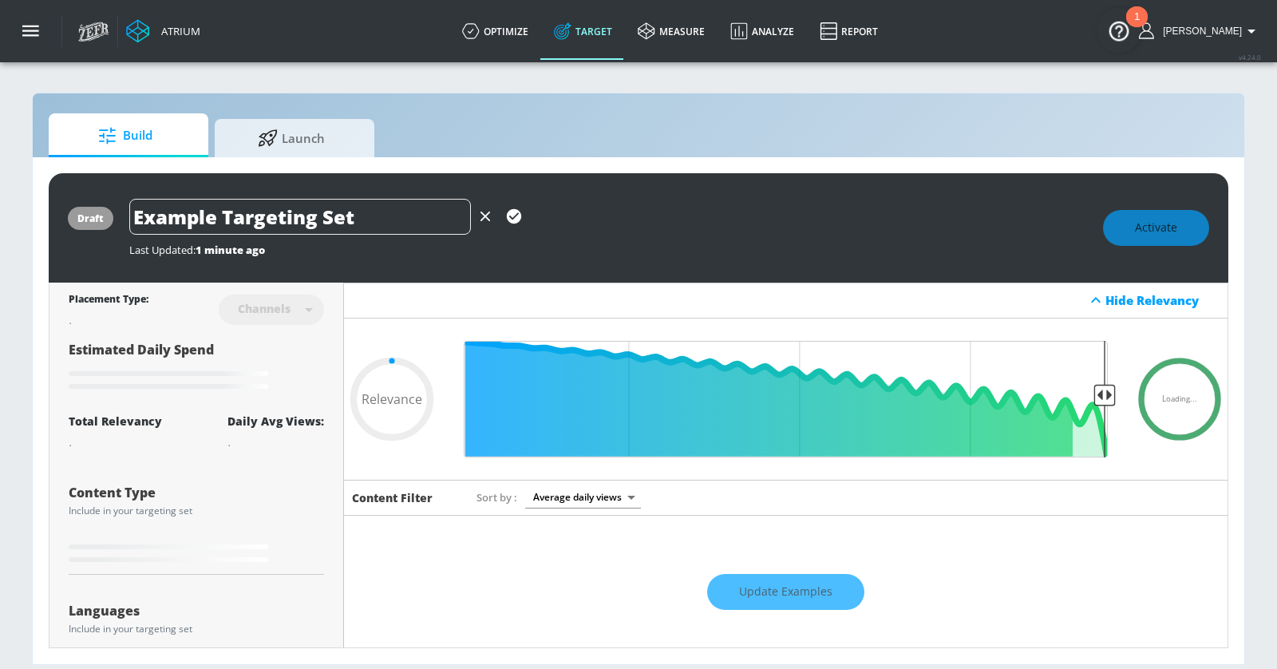
type input "Example Targeting Set"
click at [517, 216] on icon "button" at bounding box center [514, 216] width 14 height 14
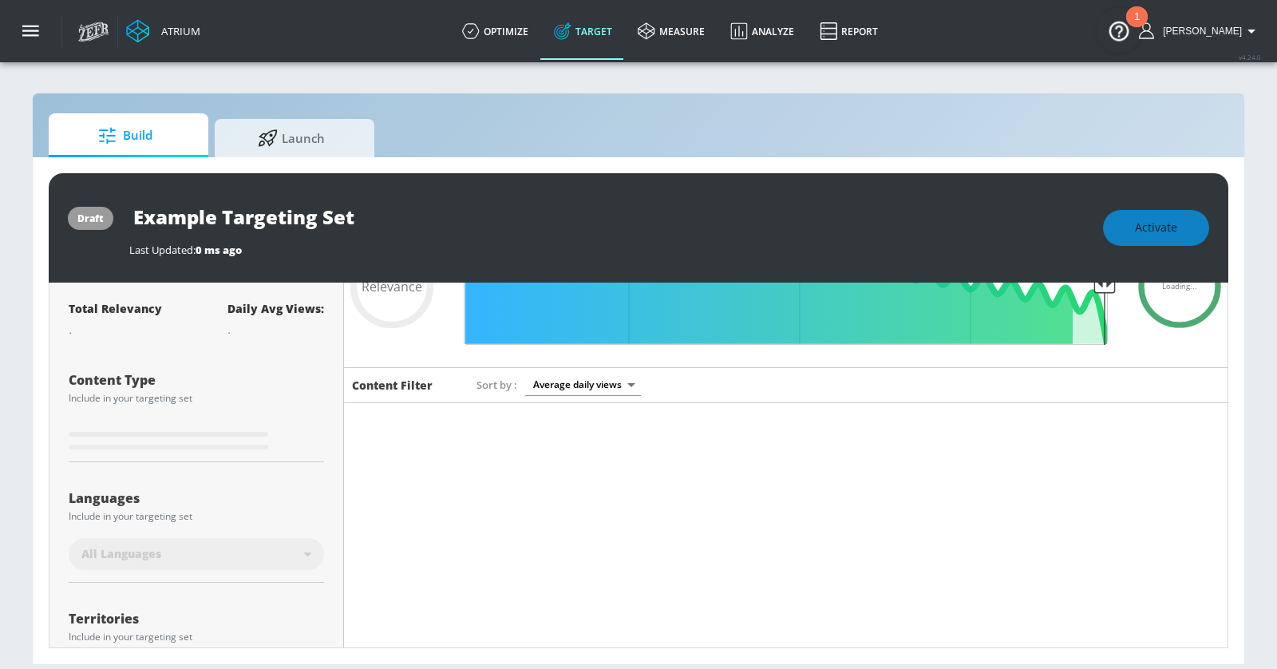
scroll to position [156, 0]
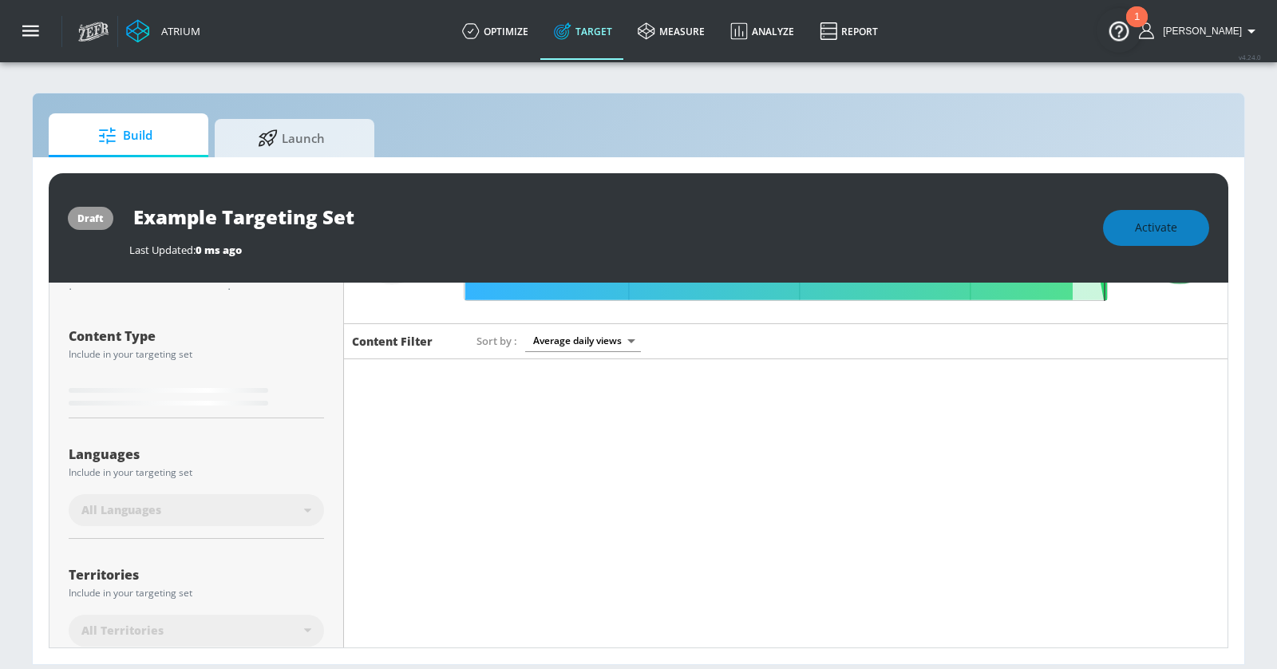
type input "0.6"
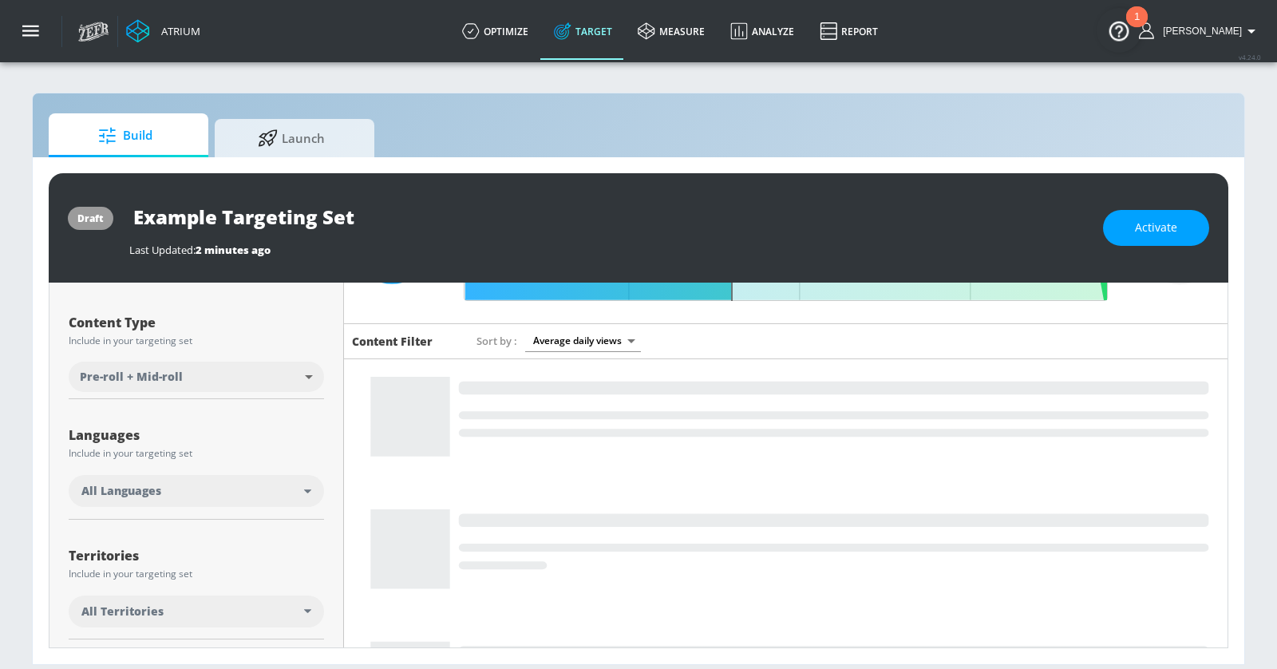
scroll to position [144, 0]
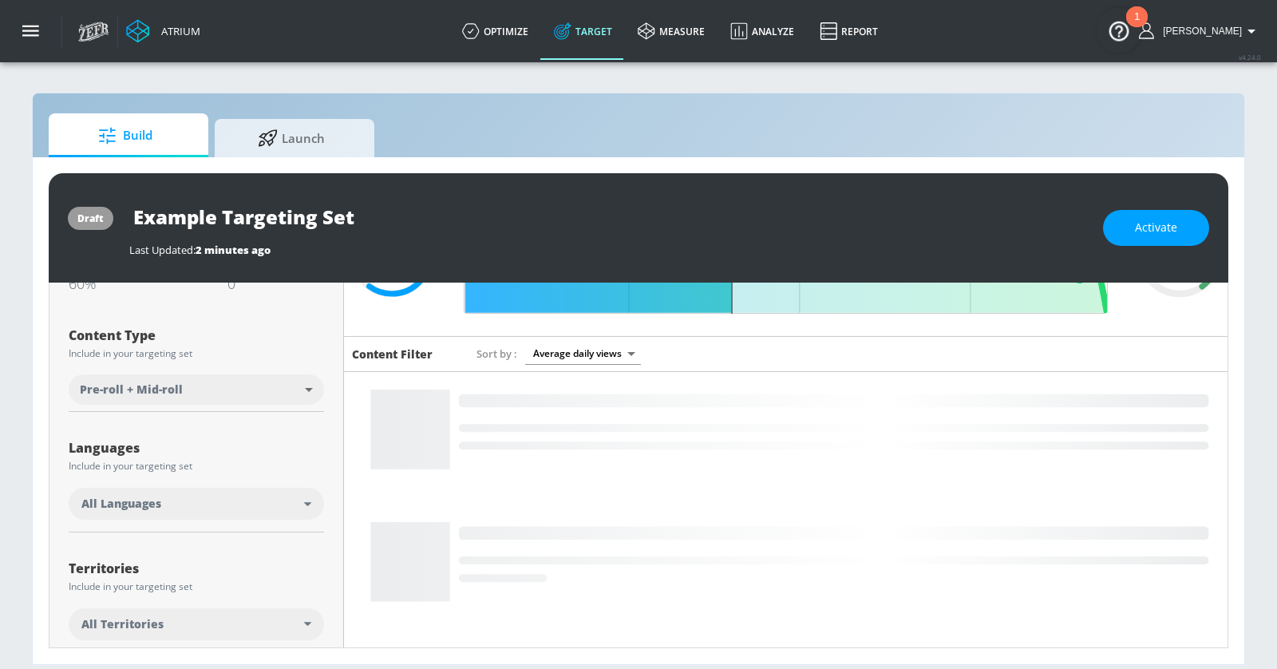
click at [292, 499] on div "All Languages" at bounding box center [192, 504] width 223 height 16
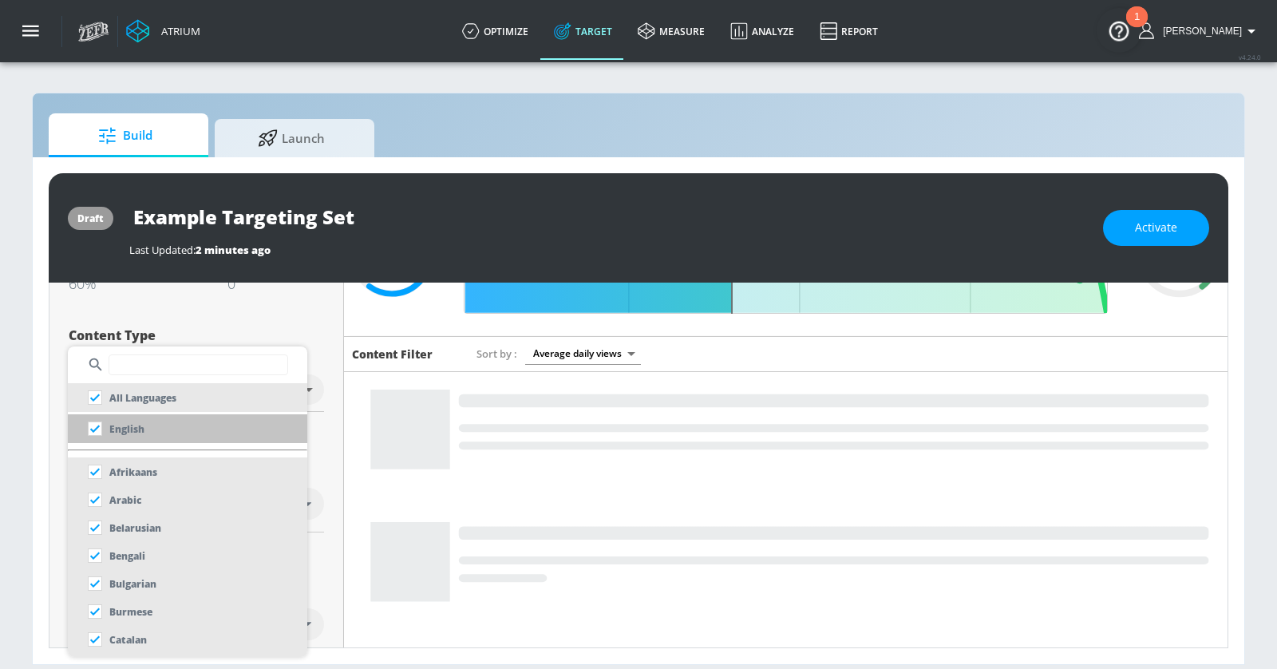
click at [133, 430] on p "English" at bounding box center [126, 429] width 35 height 17
checkbox input "false"
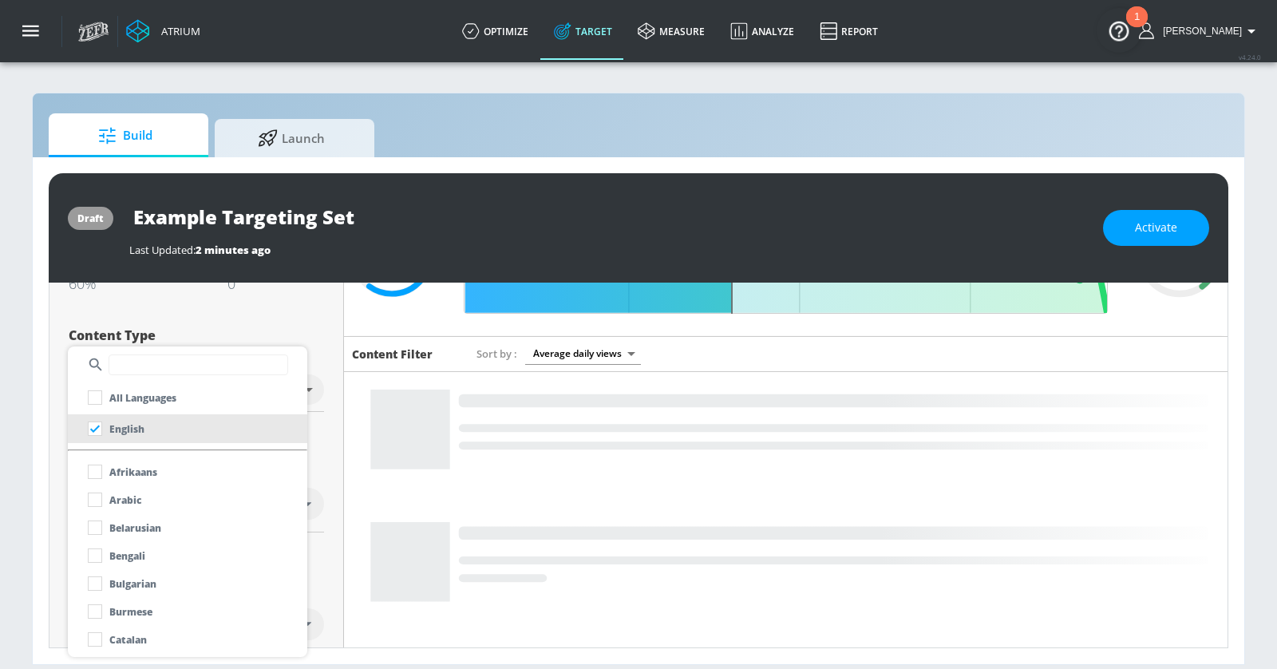
click at [36, 457] on div at bounding box center [638, 334] width 1277 height 669
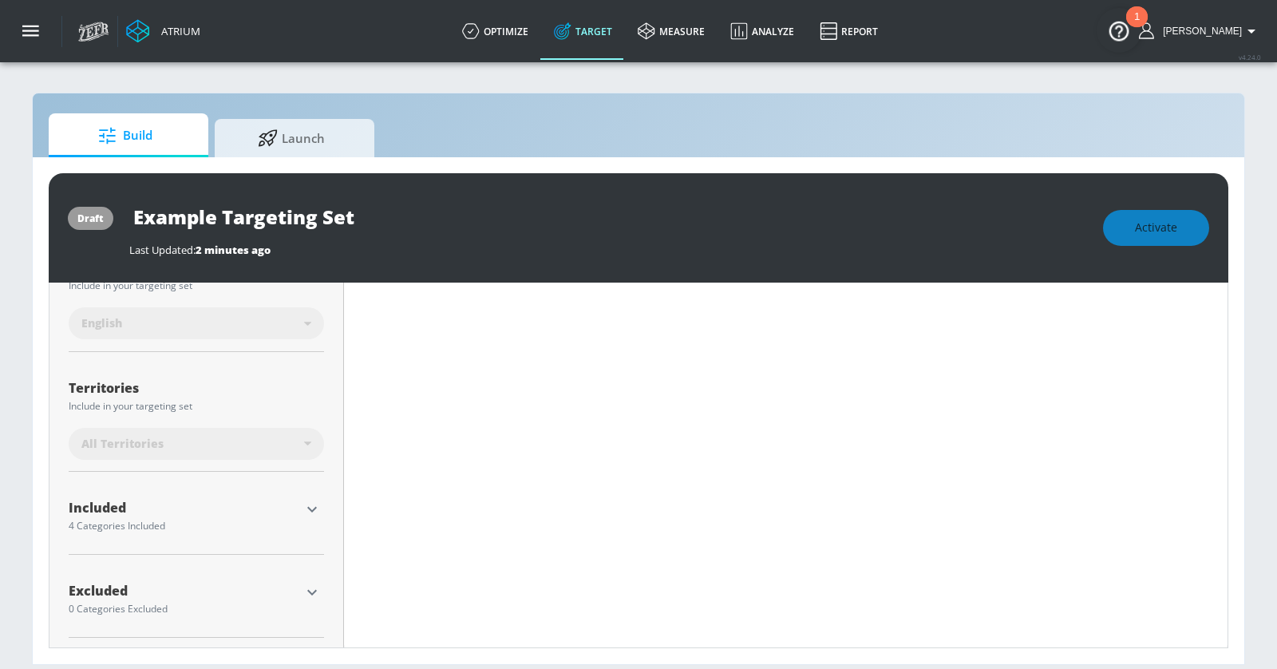
scroll to position [325, 0]
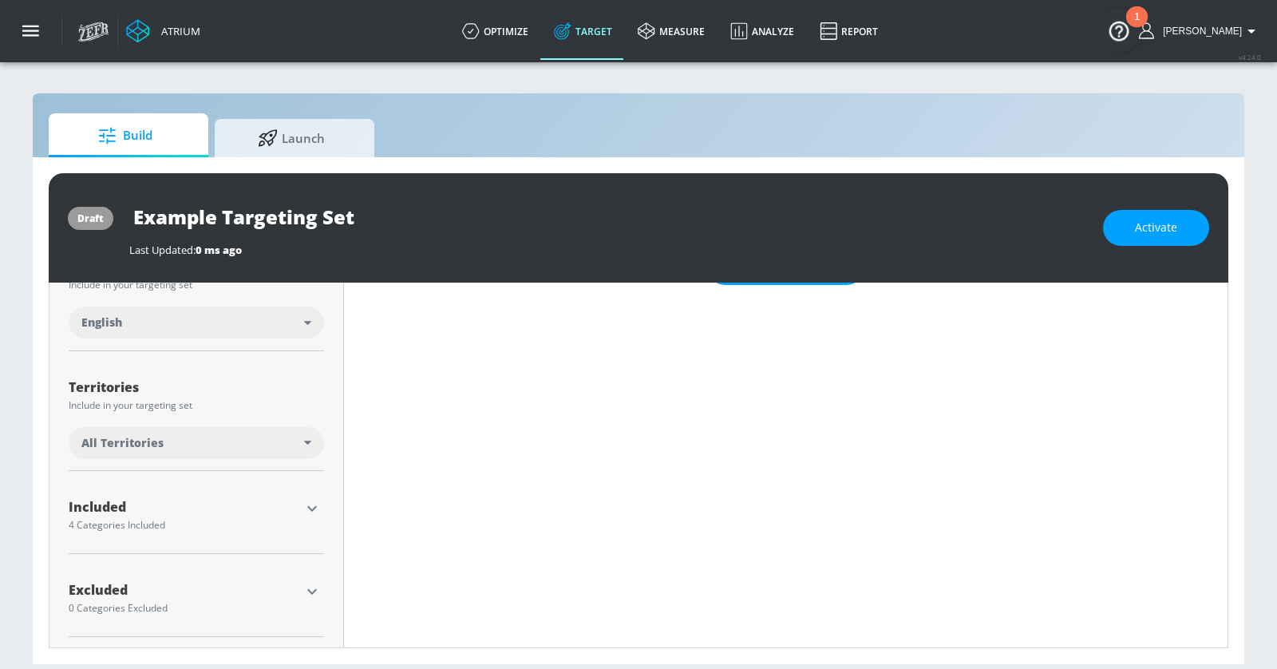
click at [306, 441] on icon at bounding box center [307, 443] width 7 height 4
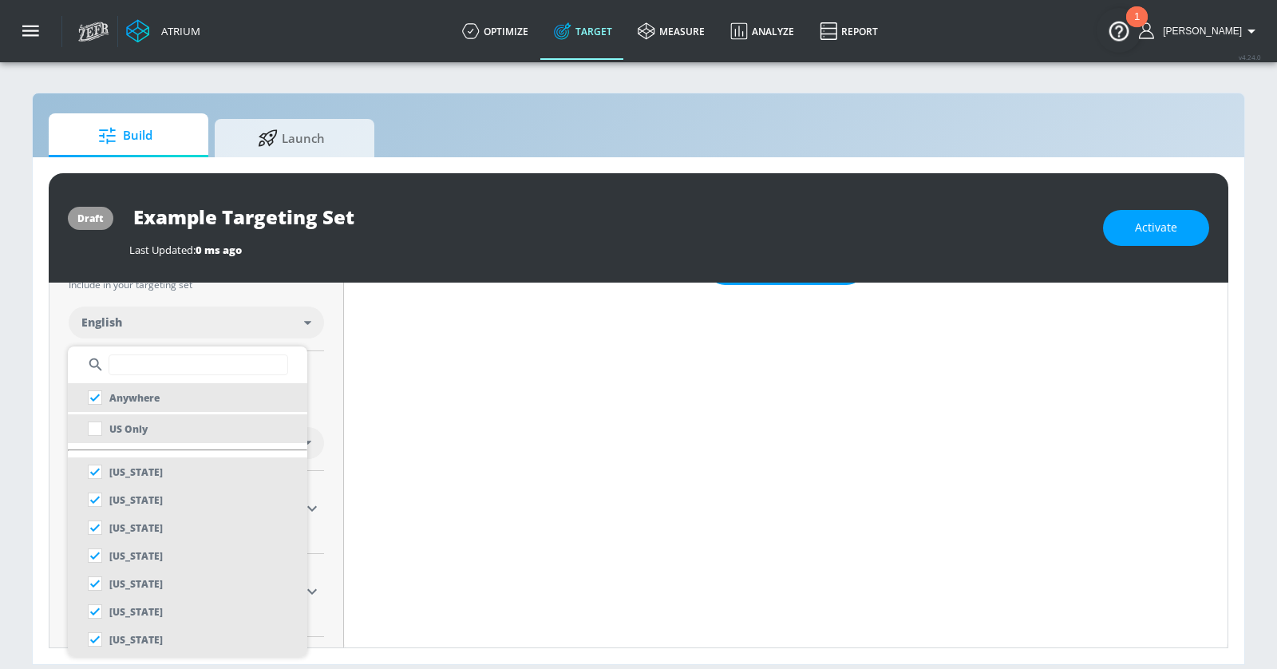
click at [130, 433] on p "US Only" at bounding box center [128, 429] width 38 height 17
checkbox input "false"
checkbox input "true"
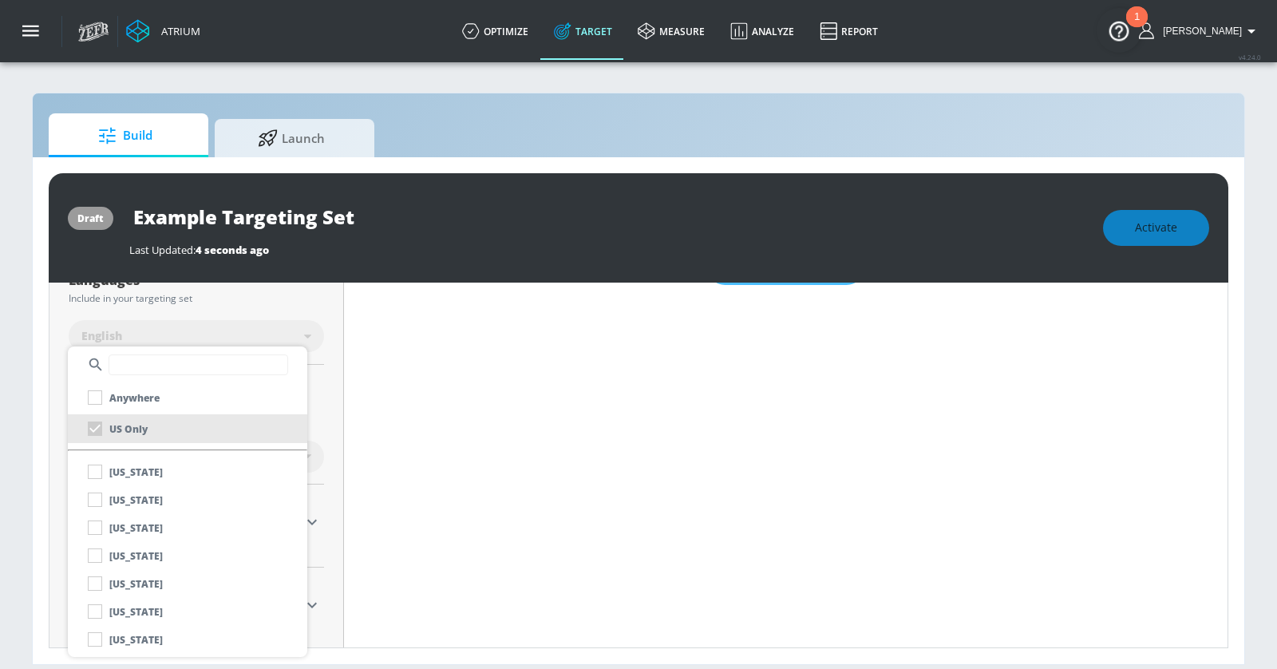
scroll to position [338, 0]
click at [346, 519] on div at bounding box center [638, 334] width 1277 height 669
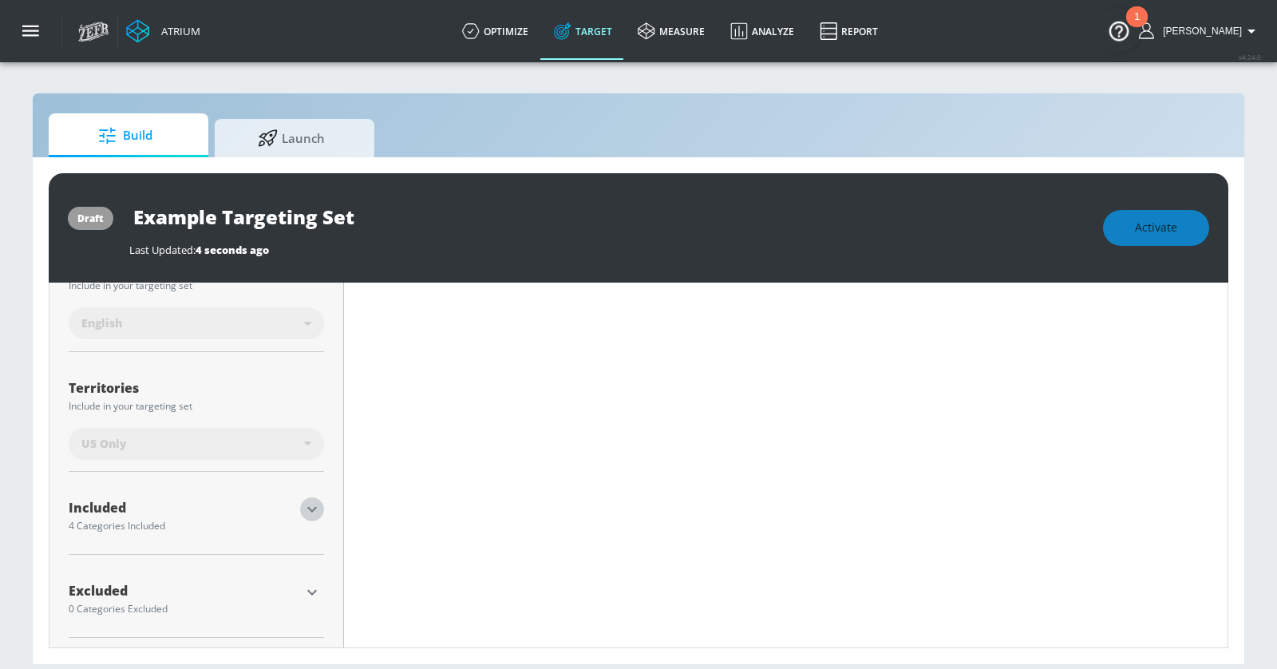
click at [311, 507] on icon "button" at bounding box center [312, 510] width 10 height 6
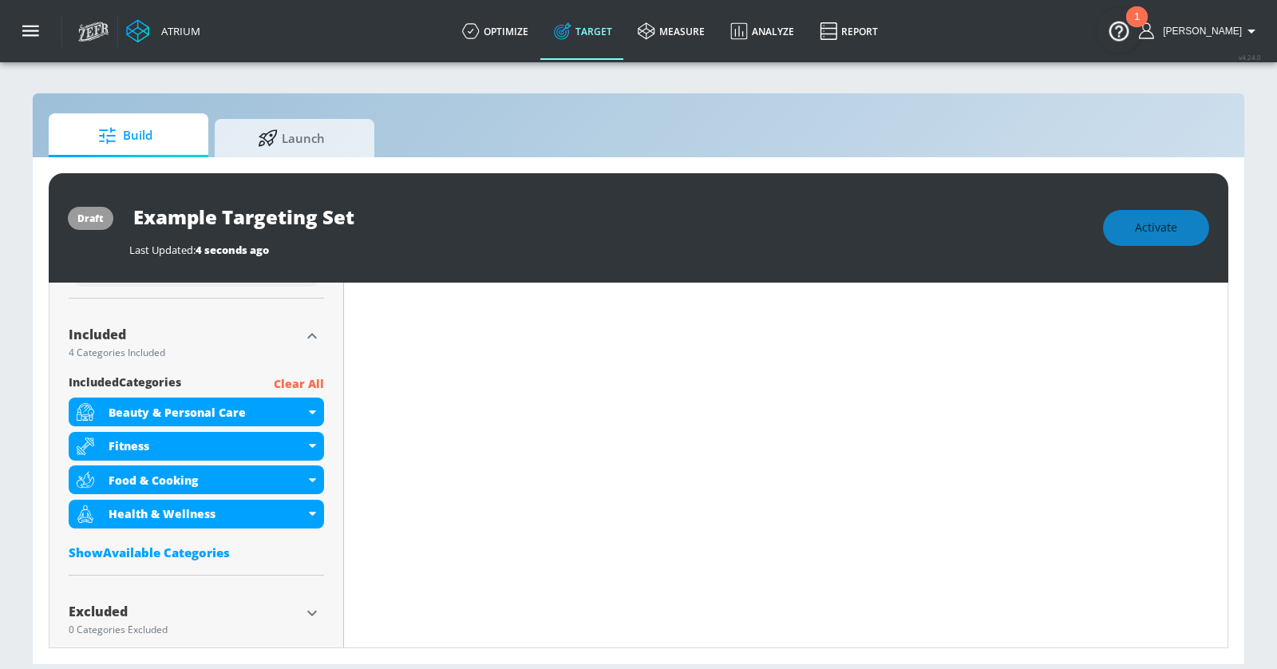
scroll to position [532, 0]
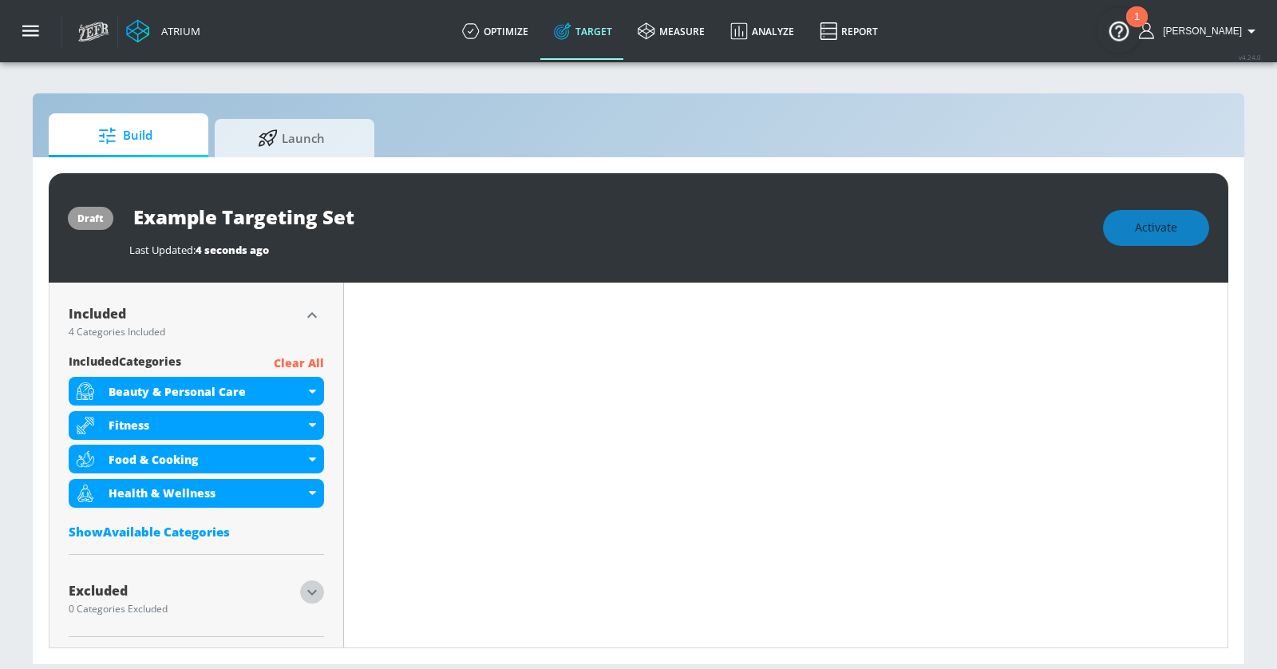
click at [312, 587] on icon "button" at bounding box center [312, 592] width 19 height 19
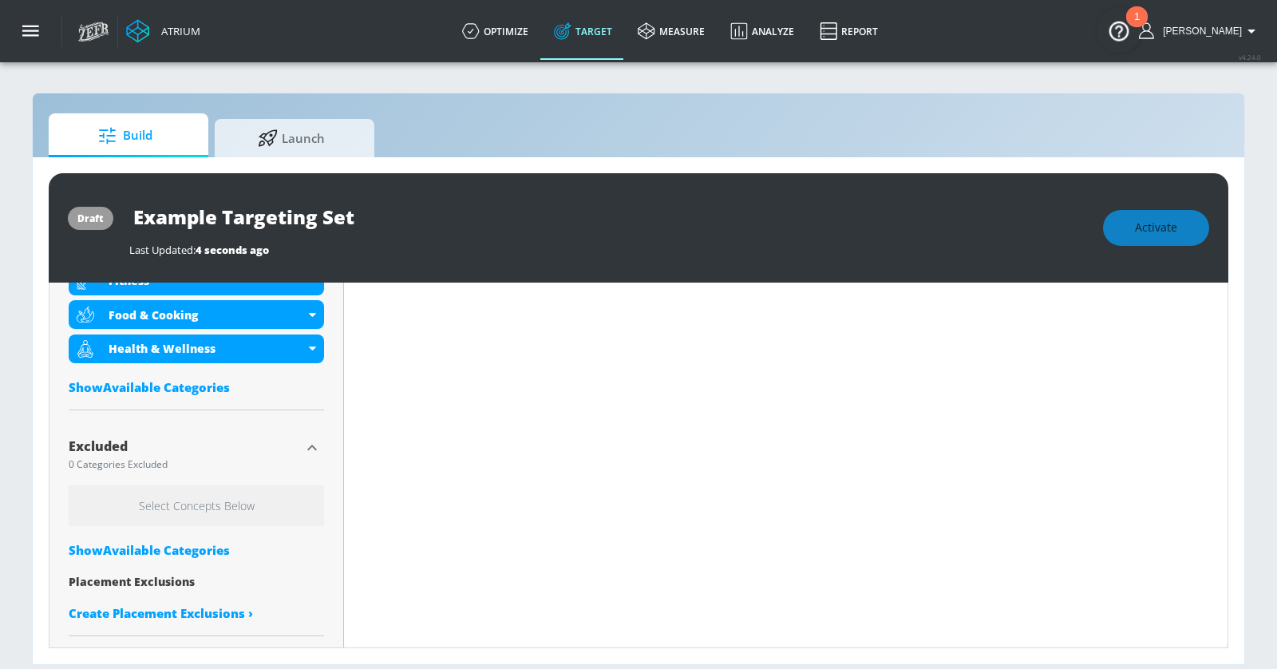
click at [195, 546] on div "Show Available Categories" at bounding box center [196, 550] width 255 height 16
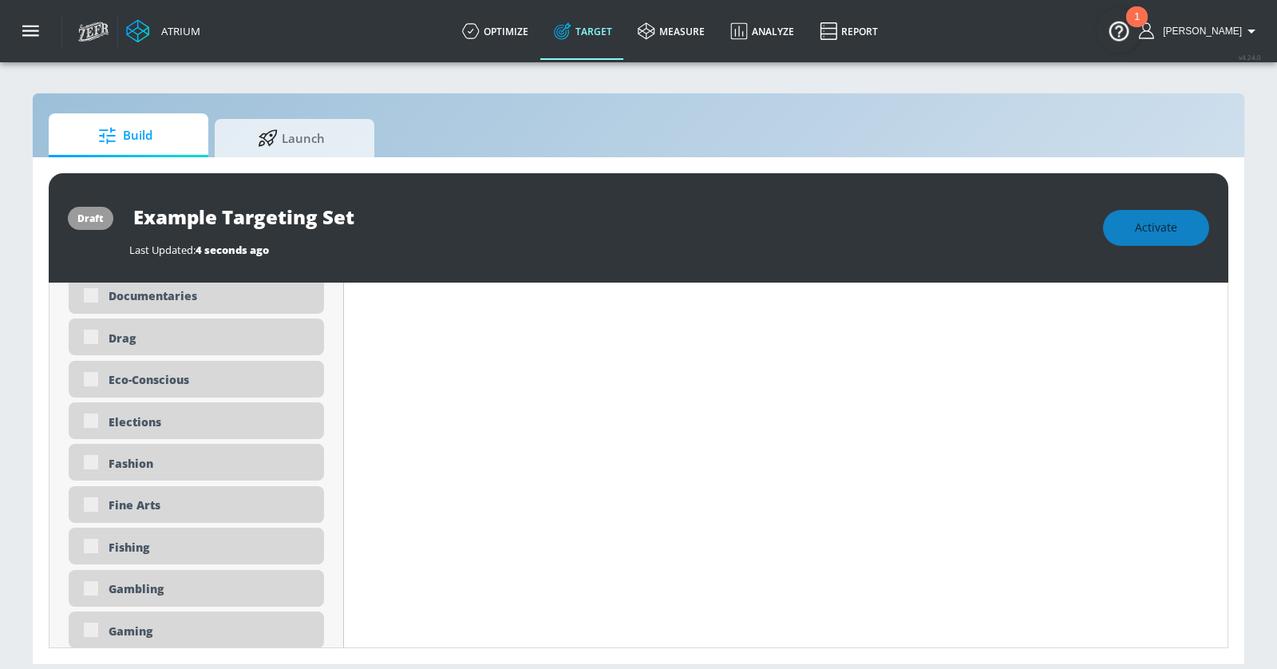
scroll to position [2018, 0]
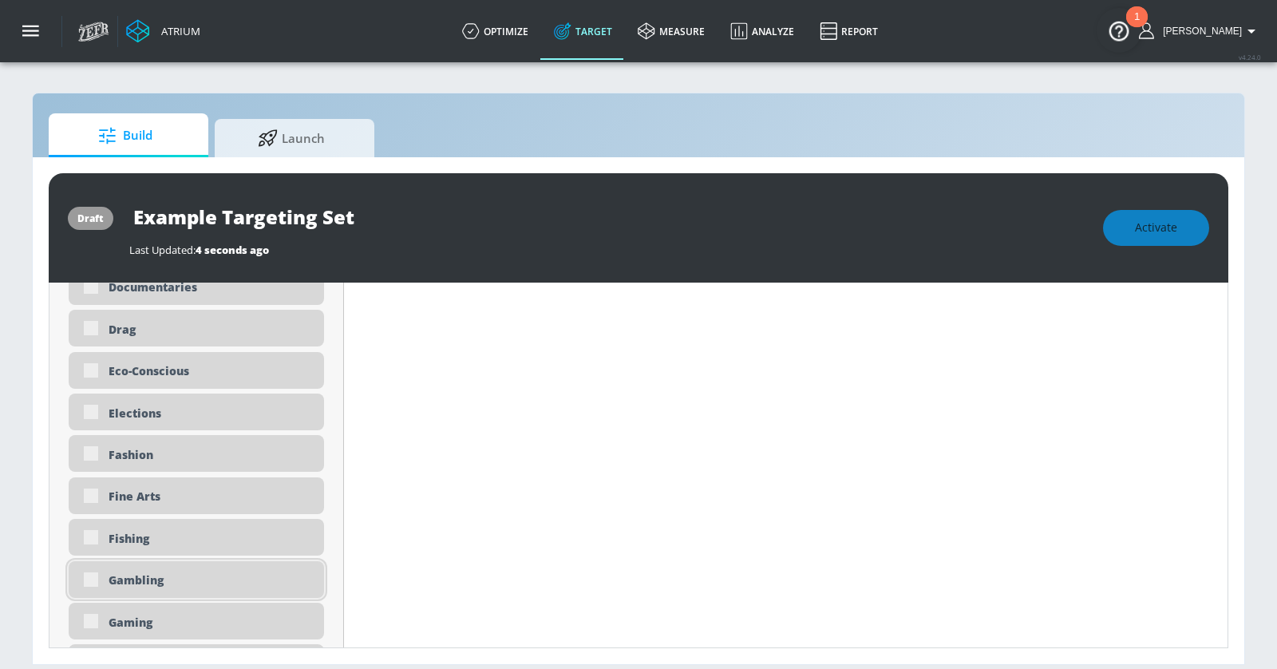
click at [92, 578] on div "Gambling" at bounding box center [196, 579] width 255 height 37
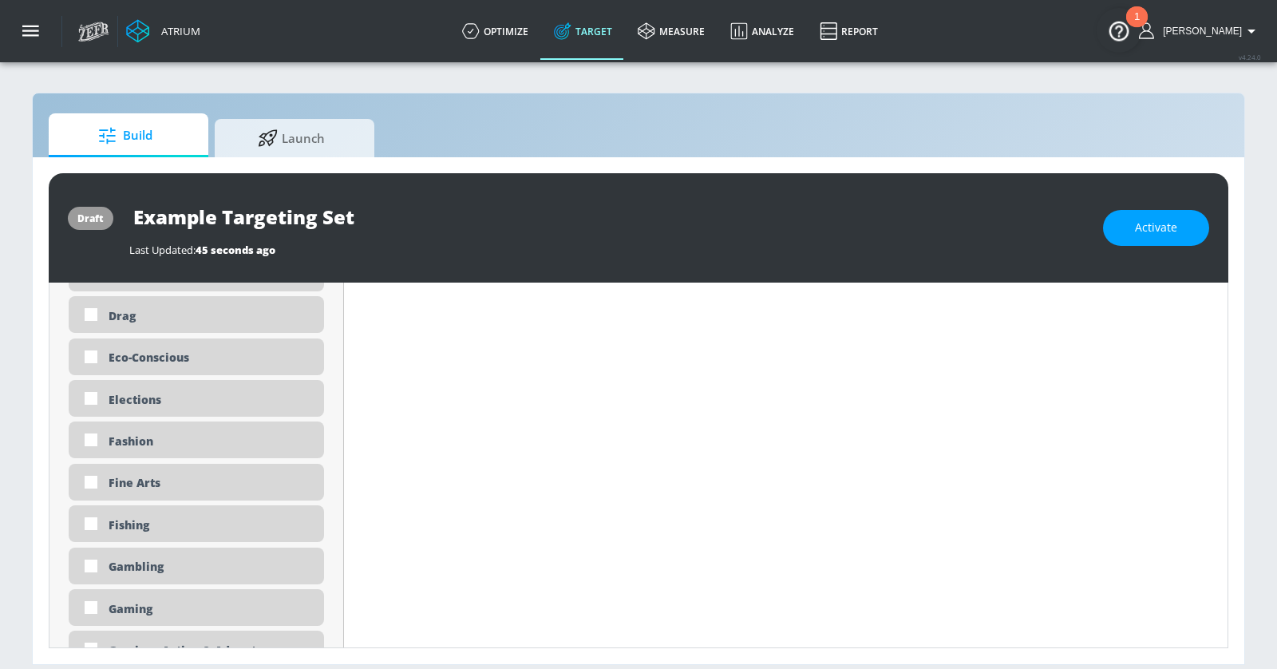
scroll to position [2005, 0]
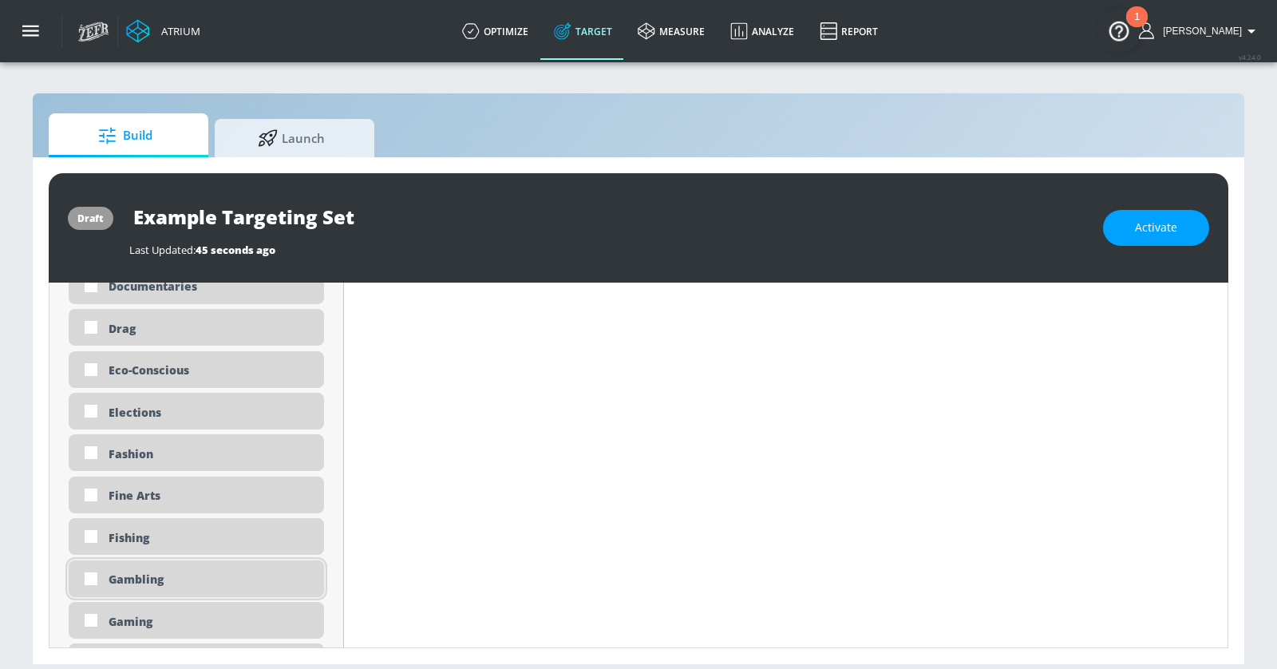
click at [143, 572] on div "Gambling" at bounding box center [211, 579] width 204 height 15
checkbox input "true"
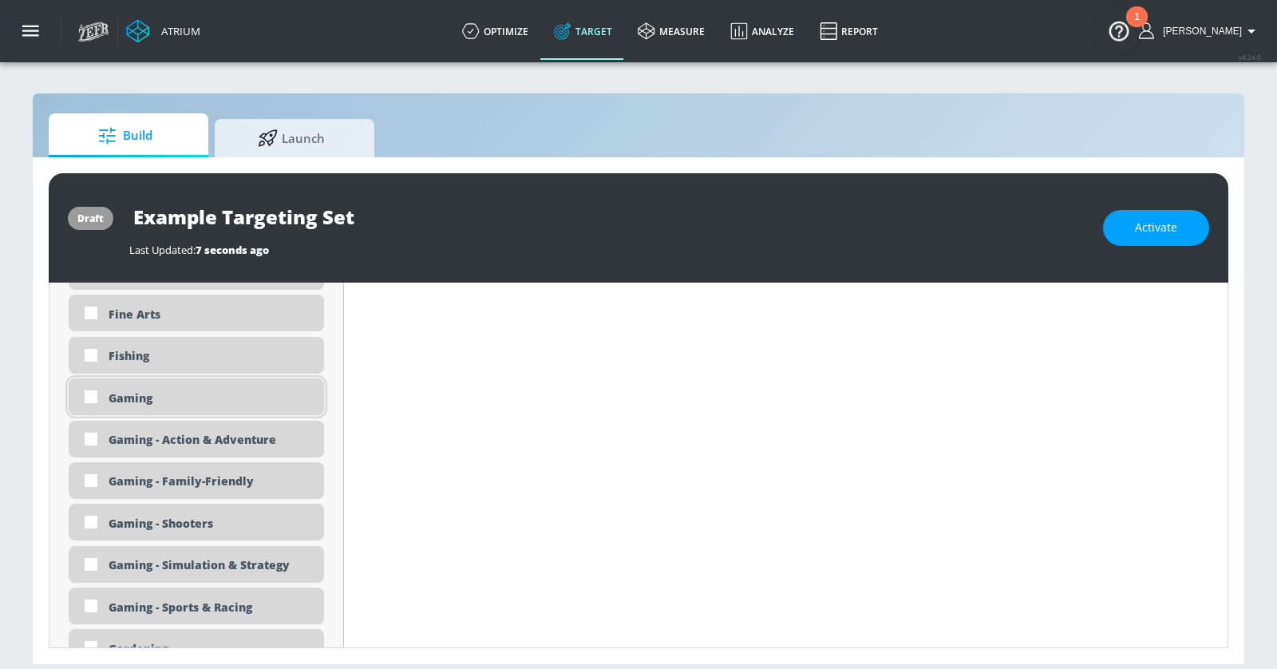
scroll to position [2273, 0]
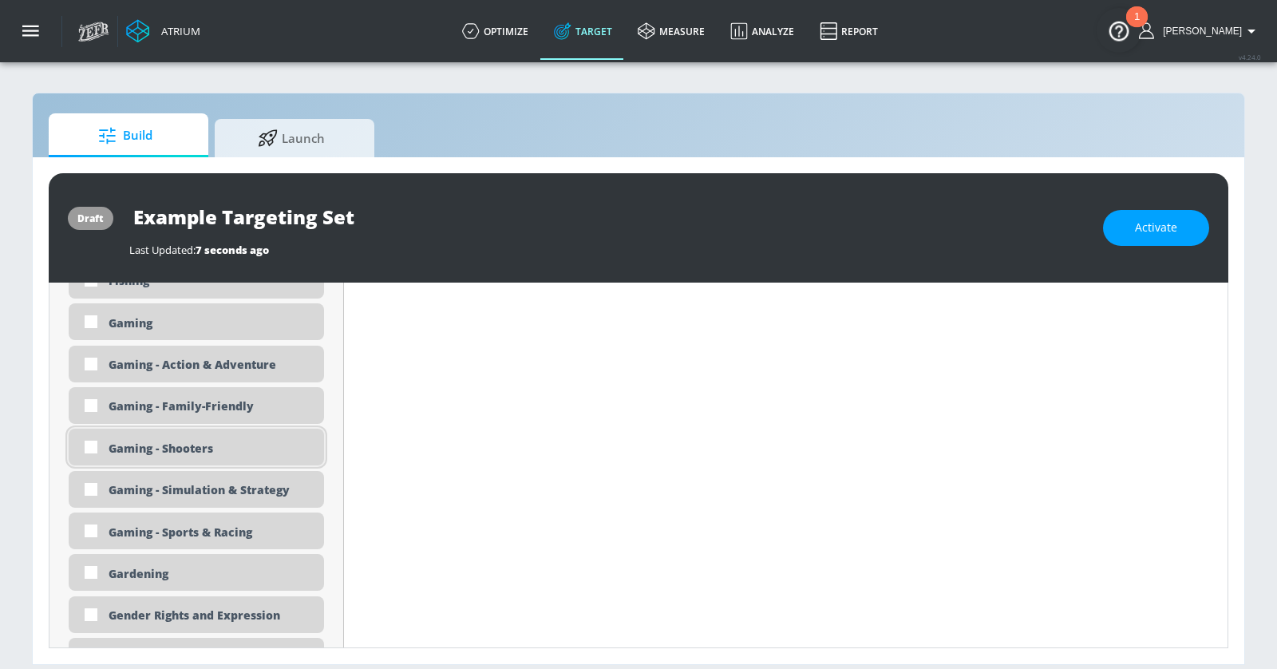
click at [192, 442] on div "Gaming - Shooters" at bounding box center [211, 448] width 204 height 15
checkbox input "true"
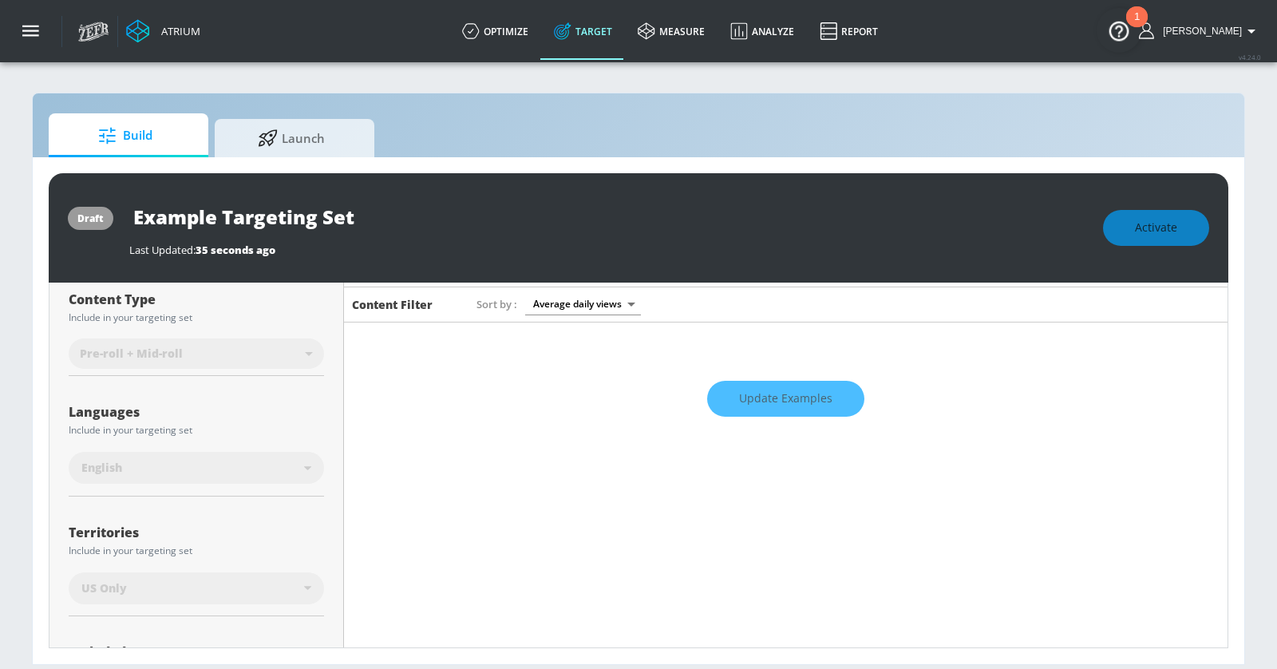
scroll to position [0, 0]
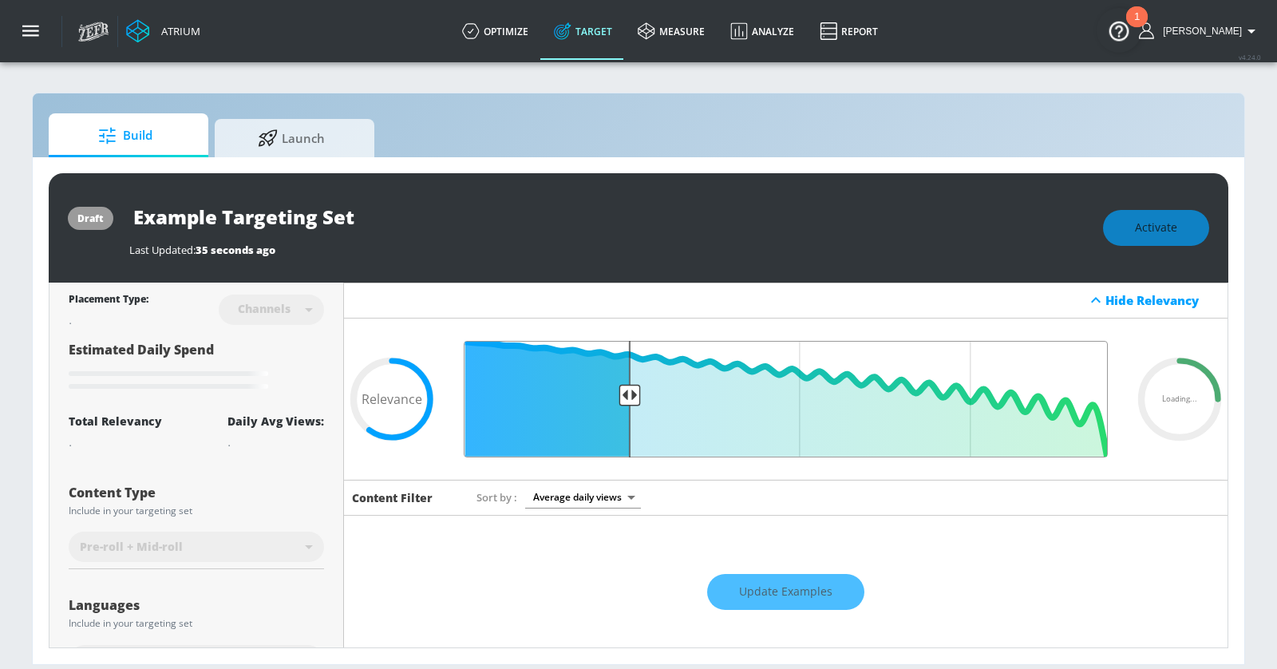
drag, startPoint x: 731, startPoint y: 394, endPoint x: 629, endPoint y: 388, distance: 102.4
click at [629, 388] on input "Final Threshold" at bounding box center [786, 399] width 660 height 117
type input "0.6"
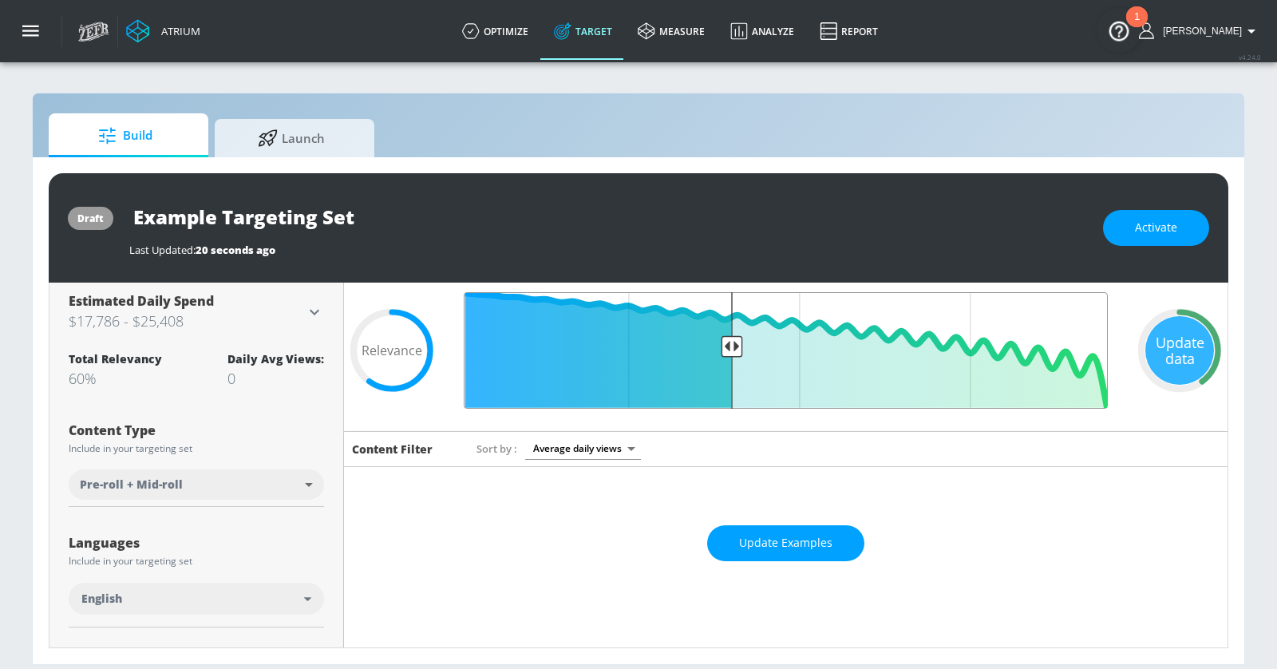
scroll to position [49, 0]
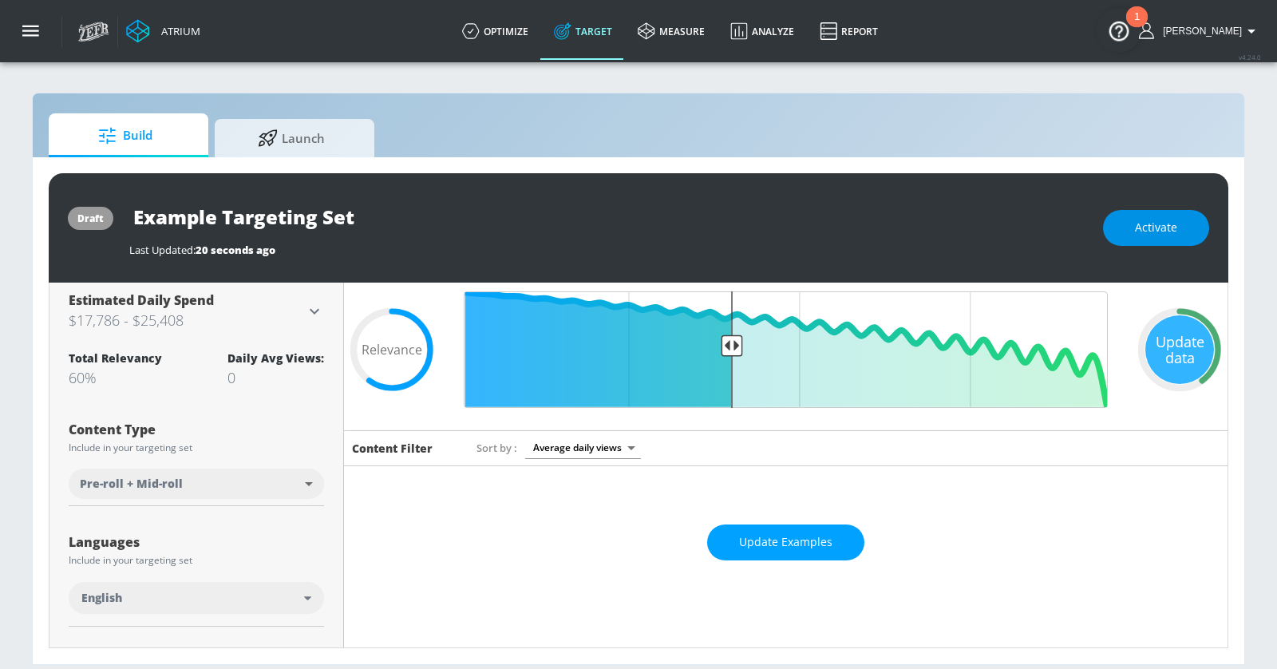
click at [1131, 220] on button "Activate" at bounding box center [1156, 228] width 106 height 36
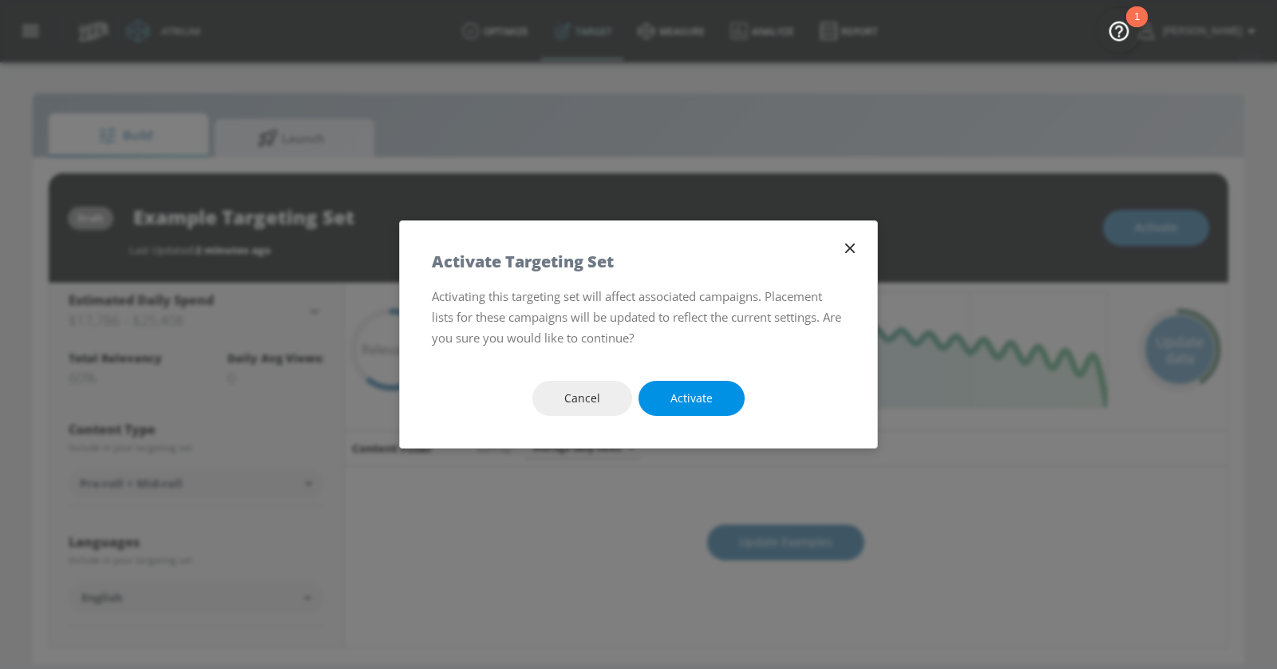
click at [678, 404] on span "Activate" at bounding box center [692, 399] width 42 height 20
